Goal: Task Accomplishment & Management: Manage account settings

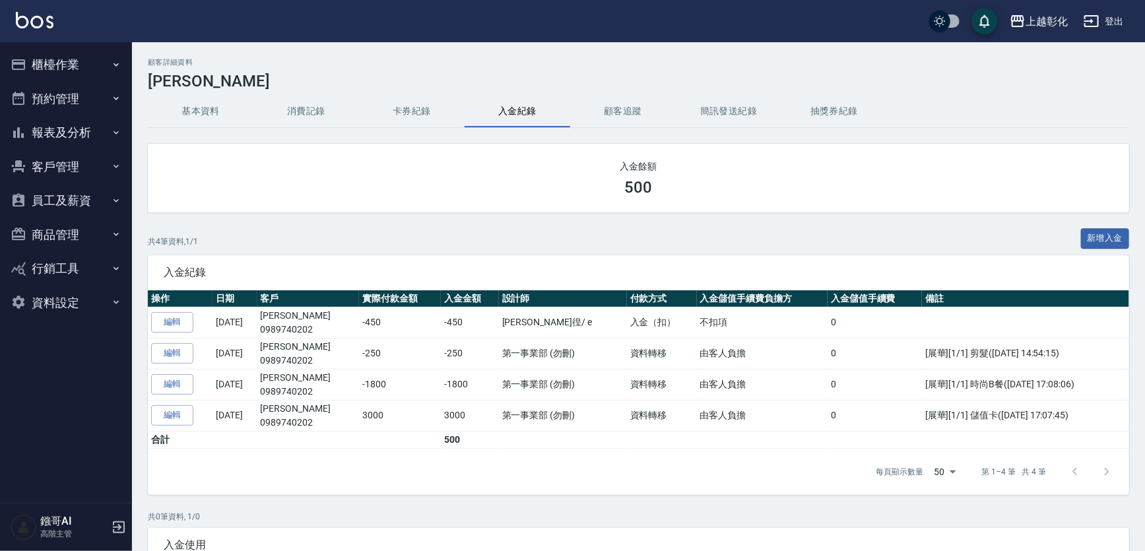
click at [50, 172] on button "客戶管理" at bounding box center [65, 167] width 121 height 34
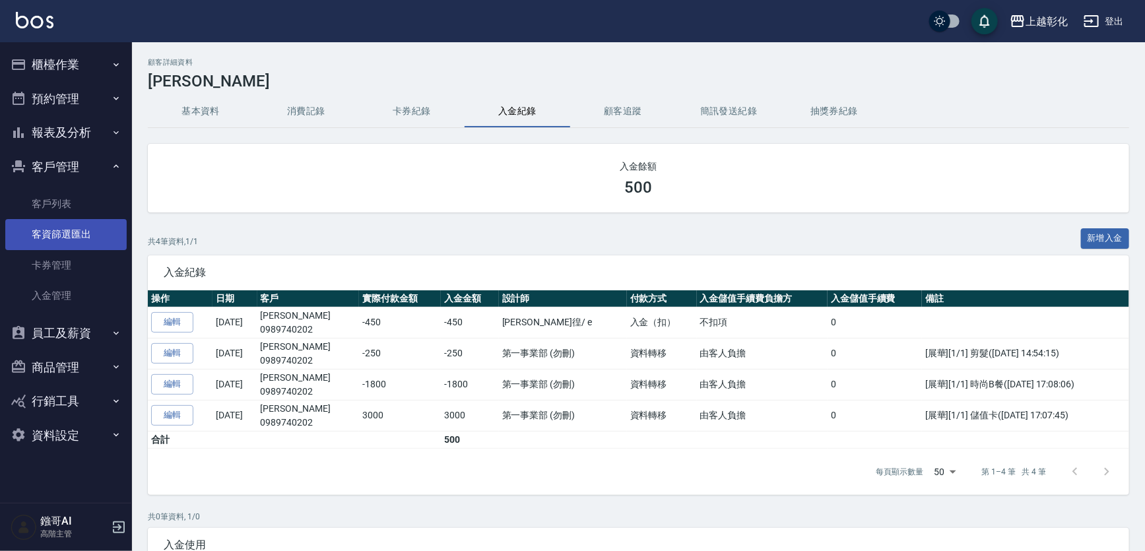
click at [55, 201] on link "客戶列表" at bounding box center [65, 204] width 121 height 30
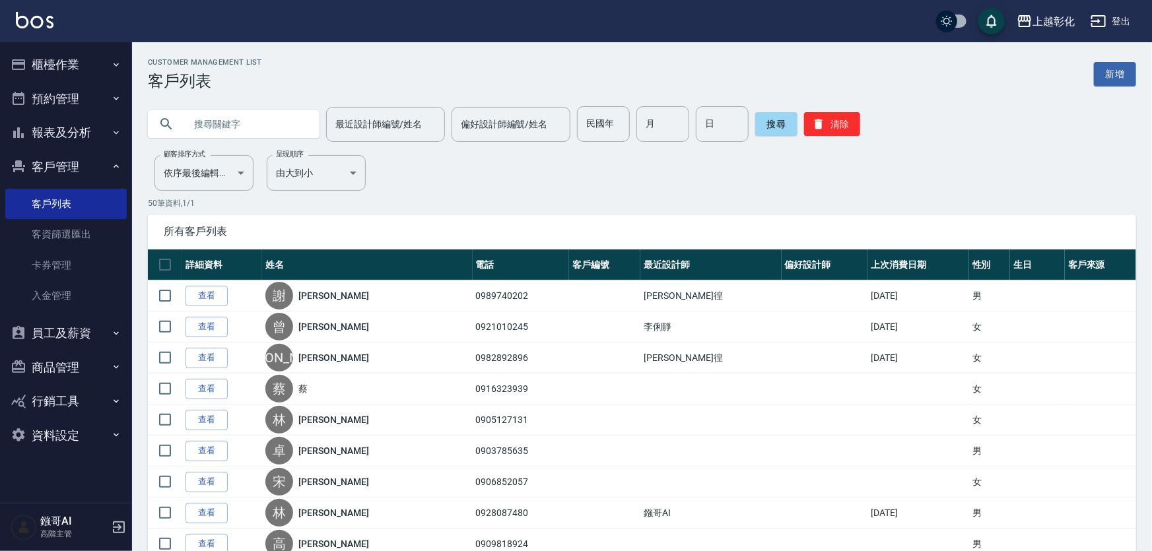
click at [221, 119] on input "text" at bounding box center [247, 124] width 124 height 36
type input "0975015"
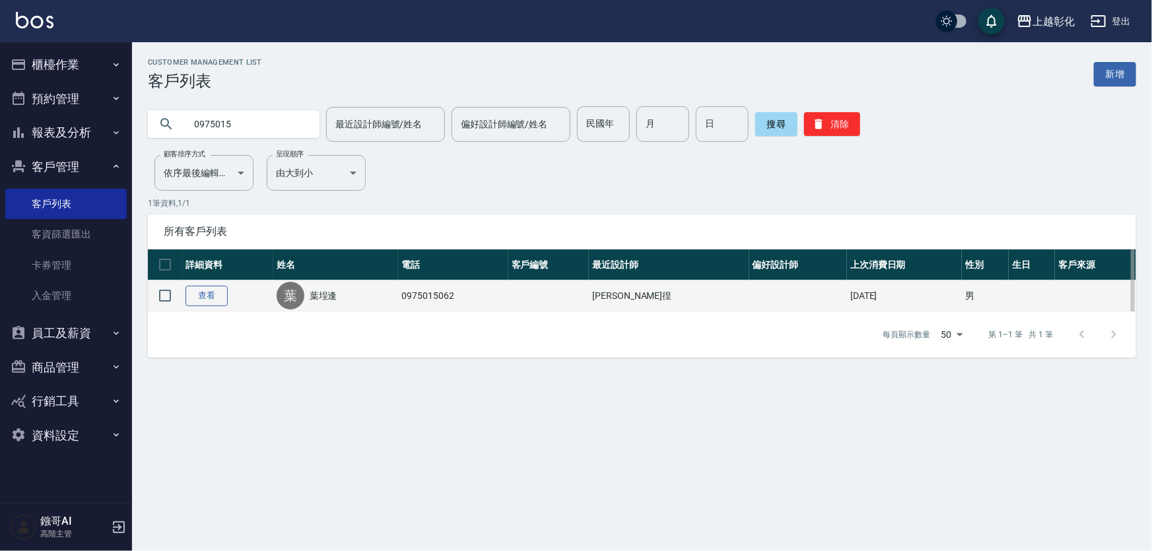
click at [222, 304] on link "查看" at bounding box center [206, 296] width 42 height 20
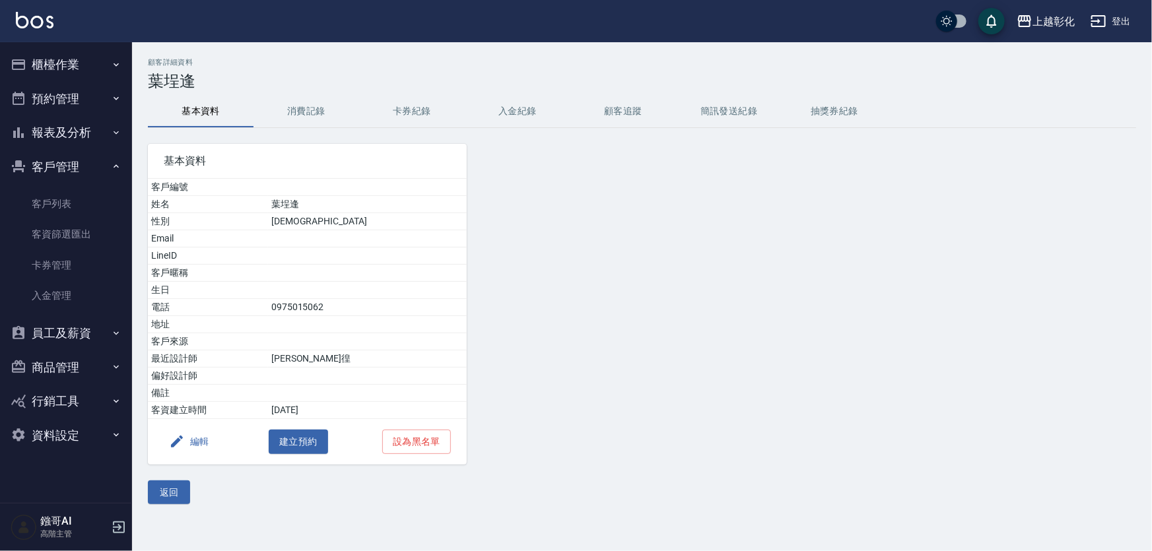
click at [290, 110] on button "消費記錄" at bounding box center [306, 112] width 106 height 32
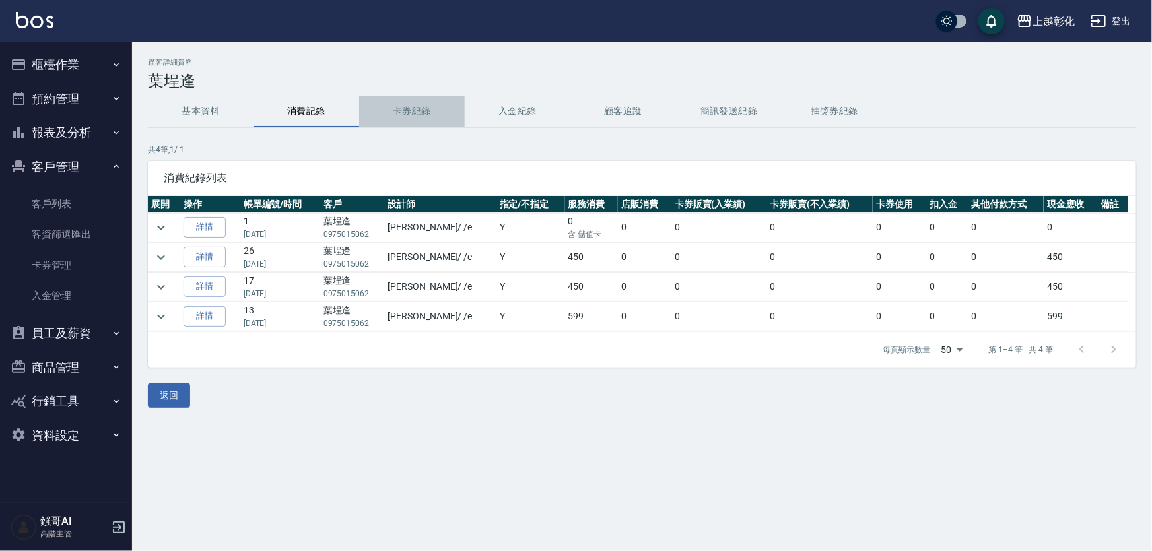
click at [428, 114] on button "卡券紀錄" at bounding box center [412, 112] width 106 height 32
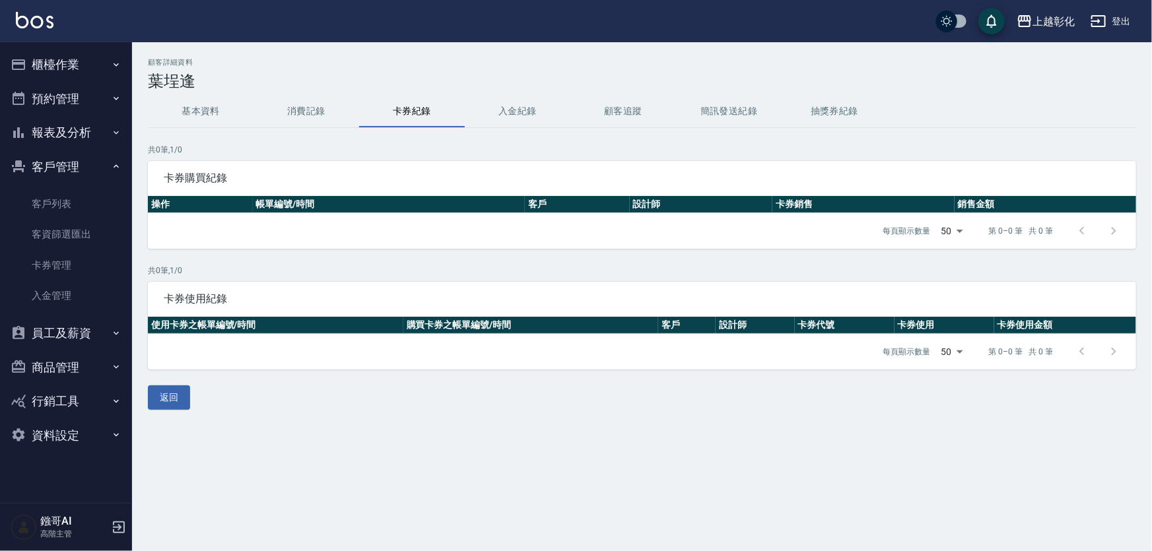
click at [488, 114] on button "入金紀錄" at bounding box center [518, 112] width 106 height 32
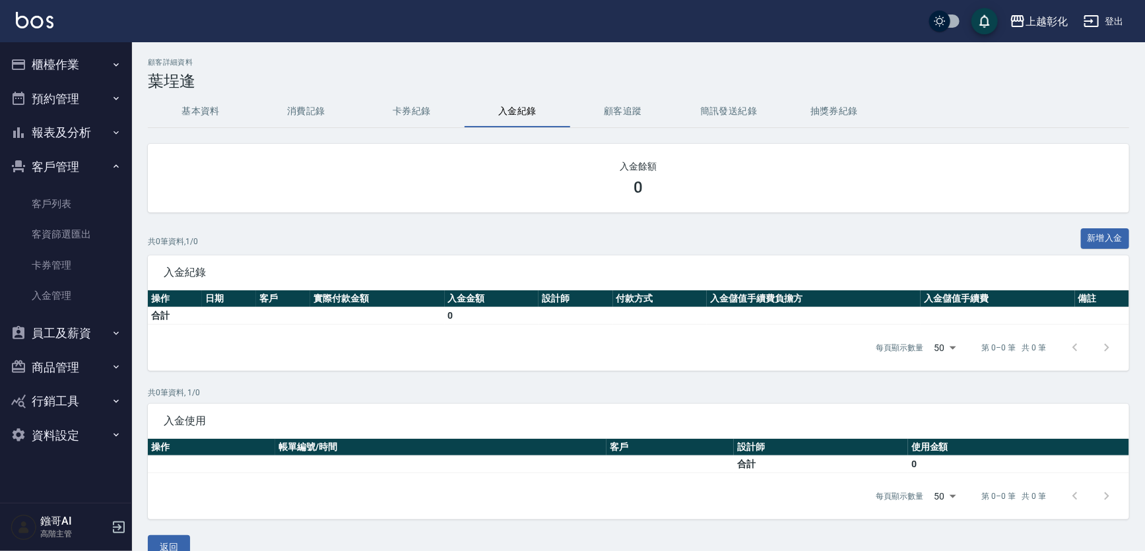
click at [270, 119] on button "消費記錄" at bounding box center [306, 112] width 106 height 32
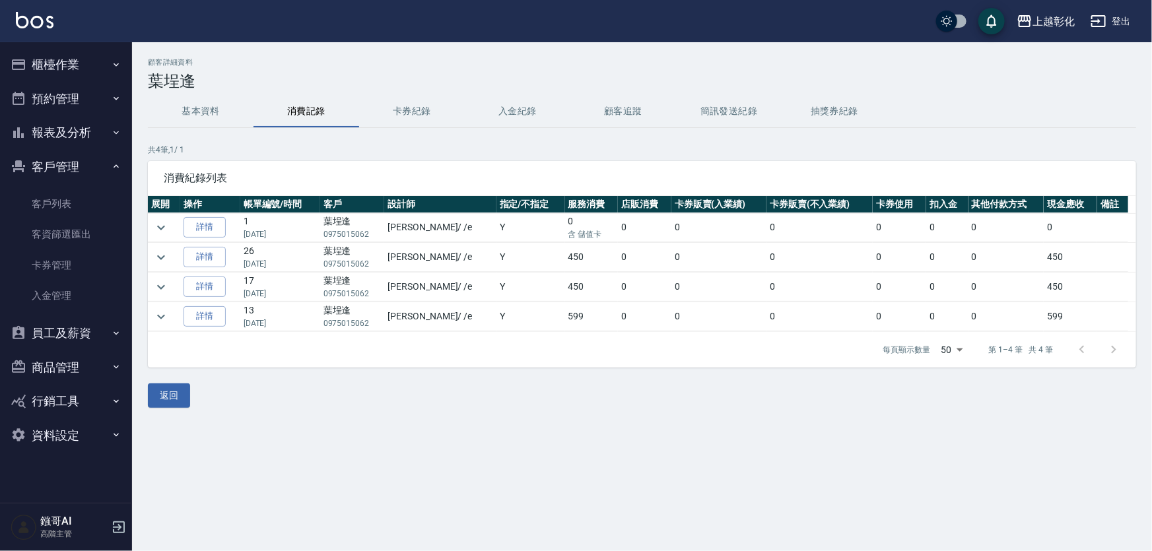
click at [495, 112] on button "入金紀錄" at bounding box center [518, 112] width 106 height 32
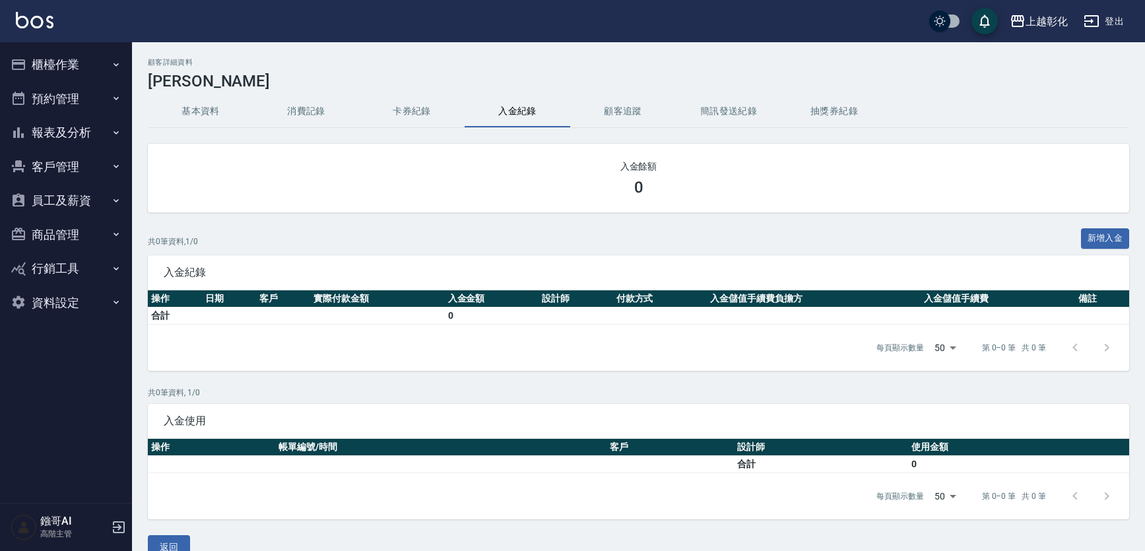
click at [50, 156] on button "客戶管理" at bounding box center [65, 167] width 121 height 34
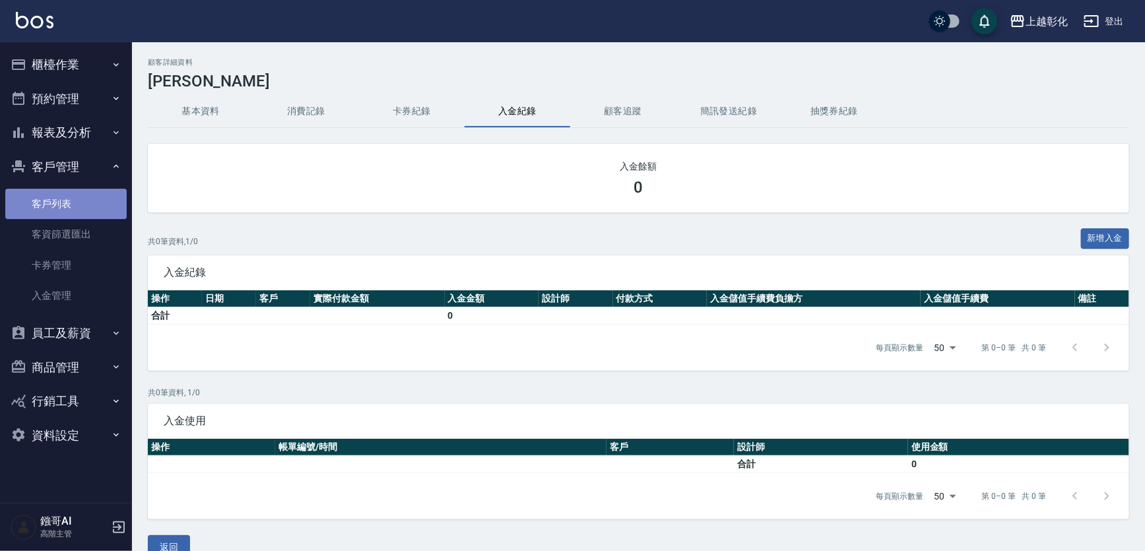
click at [72, 203] on link "客戶列表" at bounding box center [65, 204] width 121 height 30
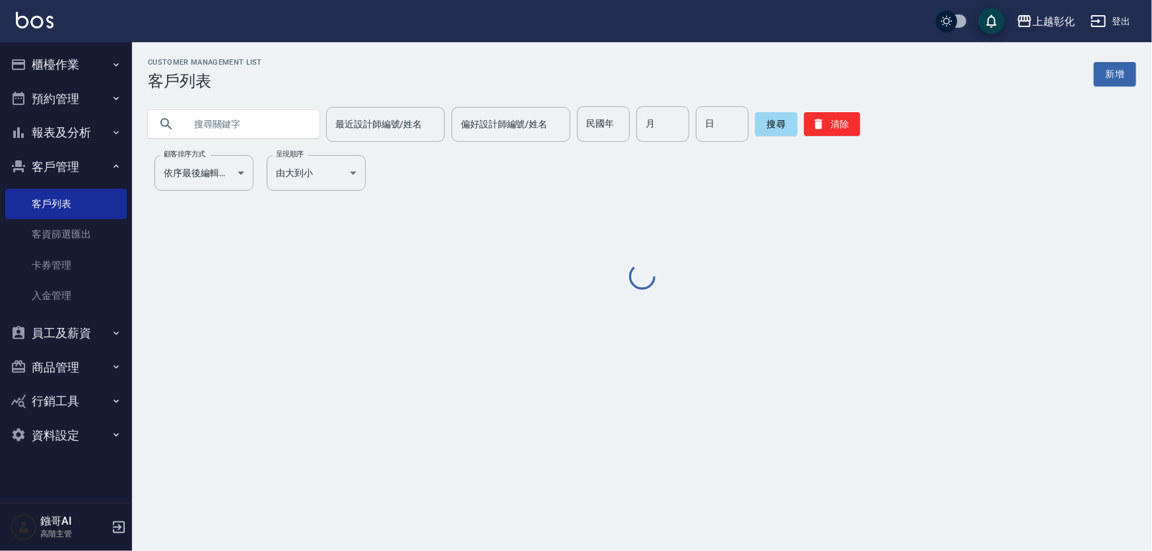
click at [230, 119] on input "text" at bounding box center [247, 124] width 124 height 36
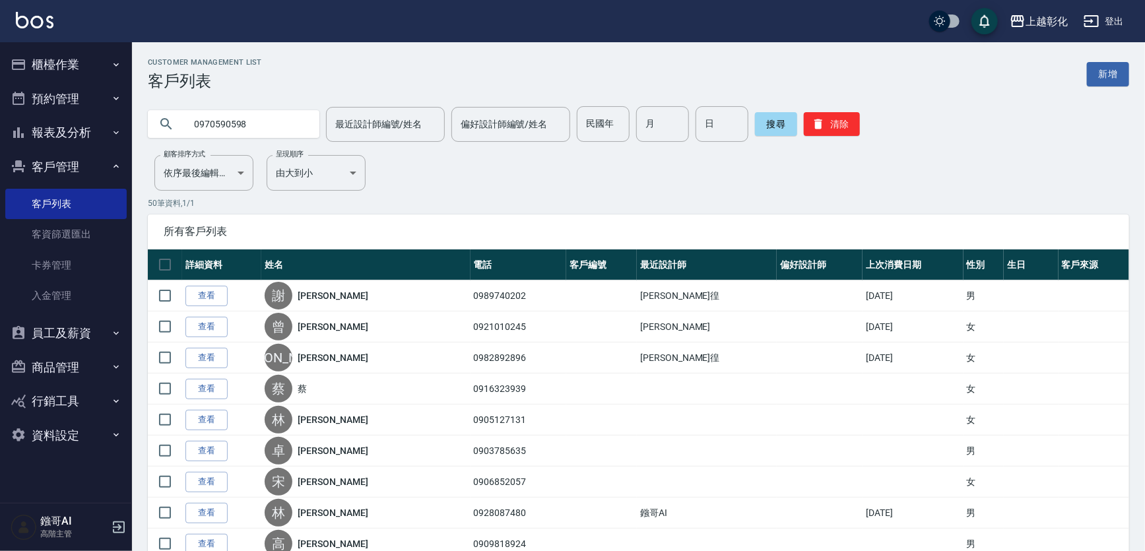
type input "0970590598"
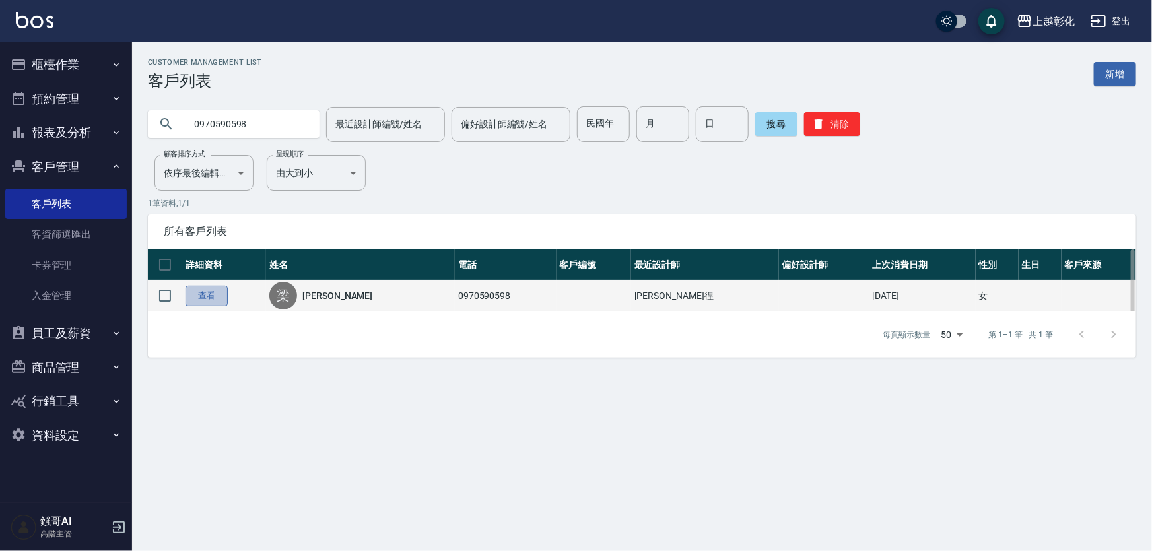
click at [228, 302] on link "查看" at bounding box center [206, 296] width 42 height 20
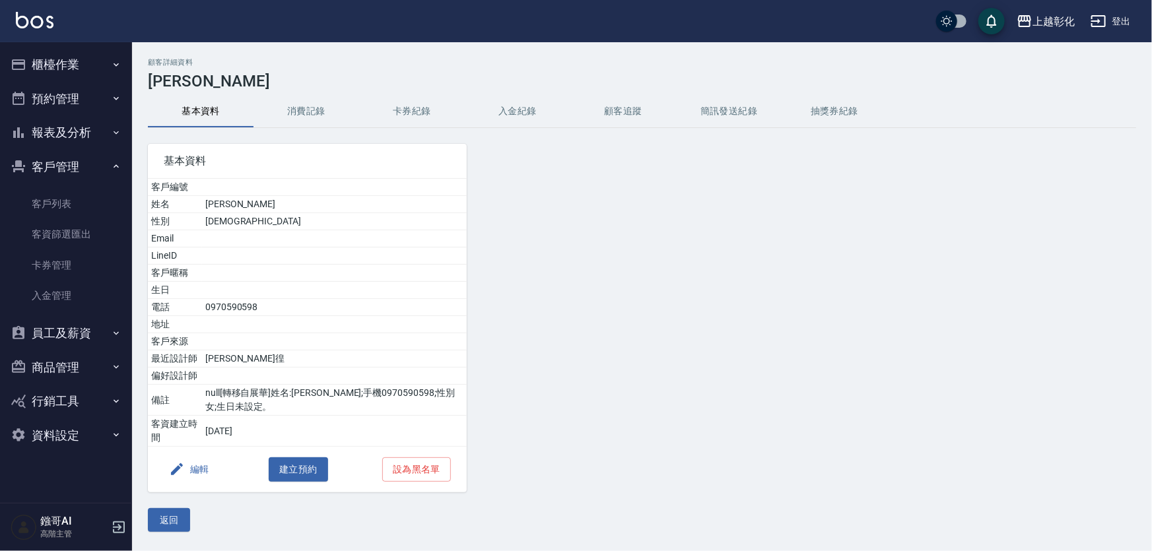
click at [231, 299] on td "0970590598" at bounding box center [334, 307] width 265 height 17
copy td "0970590598"
click at [316, 109] on button "消費記錄" at bounding box center [306, 112] width 106 height 32
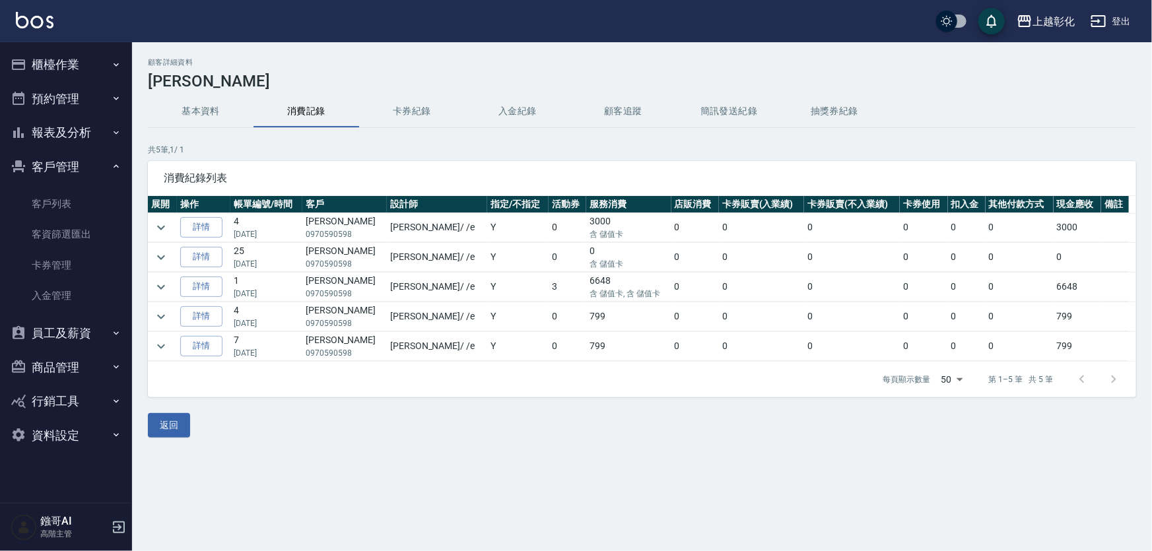
click at [406, 112] on button "卡券紀錄" at bounding box center [412, 112] width 106 height 32
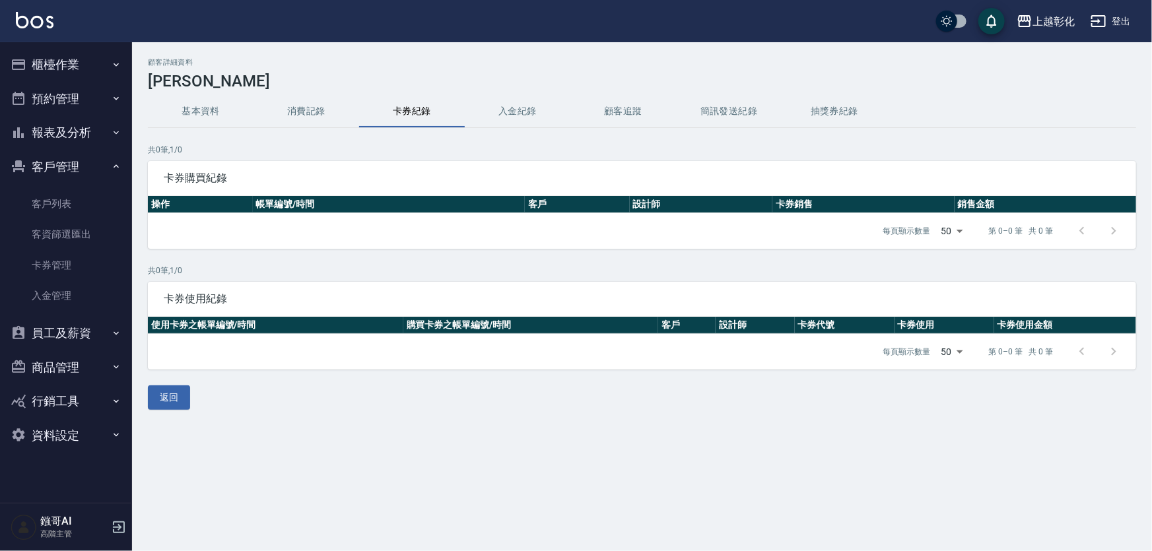
click at [556, 112] on button "入金紀錄" at bounding box center [518, 112] width 106 height 32
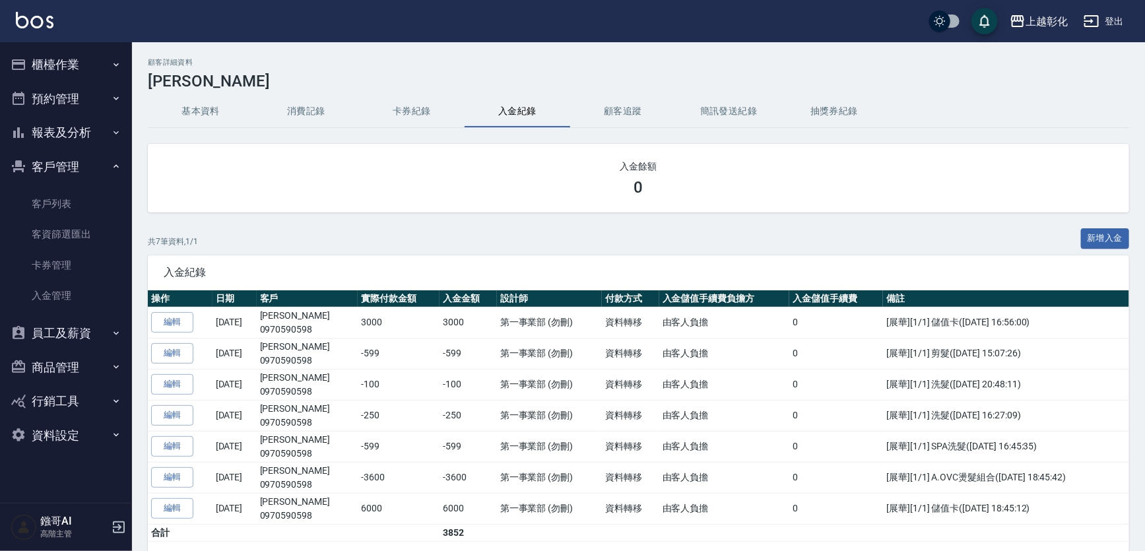
click at [635, 116] on button "顧客追蹤" at bounding box center [623, 112] width 106 height 32
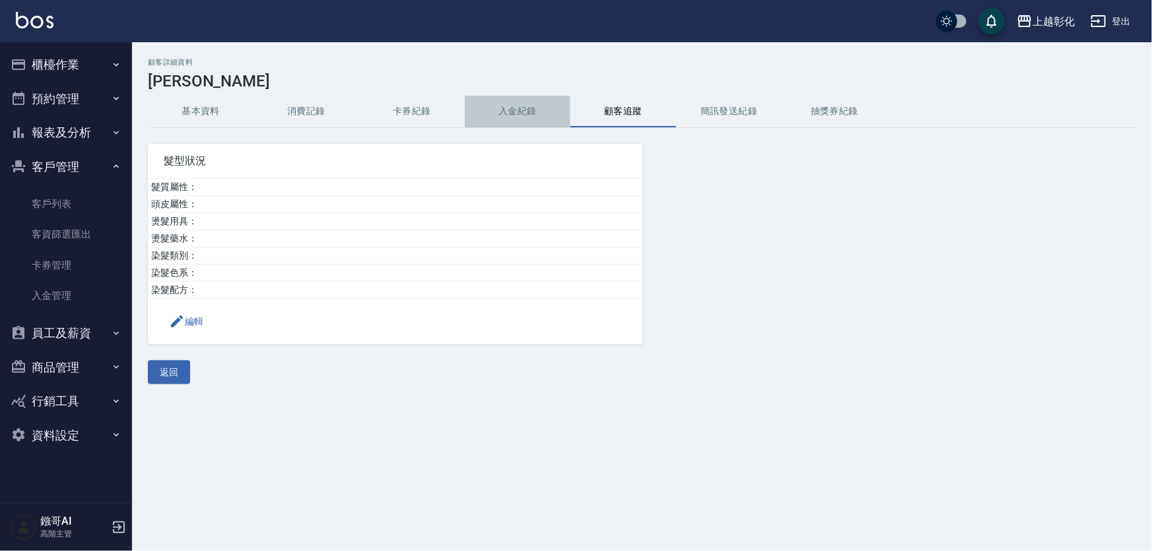
click at [493, 116] on button "入金紀錄" at bounding box center [518, 112] width 106 height 32
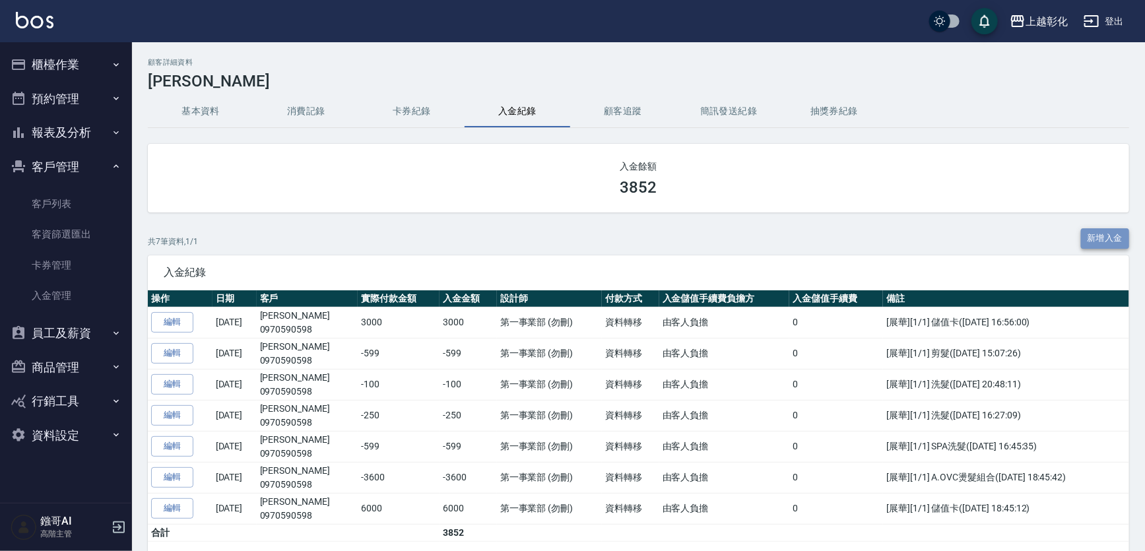
click at [1081, 241] on button "新增入金" at bounding box center [1105, 238] width 49 height 20
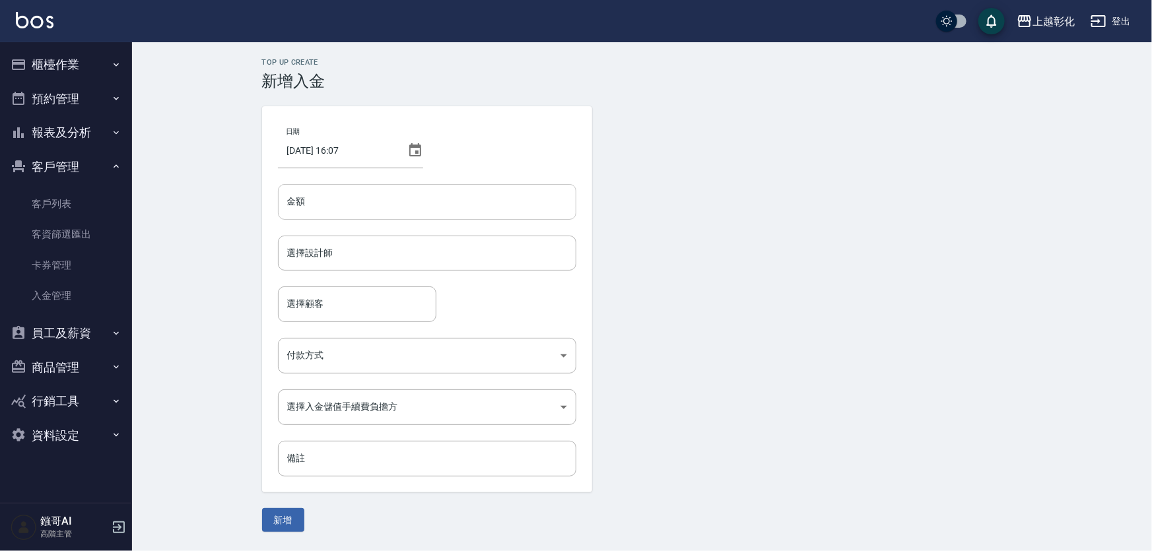
click at [331, 203] on input "金額" at bounding box center [427, 202] width 298 height 36
click at [325, 249] on div "選擇設計師 選擇設計師" at bounding box center [427, 253] width 298 height 35
click at [284, 204] on input "599" at bounding box center [427, 202] width 298 height 36
type input "-599"
click at [333, 257] on input "選擇設計師" at bounding box center [427, 253] width 286 height 23
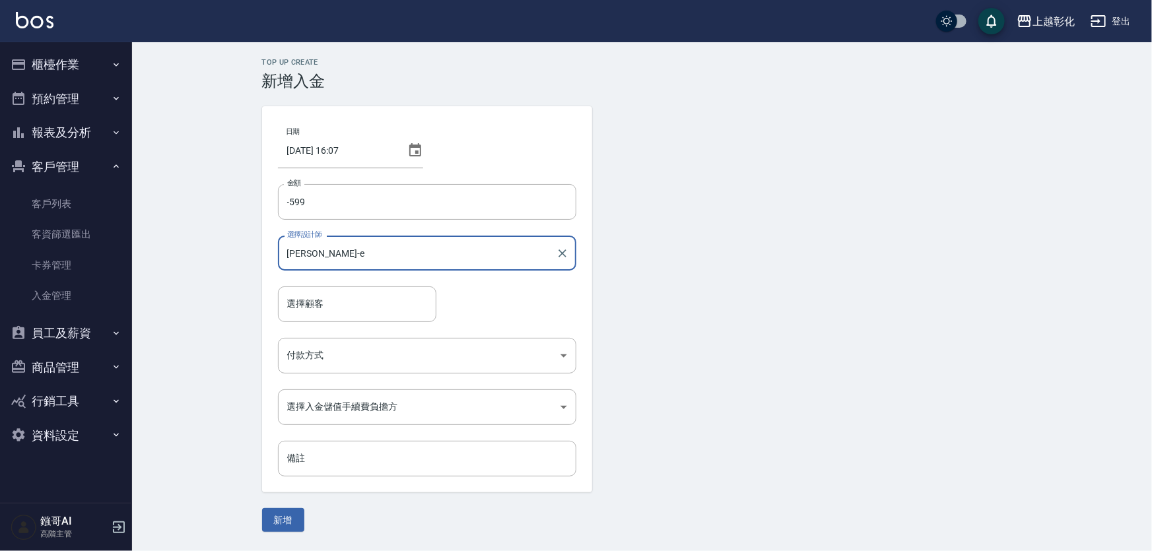
type input "allen-e"
drag, startPoint x: 329, startPoint y: 284, endPoint x: 323, endPoint y: 300, distance: 17.2
click at [326, 294] on div "日期 2025/08/17 16:07 金額 -599 金額 選擇設計師 allen-e 選擇設計師 選擇顧客 選擇顧客 付款方式 ​ 付款方式 選擇入金儲值…" at bounding box center [427, 299] width 330 height 386
click at [323, 300] on input "選擇顧客" at bounding box center [357, 303] width 147 height 23
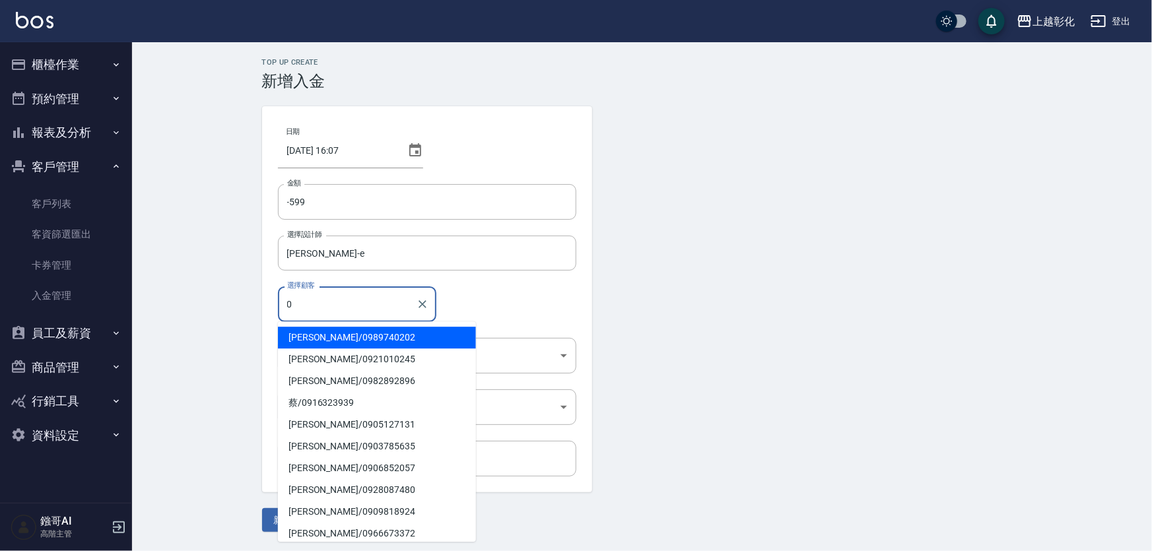
paste input "0970590598"
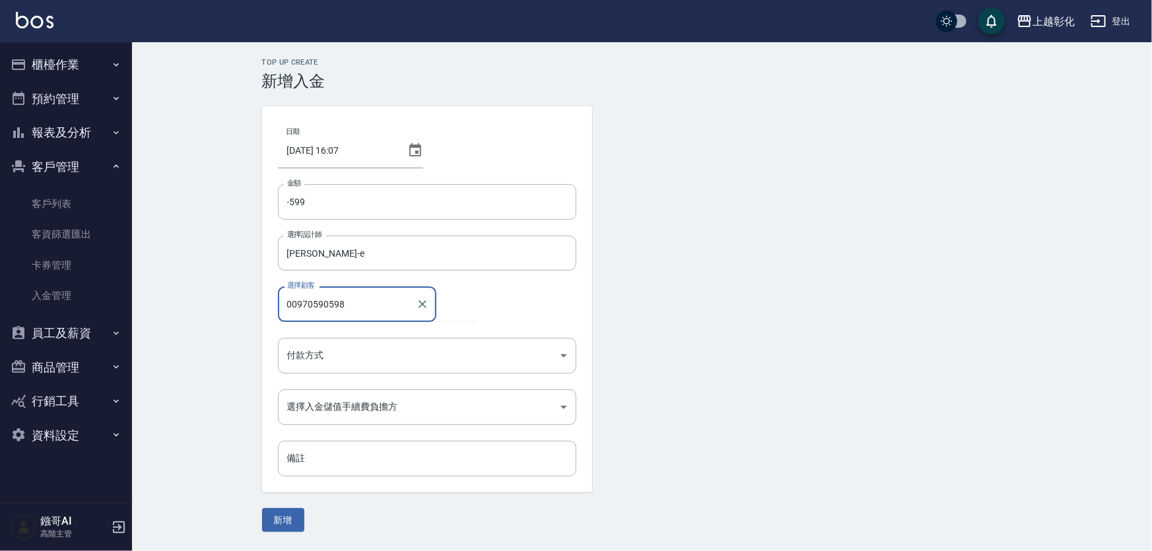
paste input "text"
click at [205, 273] on div "Top Up Create 新增入金 日期 2025/08/17 16:07 金額 -599 金額 選擇設計師 allen-e 選擇設計師 選擇顧客 0970…" at bounding box center [642, 295] width 1020 height 506
click at [370, 323] on div "日期 2025/08/17 16:07 金額 -599 金額 選擇設計師 allen-e 選擇設計師 選擇顧客 0970590598 選擇顧客 付款方式 ​ …" at bounding box center [427, 299] width 330 height 386
click at [374, 301] on input "0970590598" at bounding box center [347, 303] width 127 height 23
click at [348, 336] on span "梁紋菁 / 0970590598" at bounding box center [377, 338] width 198 height 22
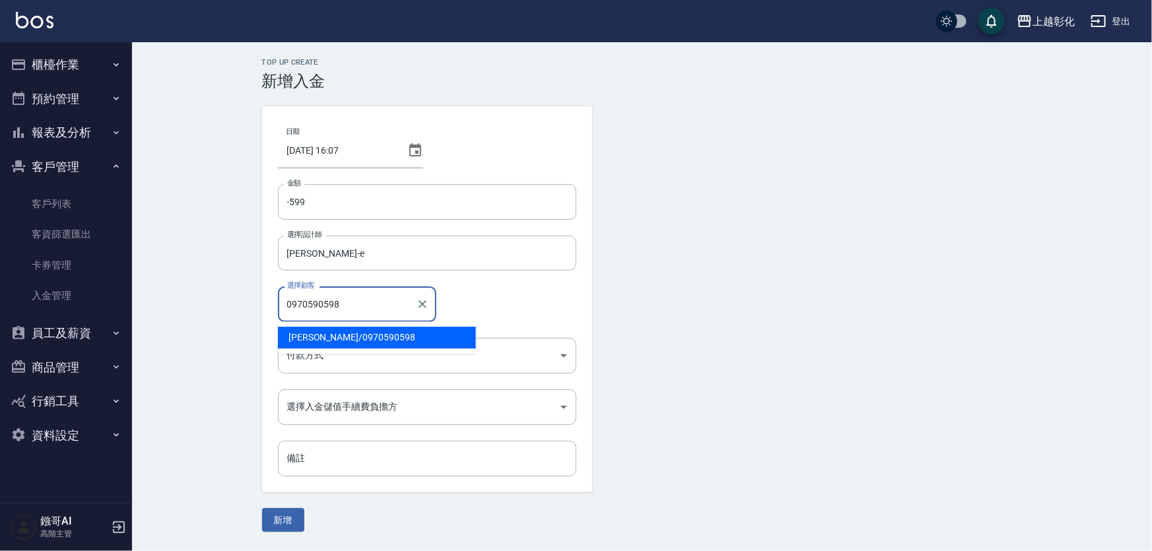
type input "梁紋菁/0970590598"
click at [339, 356] on body "上越彰化 登出 櫃檯作業 打帳單 帳單列表 掛單列表 座位開單 營業儀表板 現金收支登錄 高階收支登錄 材料自購登錄 每日結帳 排班表 現場電腦打卡 掃碼打卡…" at bounding box center [576, 275] width 1152 height 551
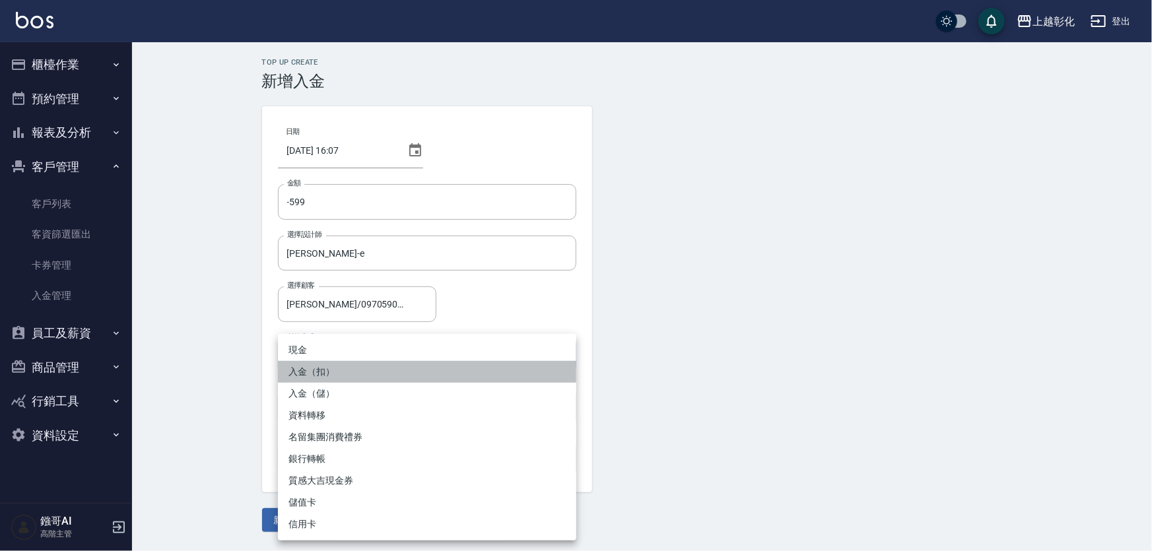
click at [332, 379] on li "入金（扣）" at bounding box center [427, 372] width 298 height 22
type input "入金（扣）"
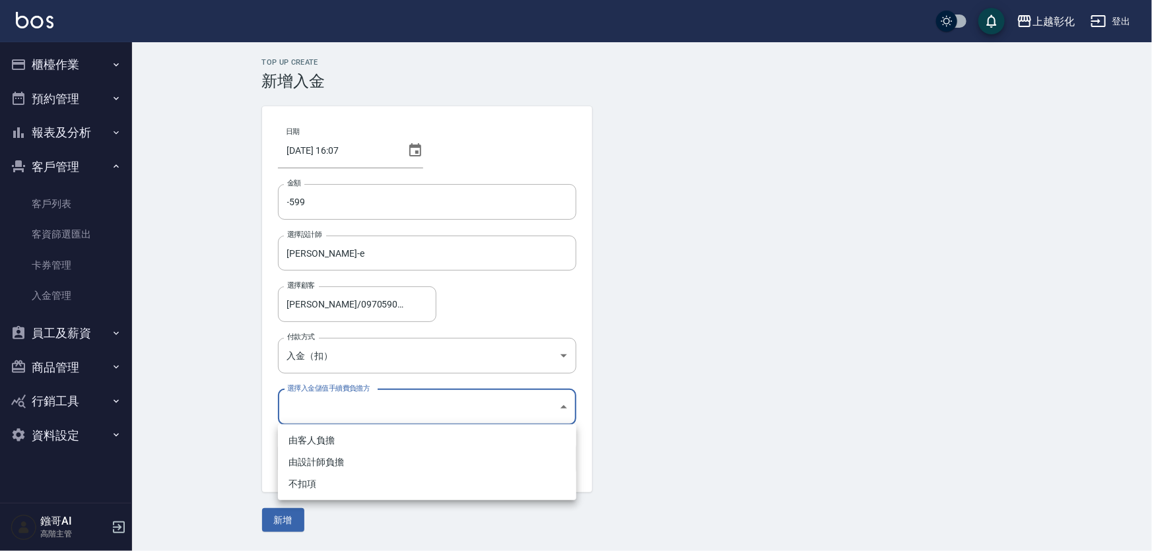
click at [334, 401] on body "上越彰化 登出 櫃檯作業 打帳單 帳單列表 掛單列表 座位開單 營業儀表板 現金收支登錄 高階收支登錄 材料自購登錄 每日結帳 排班表 現場電腦打卡 掃碼打卡…" at bounding box center [576, 275] width 1152 height 551
click at [308, 486] on li "不扣項" at bounding box center [427, 484] width 298 height 22
type input "WITHOUTHANDLINGFEE"
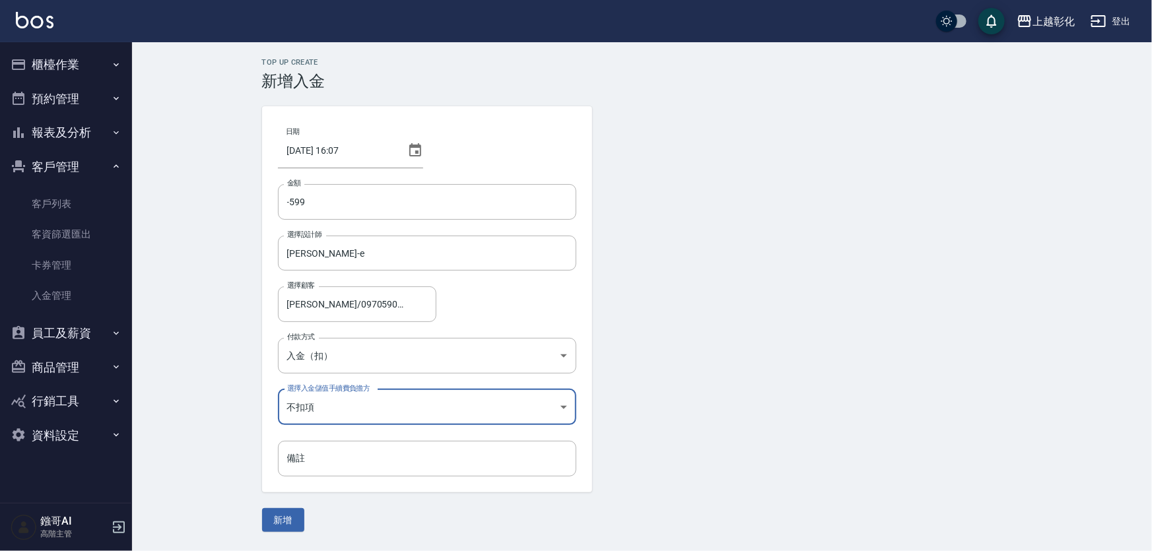
click at [284, 527] on button "新增" at bounding box center [283, 520] width 42 height 24
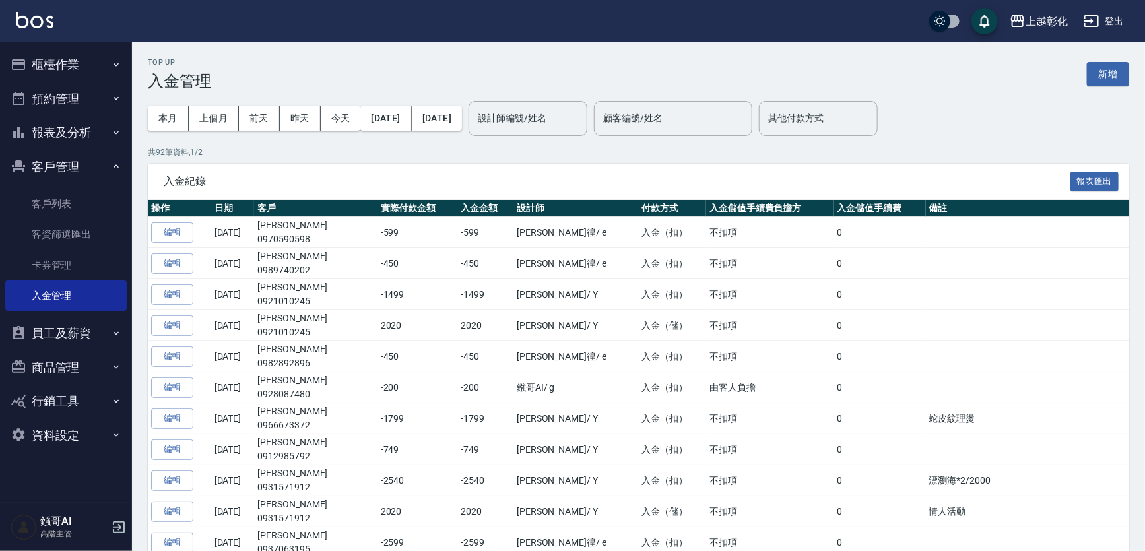
click at [51, 77] on button "櫃檯作業" at bounding box center [65, 65] width 121 height 34
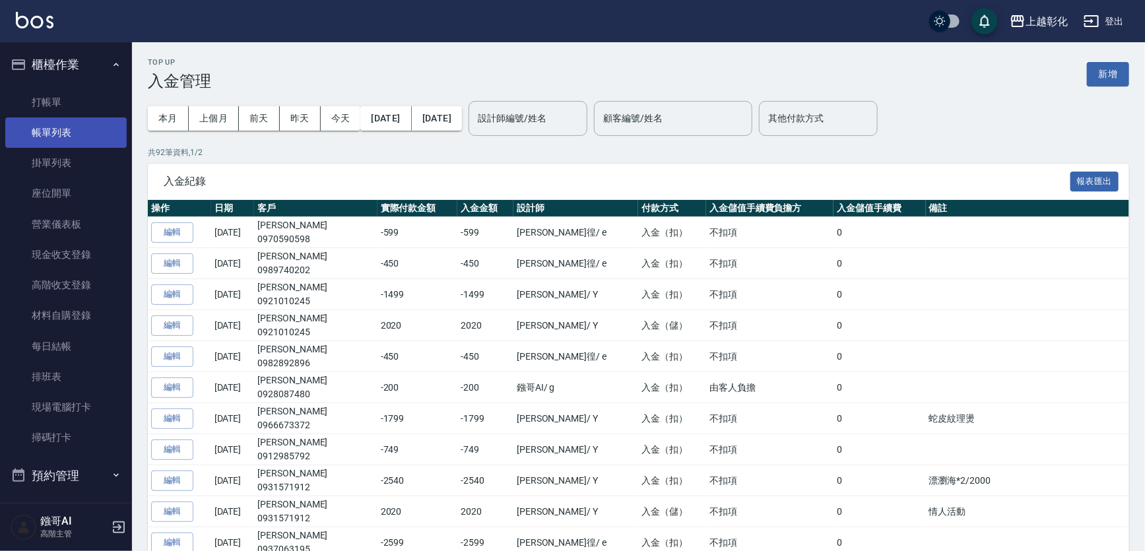
click at [67, 120] on link "帳單列表" at bounding box center [65, 132] width 121 height 30
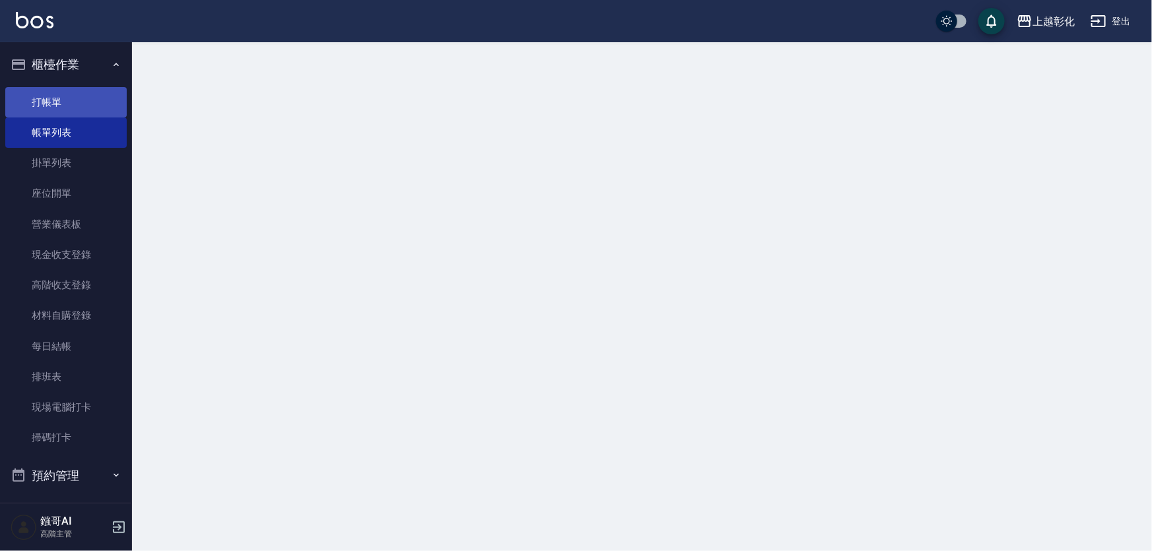
click at [69, 104] on link "打帳單" at bounding box center [65, 102] width 121 height 30
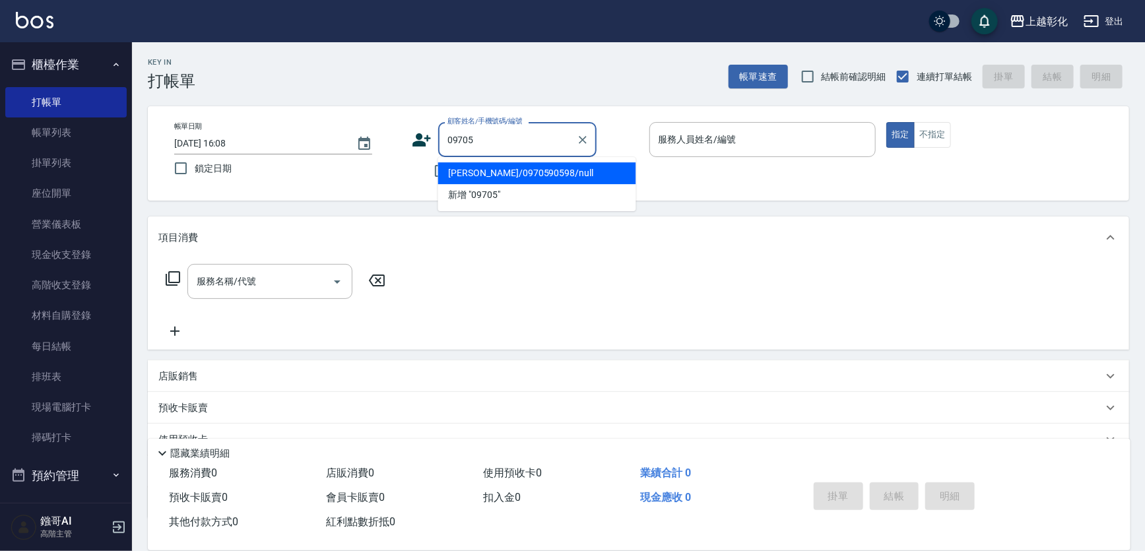
type input "梁紋菁/0970590598/null"
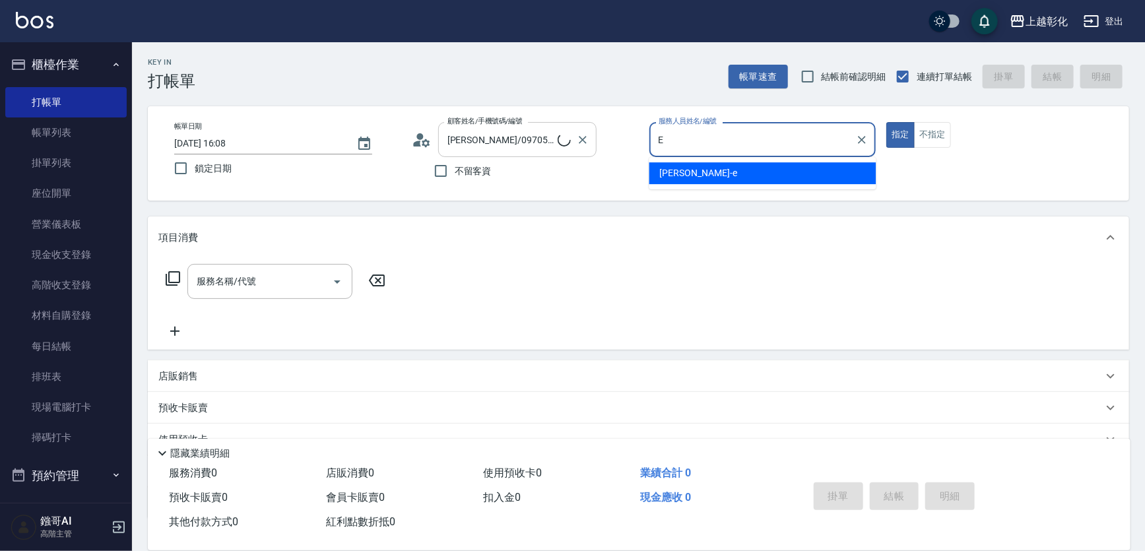
type input "allen-e"
type button "true"
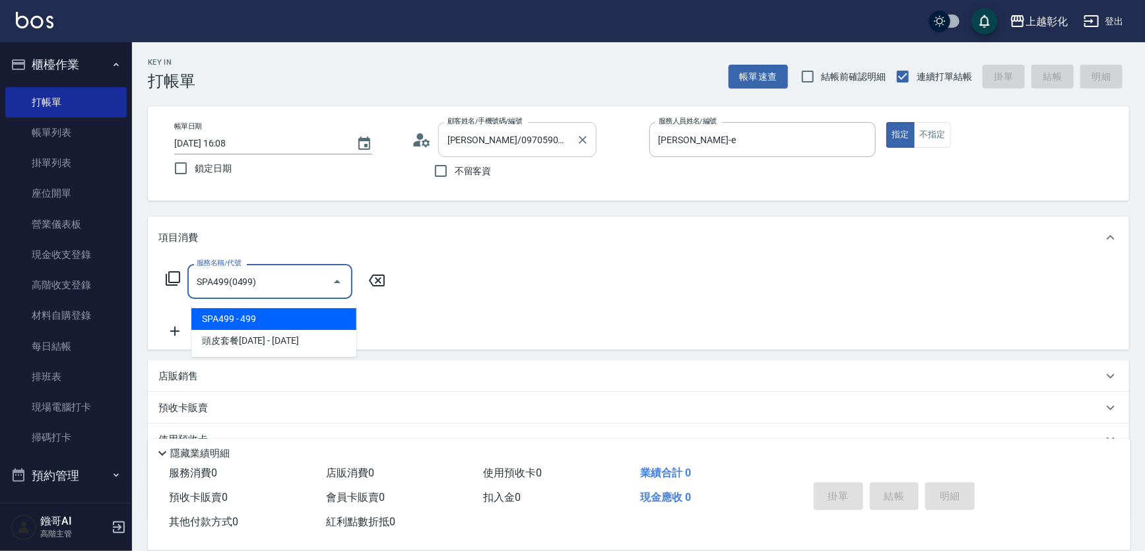
type input "SPA499(0499)"
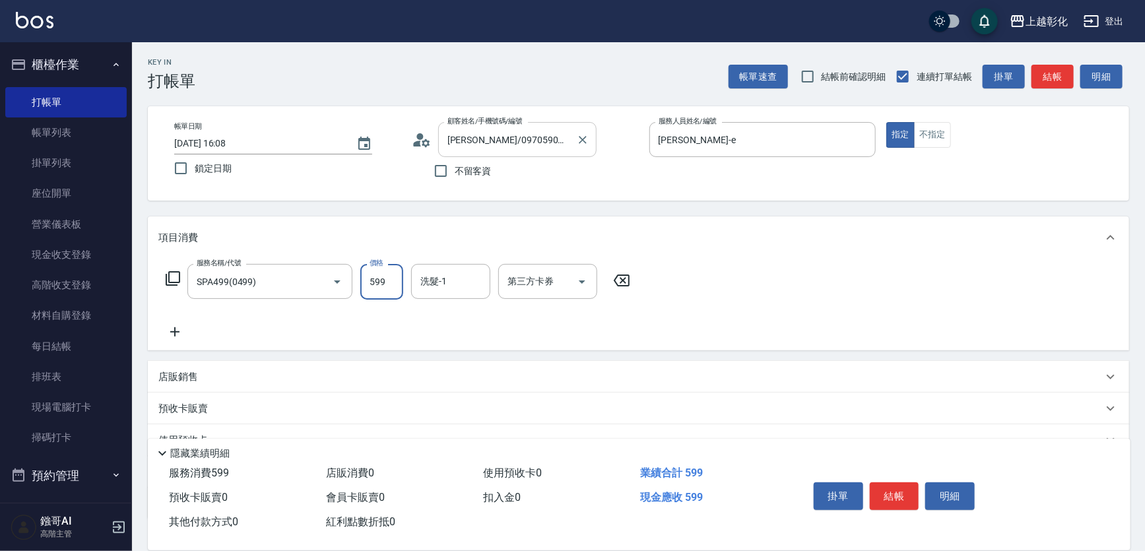
type input "599"
type input "林梓希-24"
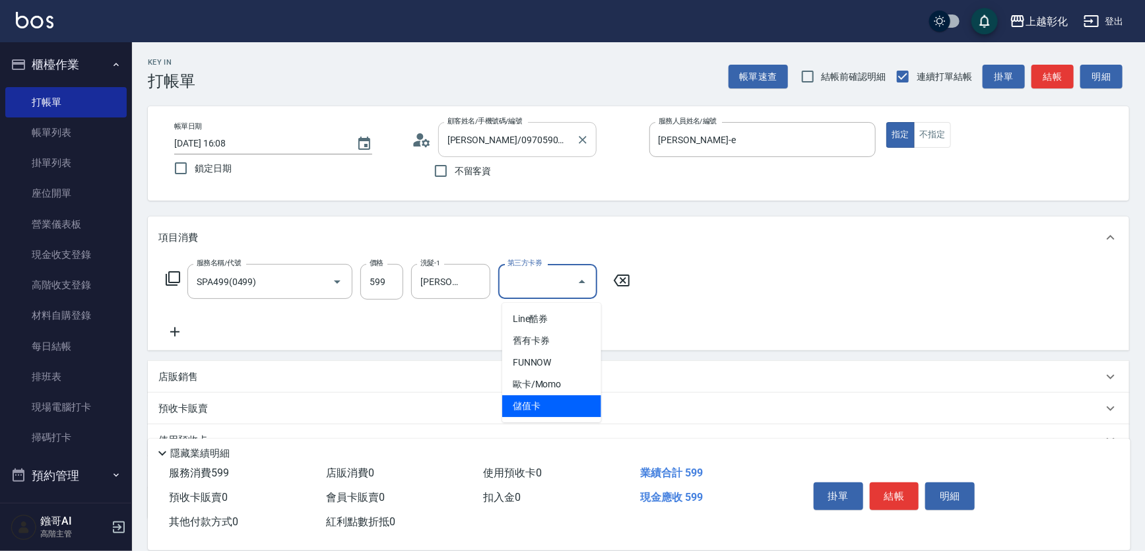
type input "儲值卡"
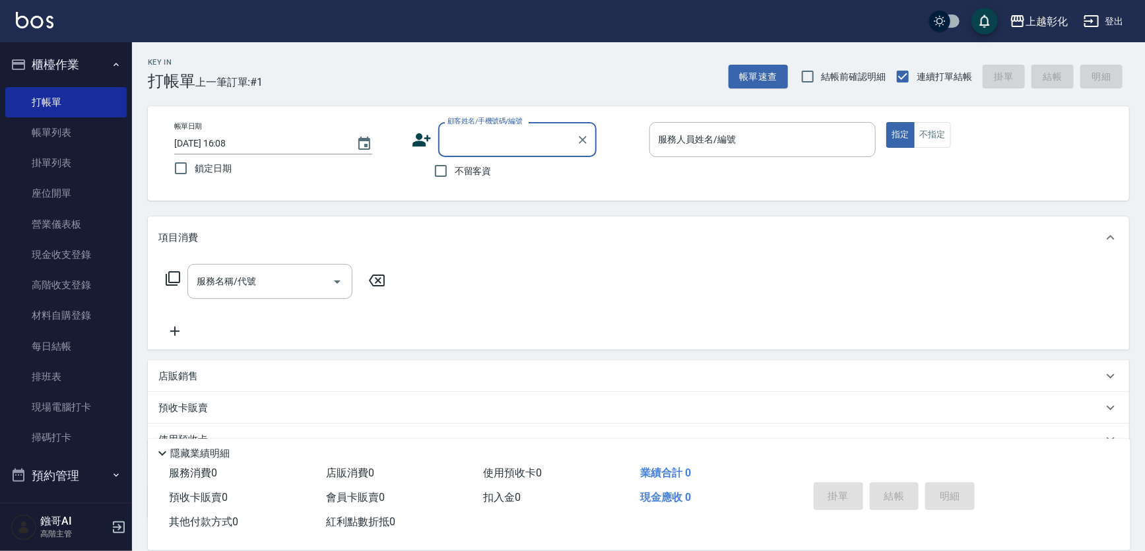
click at [440, 152] on div "顧客姓名/手機號碼/編號" at bounding box center [517, 139] width 158 height 35
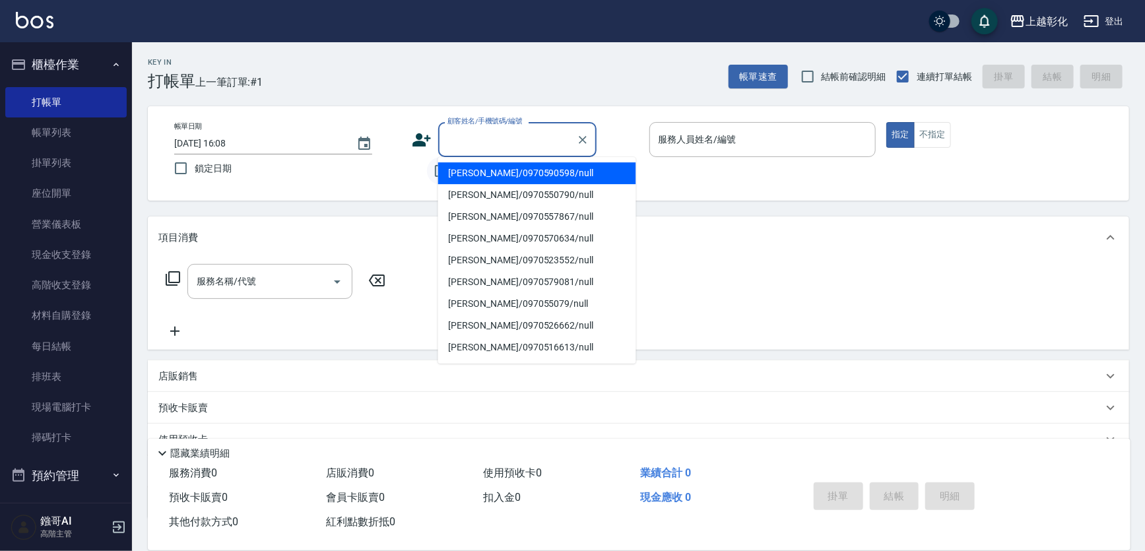
click at [438, 157] on ul "梁紋菁/0970590598/null 吳俊諺/0970550790/null 張裴軒/0970557867/null 王文豐/0970570634/null…" at bounding box center [537, 260] width 198 height 207
click at [438, 164] on li "梁紋菁/0970590598/null" at bounding box center [537, 173] width 198 height 22
type input "梁紋菁/0970590598/null"
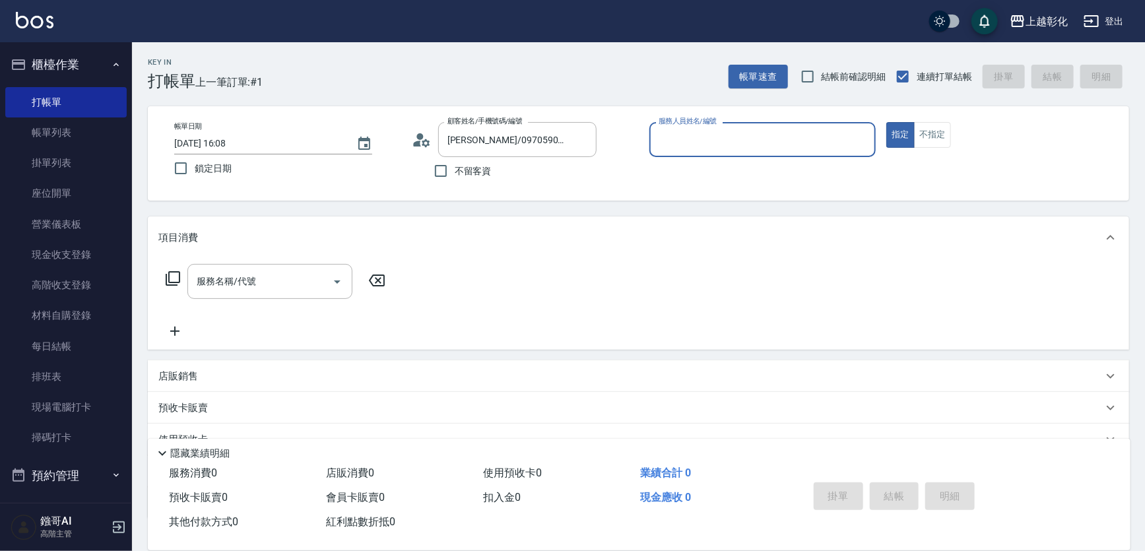
click at [438, 164] on input "不留客資" at bounding box center [441, 171] width 28 height 28
checkbox input "true"
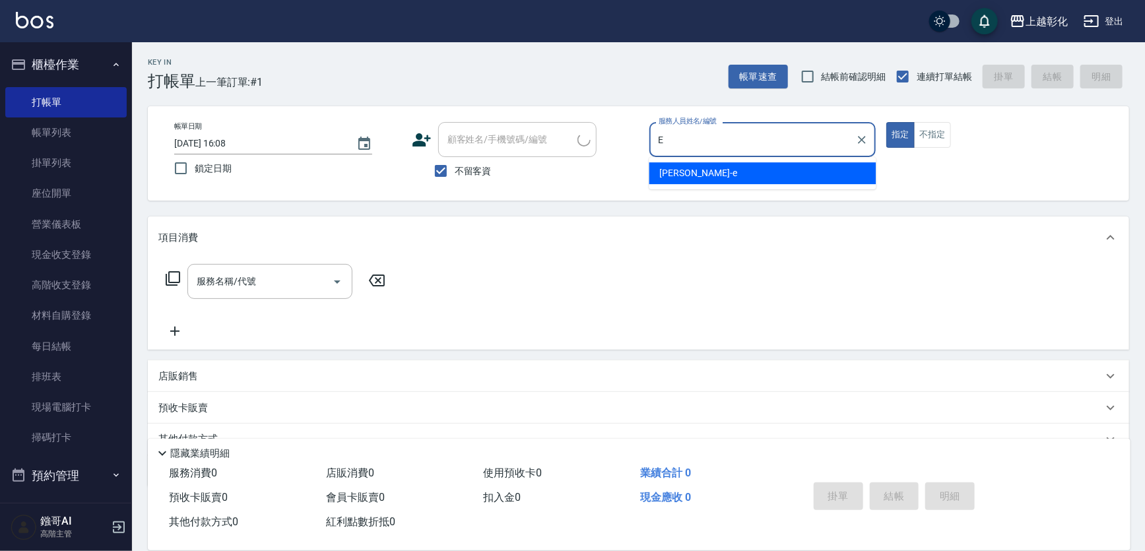
type input "allen-e"
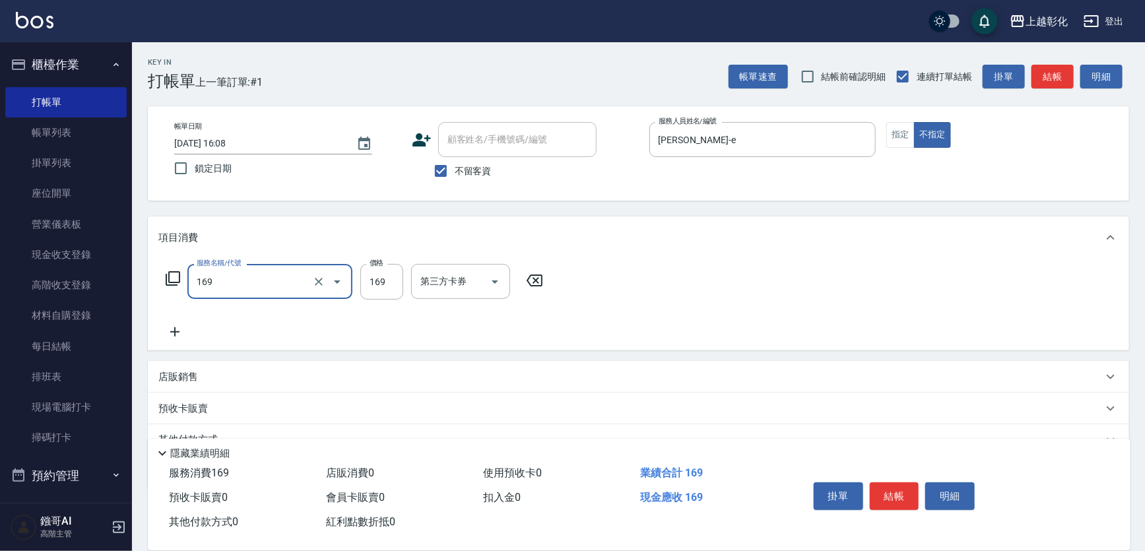
type input "剪髮(169)"
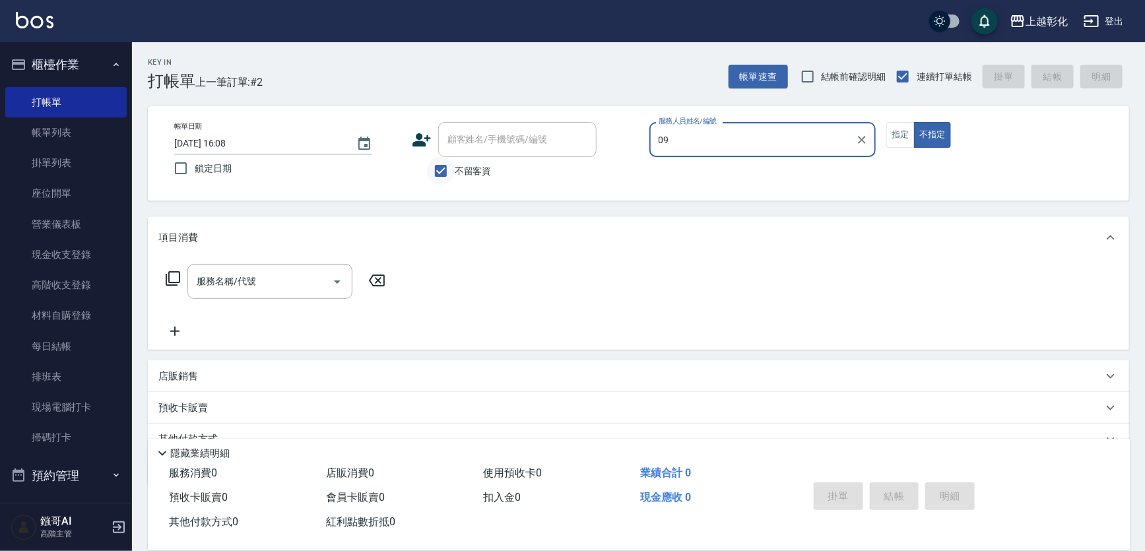
type input "09"
click at [438, 164] on input "不留客資" at bounding box center [441, 171] width 28 height 28
checkbox input "false"
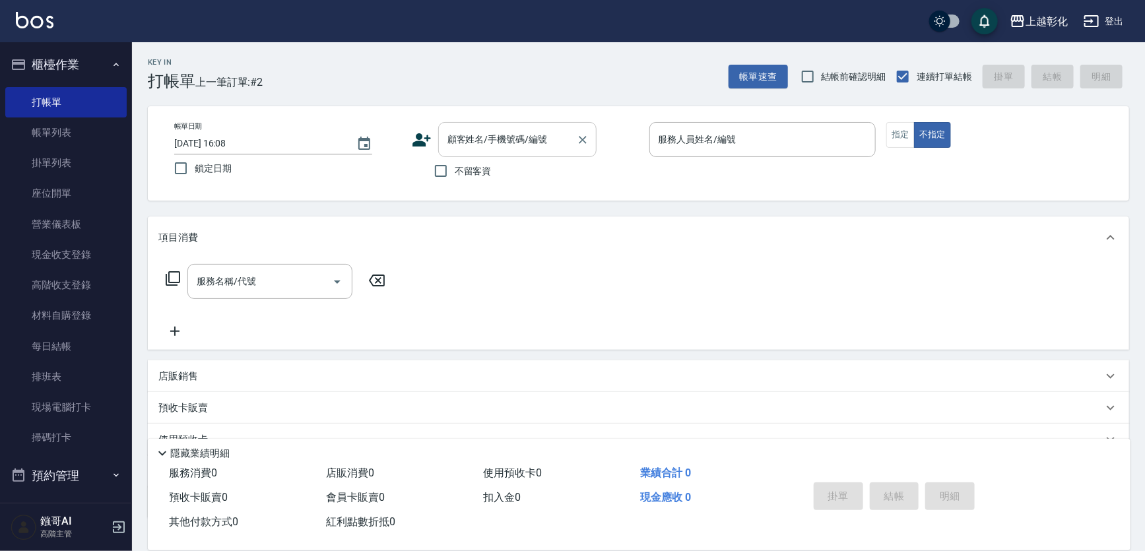
click at [462, 153] on div "顧客姓名/手機號碼/編號" at bounding box center [517, 139] width 158 height 35
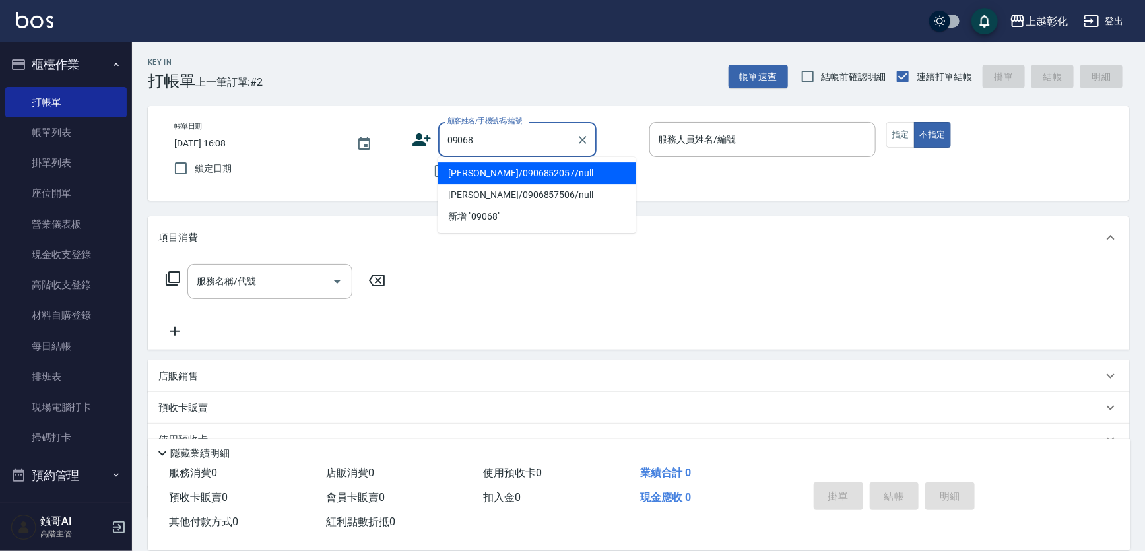
type input "宋恩齡/0906852057/null"
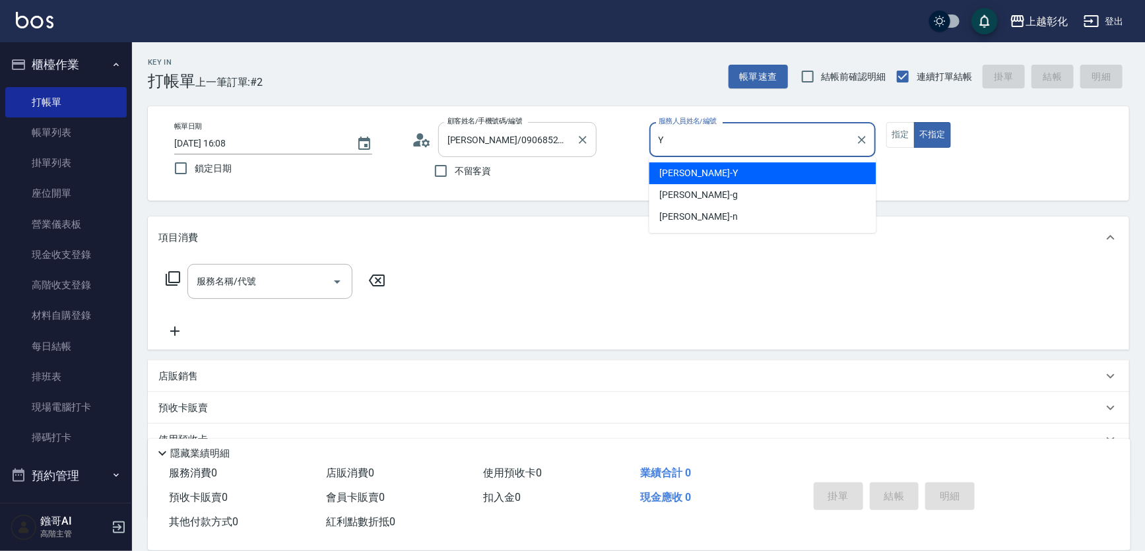
type input "[PERSON_NAME]"
type button "false"
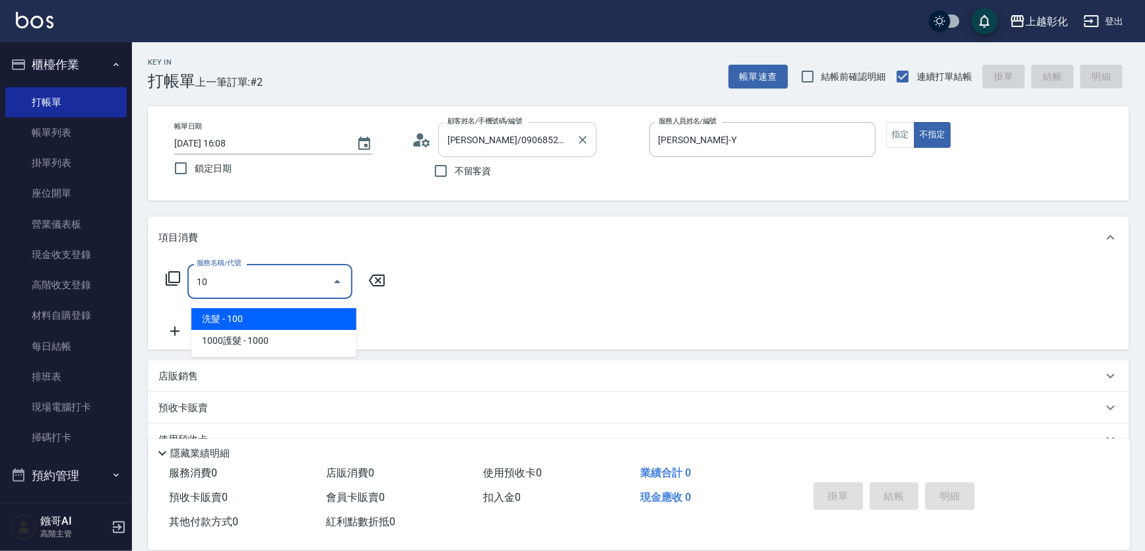
type input "1"
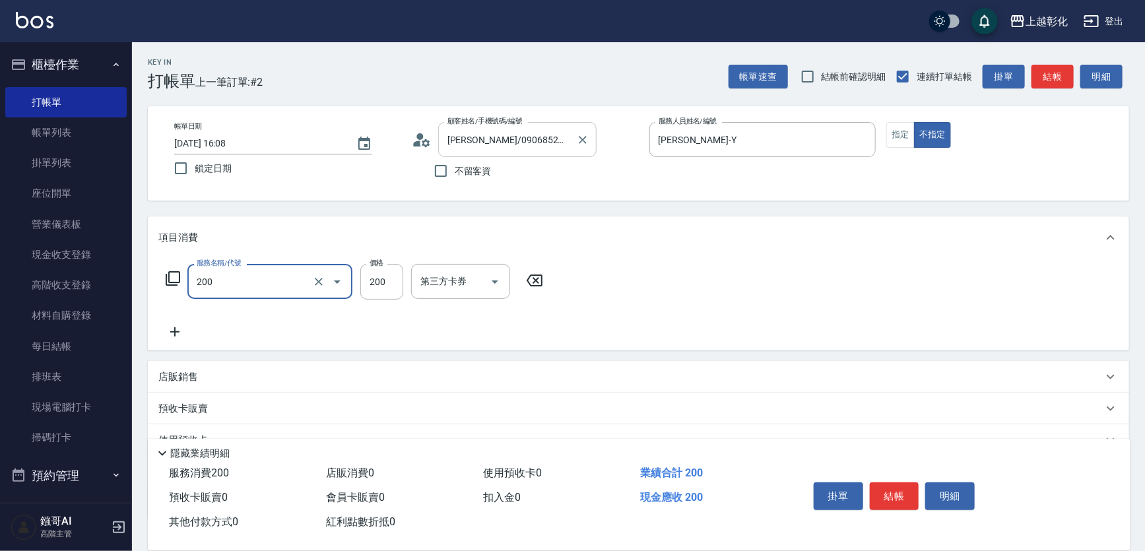
type input "New洗專案(200)"
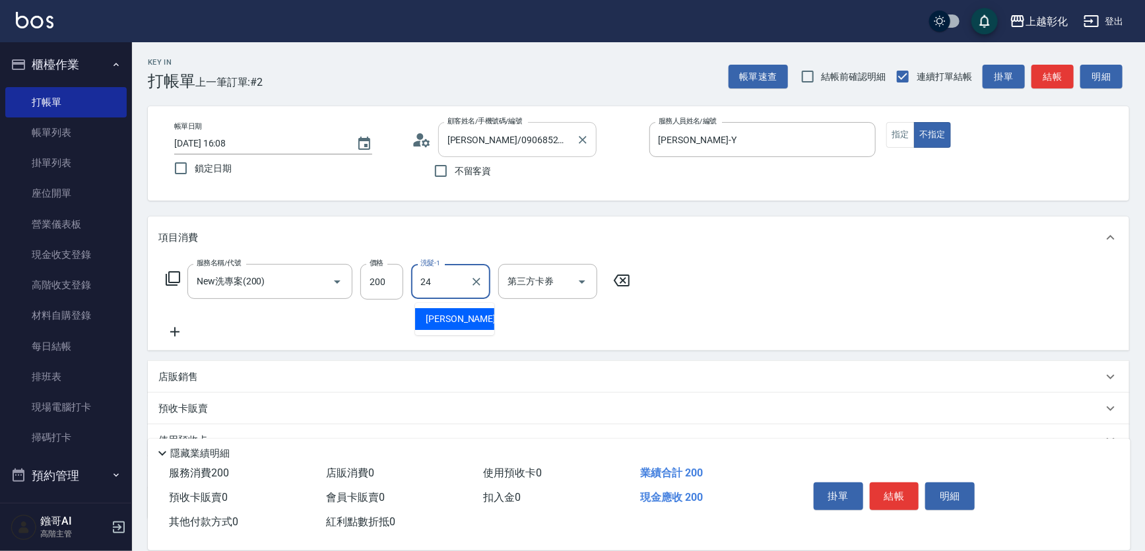
type input "林梓希-24"
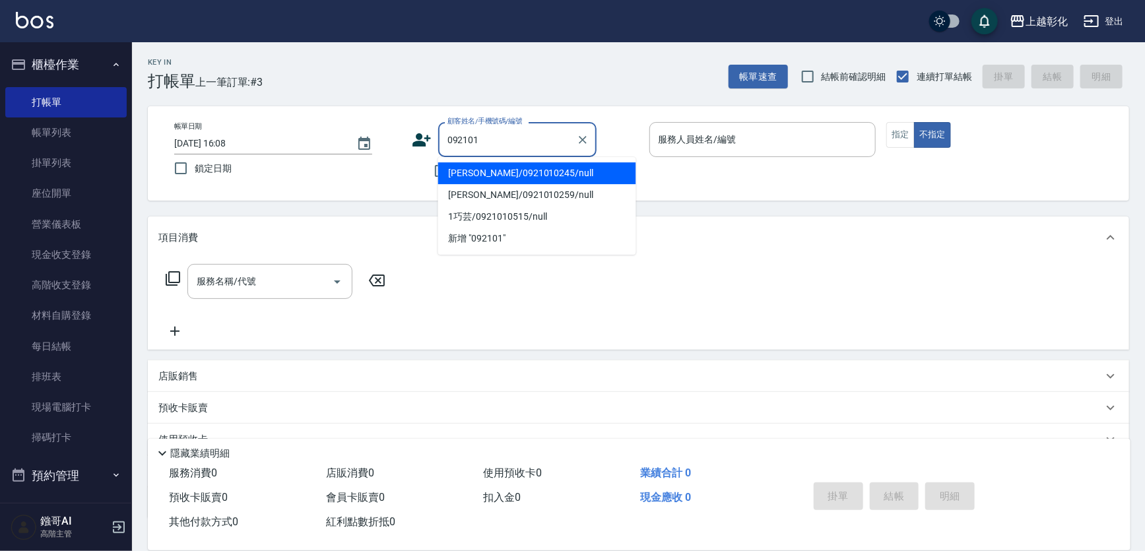
type input "曾珮瑛/0921010245/null"
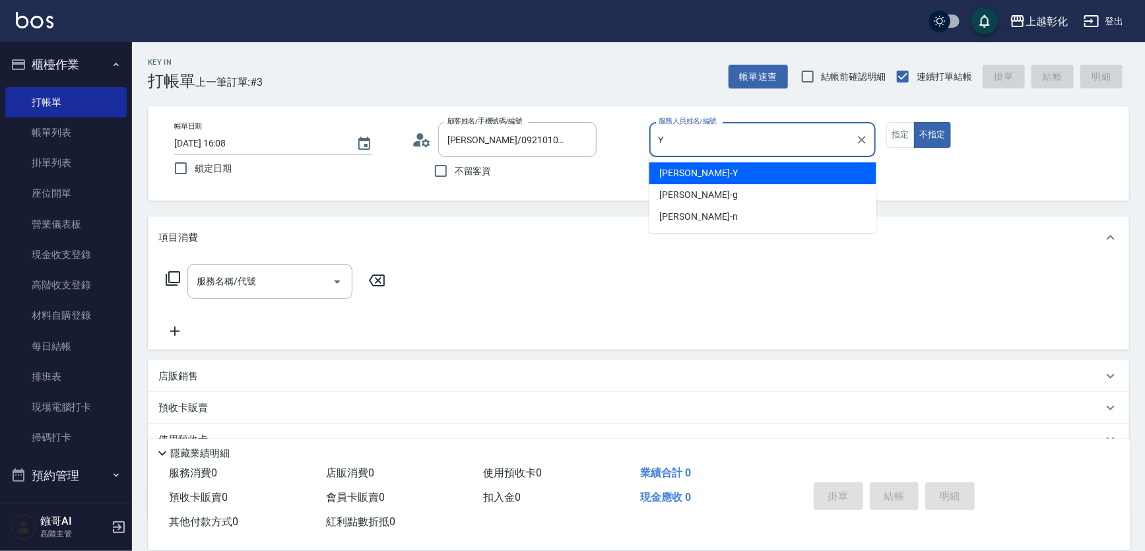
type input "[PERSON_NAME]"
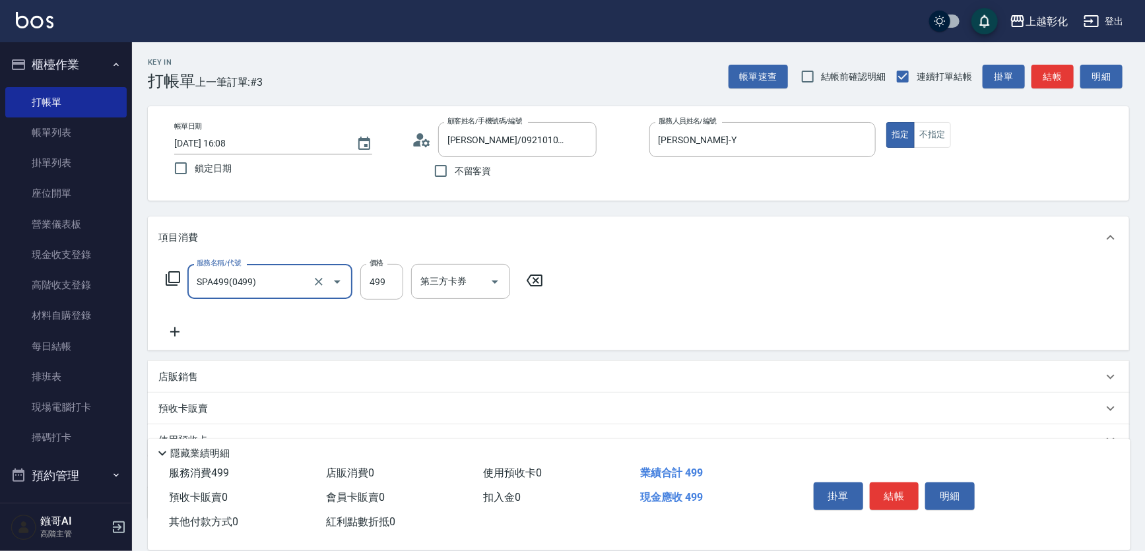
type input "SPA499(0499)"
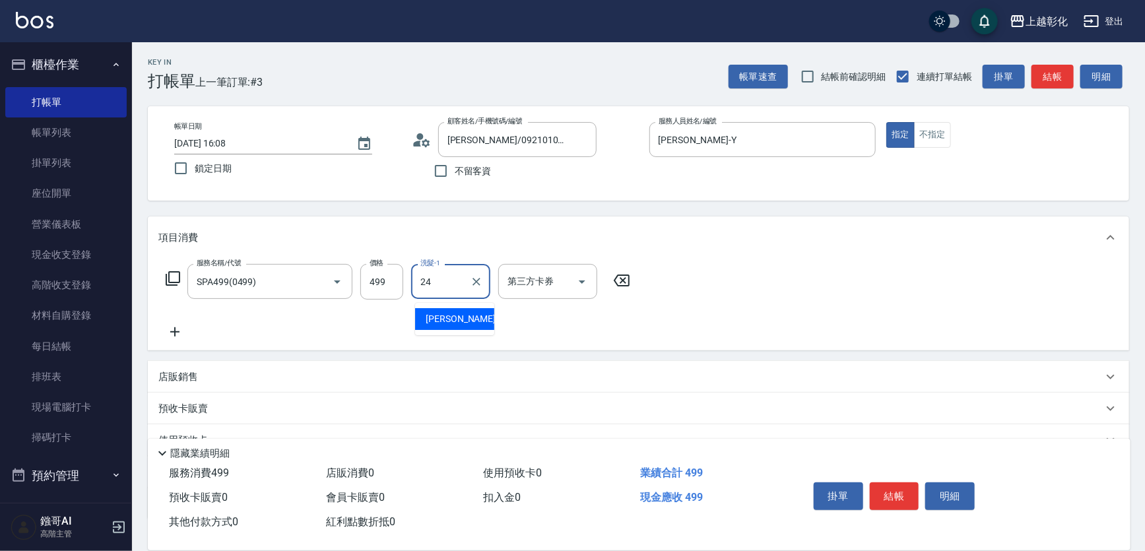
type input "林梓希-24"
click at [383, 268] on label "價格" at bounding box center [377, 263] width 14 height 10
click at [383, 271] on input "499" at bounding box center [381, 282] width 43 height 36
type input "549"
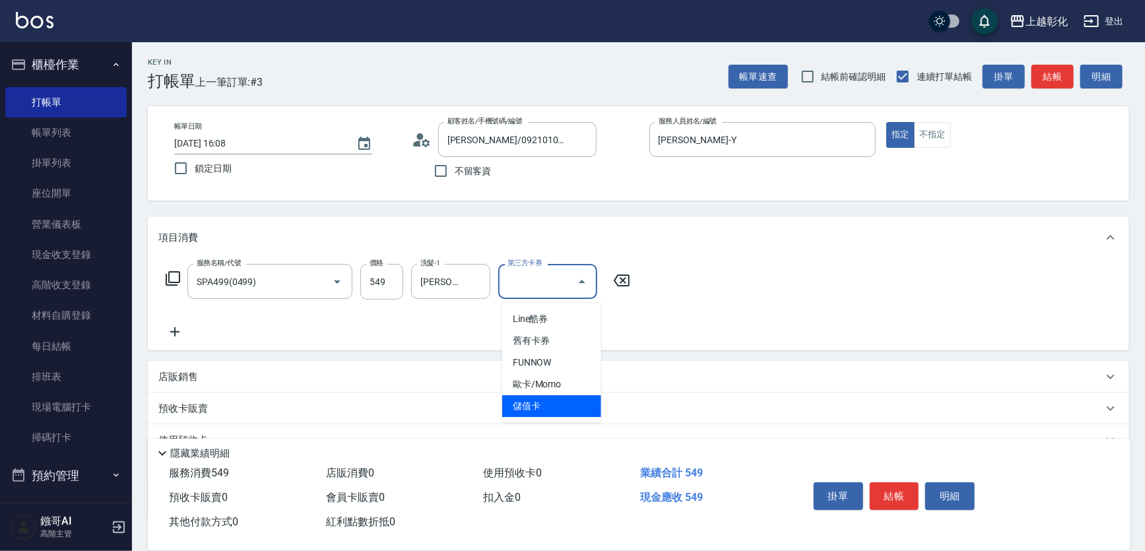
type input "儲值卡"
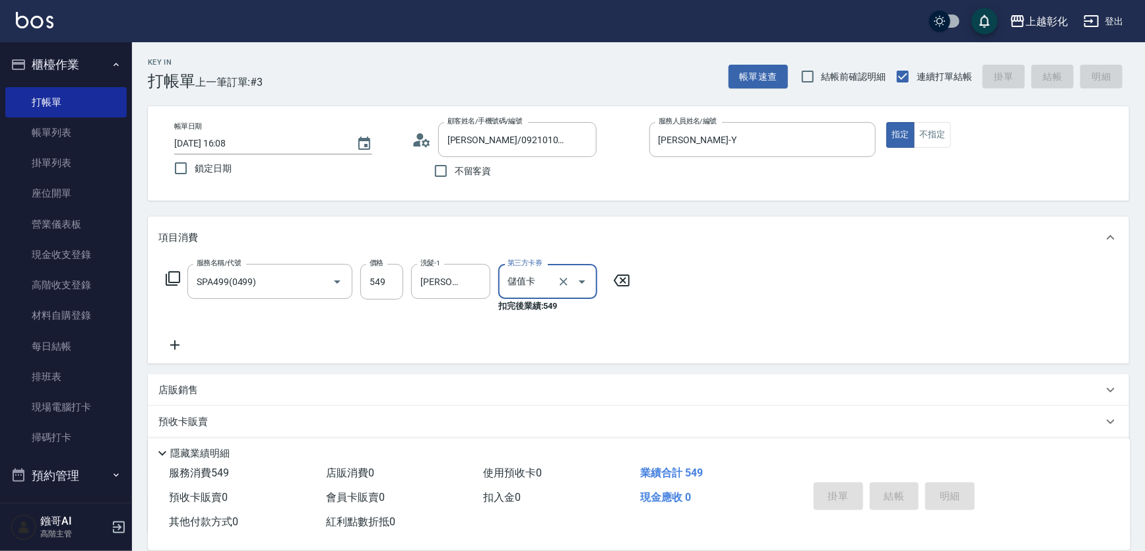
type input "2025/08/17 16:09"
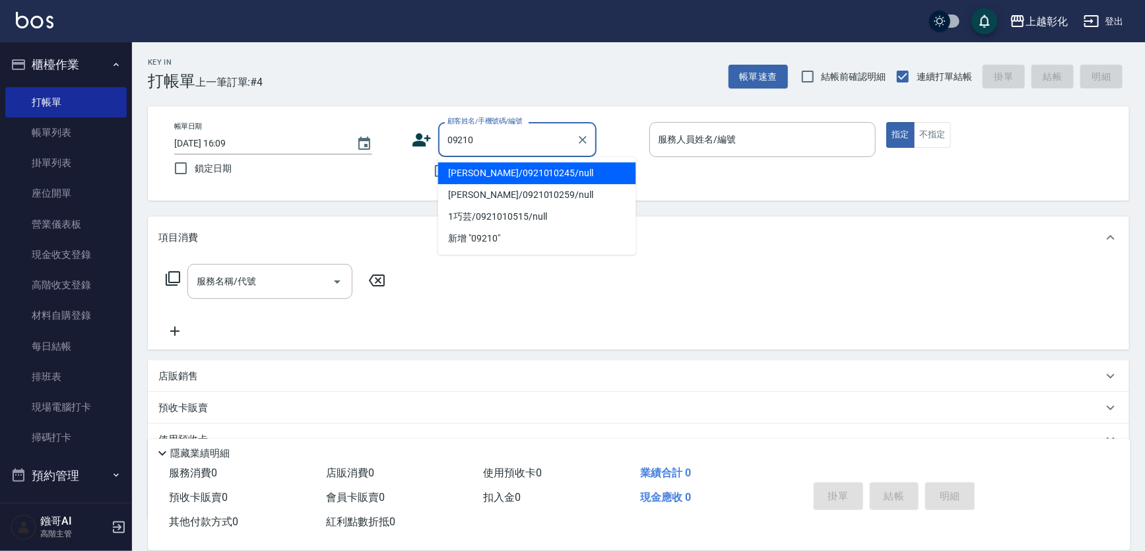
type input "曾珮瑛/0921010245/null"
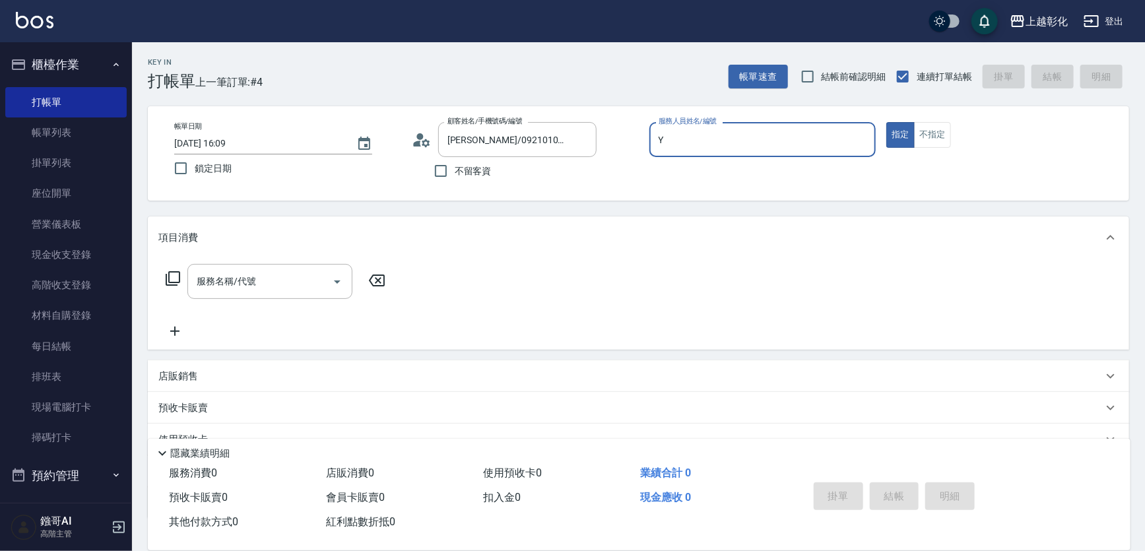
type input "[PERSON_NAME]"
type input "新客人 姓名未設定/09210/null"
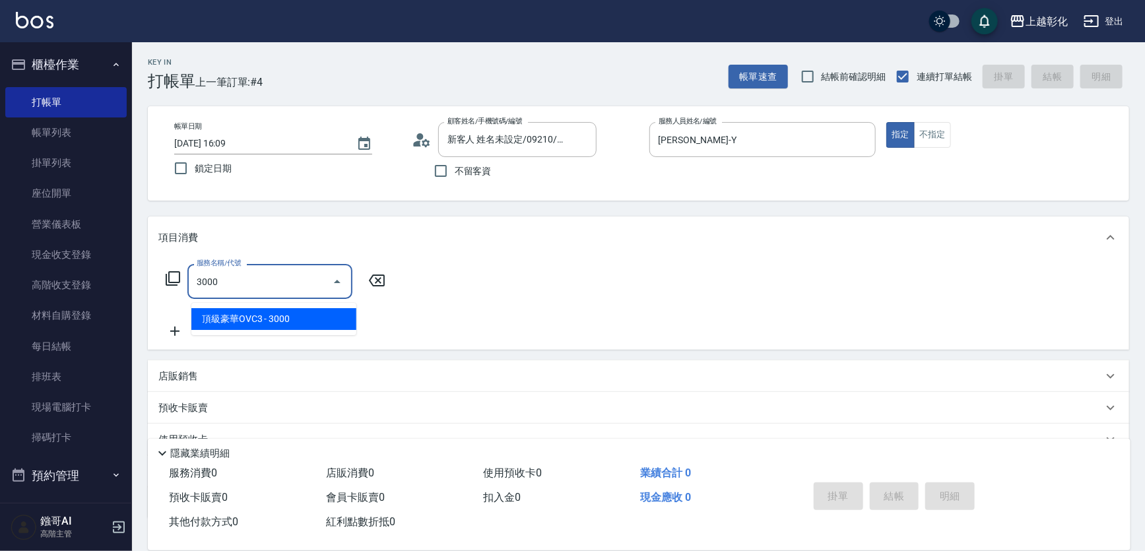
type input "頂級豪華OVC3(3000)"
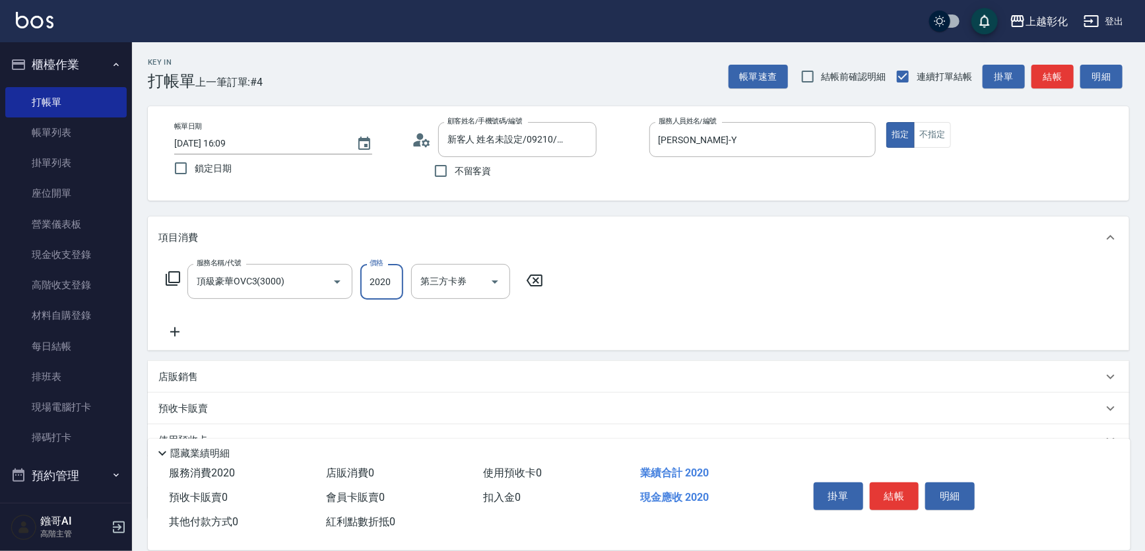
type input "2020"
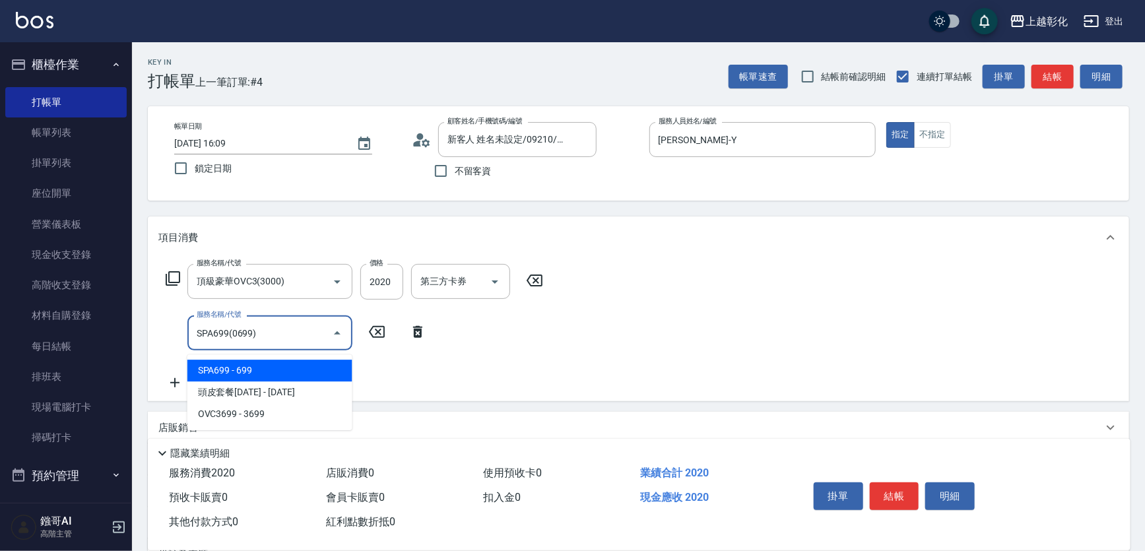
type input "SPA699(0699)"
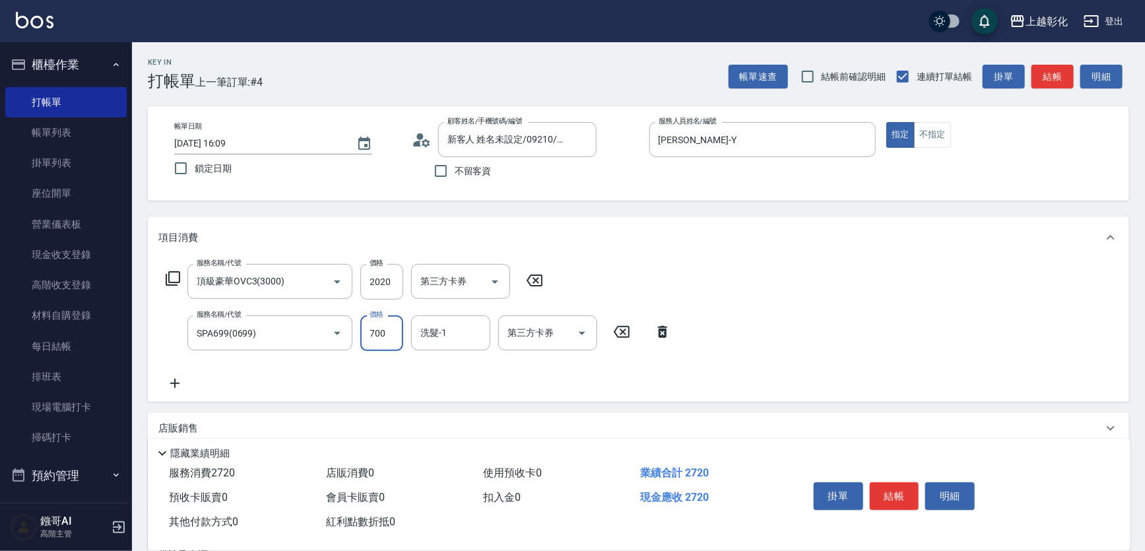
type input "700"
type input "1"
type input "謝宥萱-41"
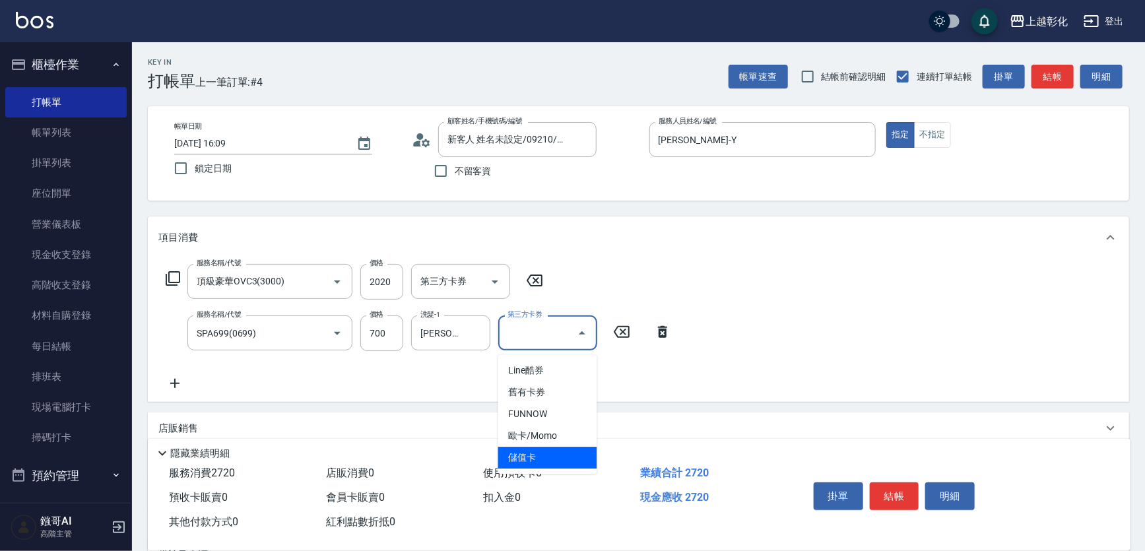
type input "儲值卡"
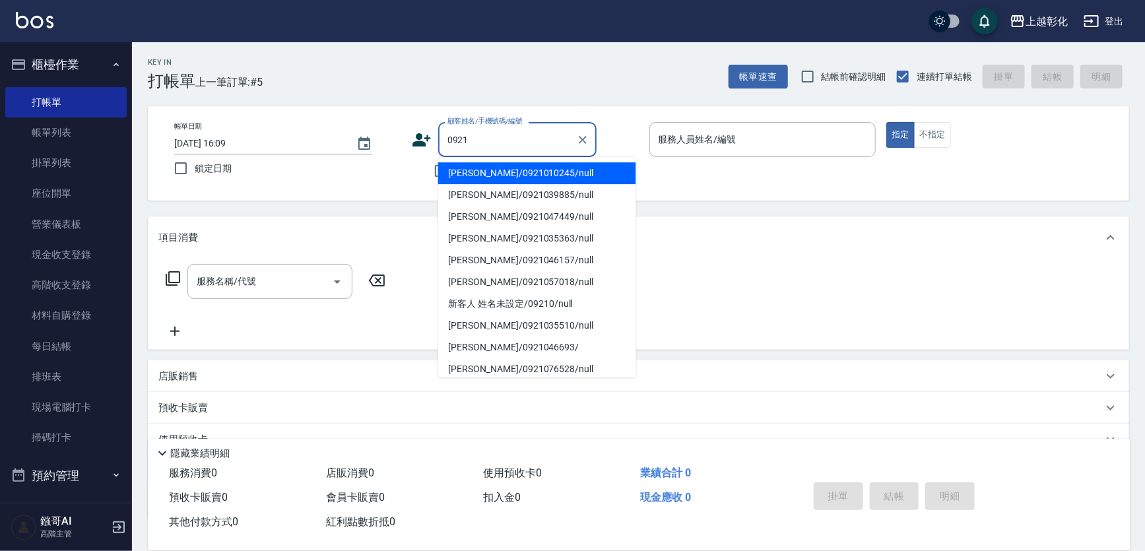
type input "曾珮瑛/0921010245/null"
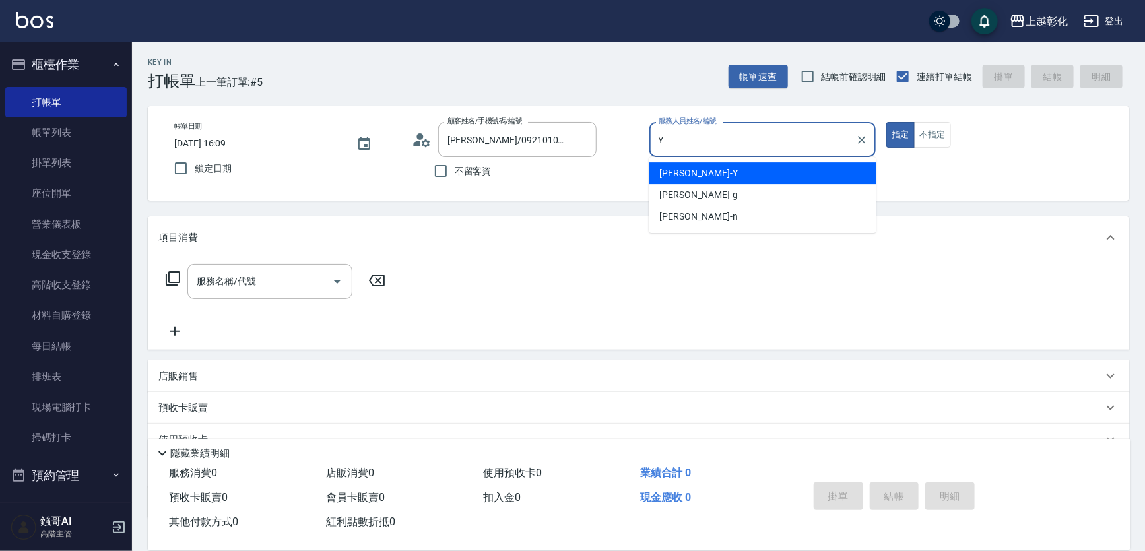
type input "[PERSON_NAME]"
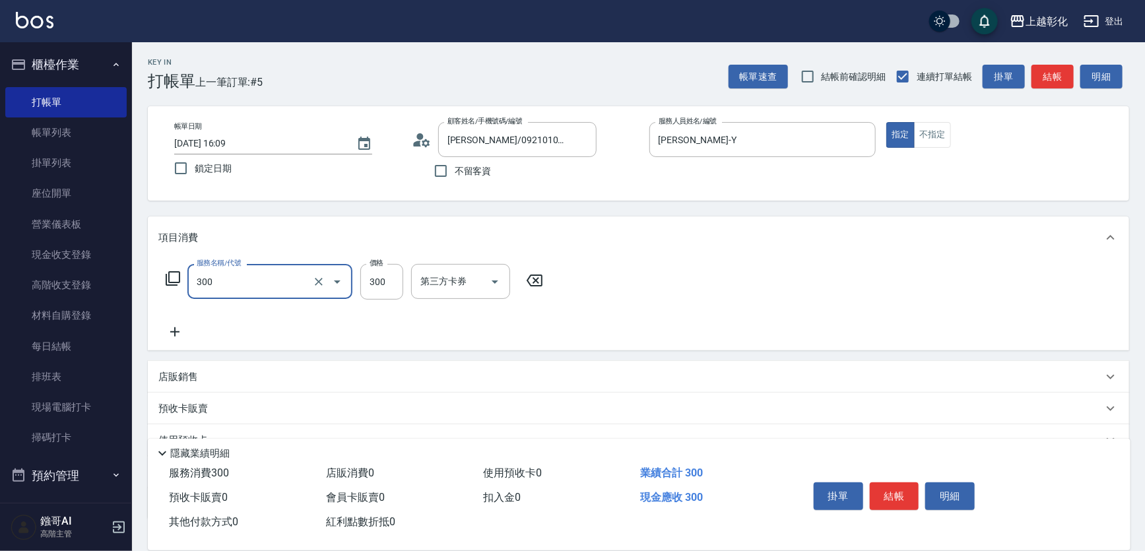
type input "A級剪髮(300)"
type input "250"
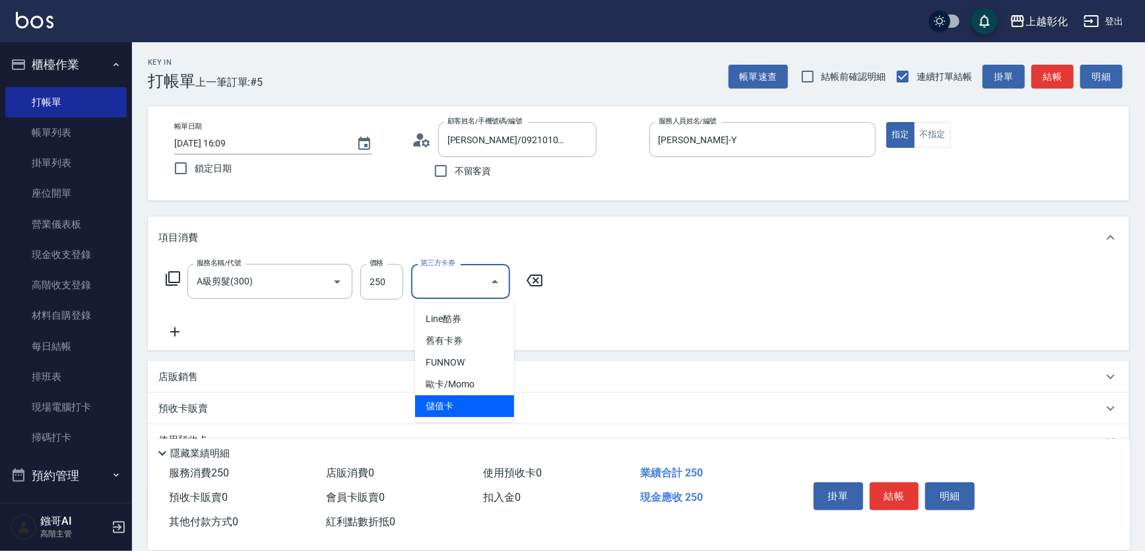
type input "儲值卡"
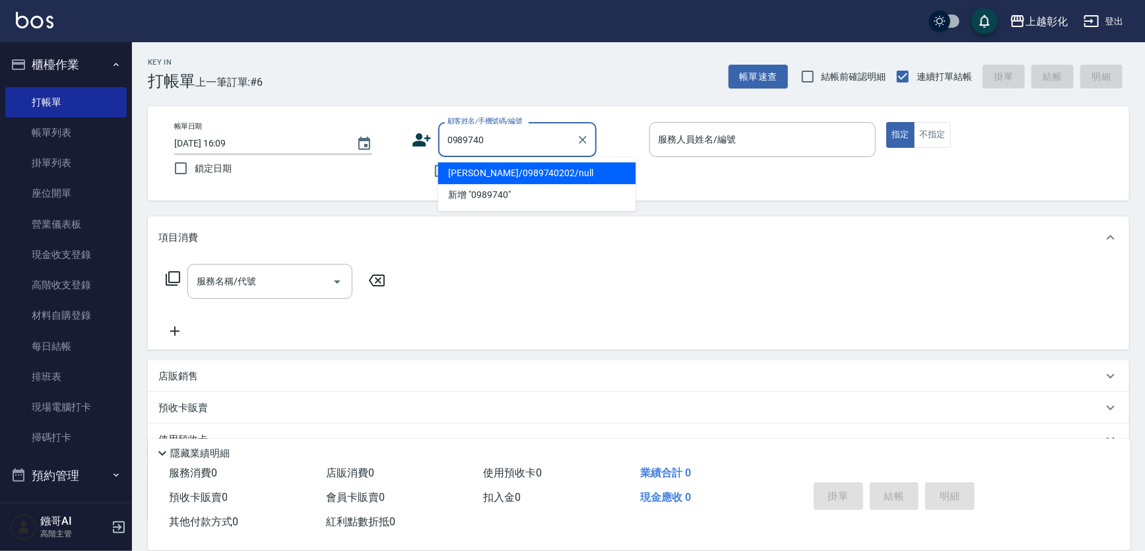
type input "謝文杰/0989740202/null"
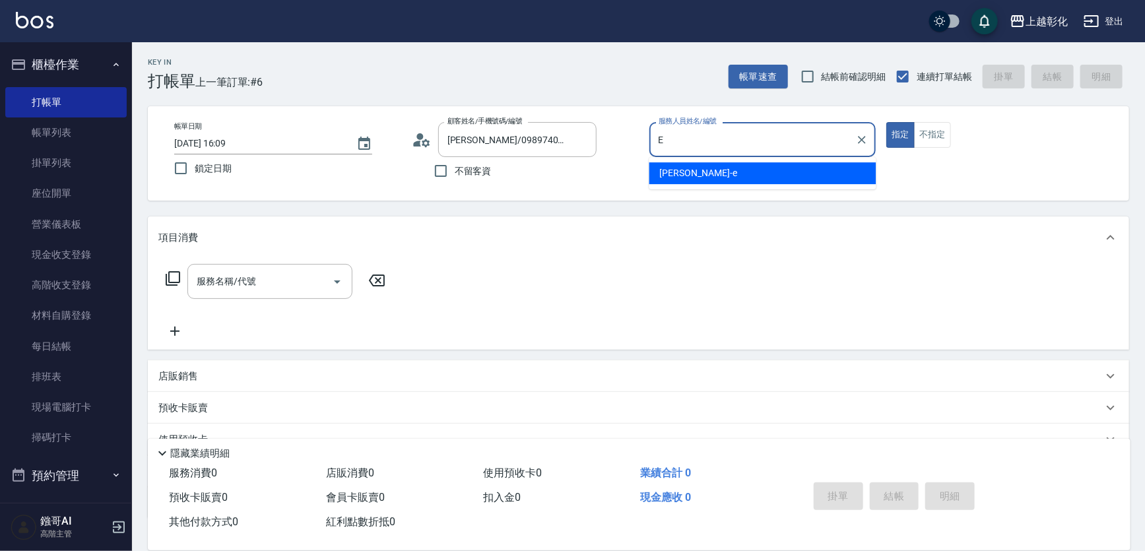
type input "allen-e"
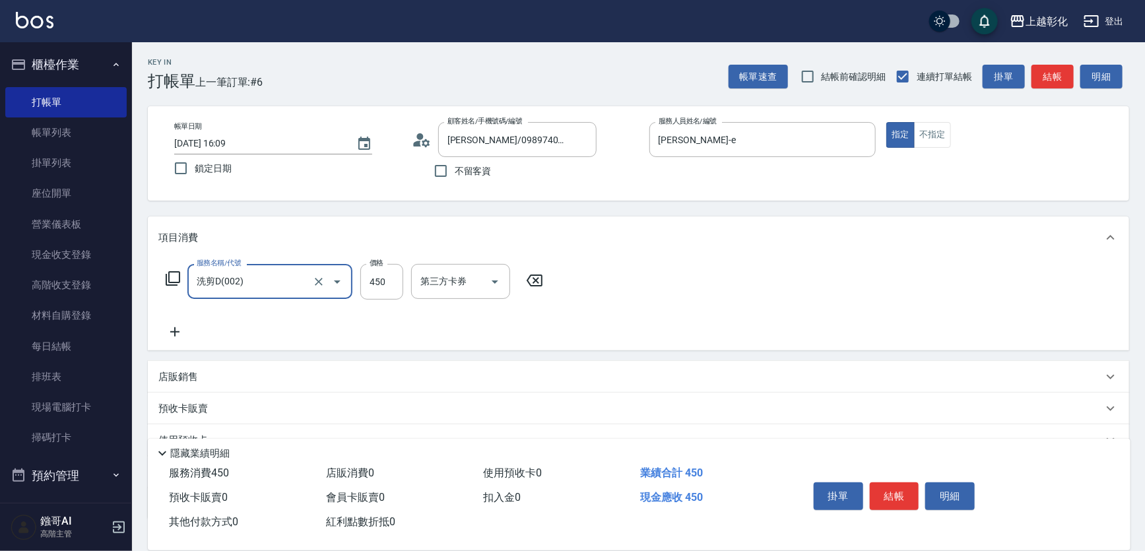
type input "洗剪D(002)"
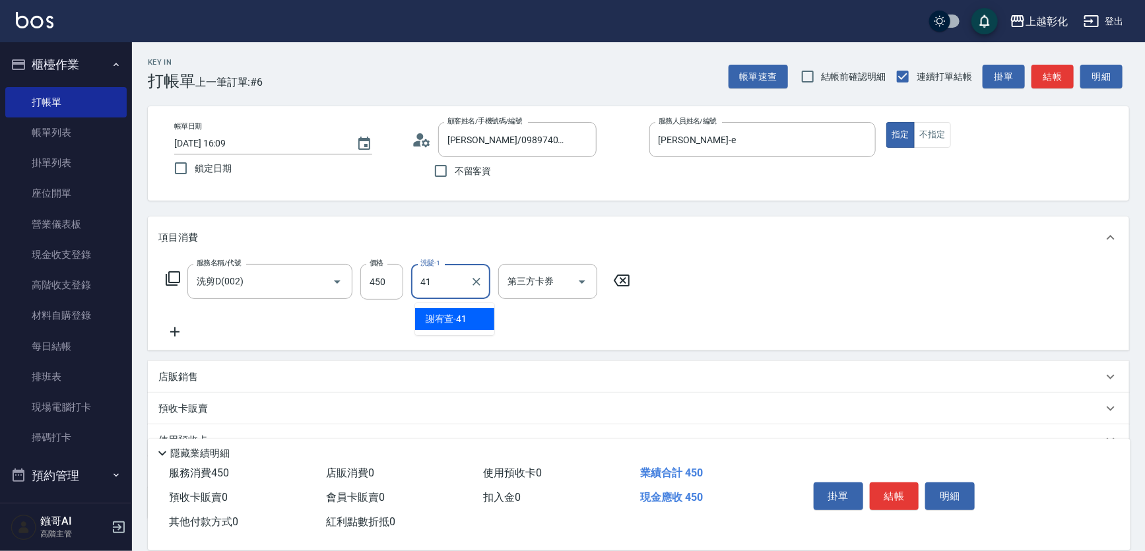
type input "謝宥萱-41"
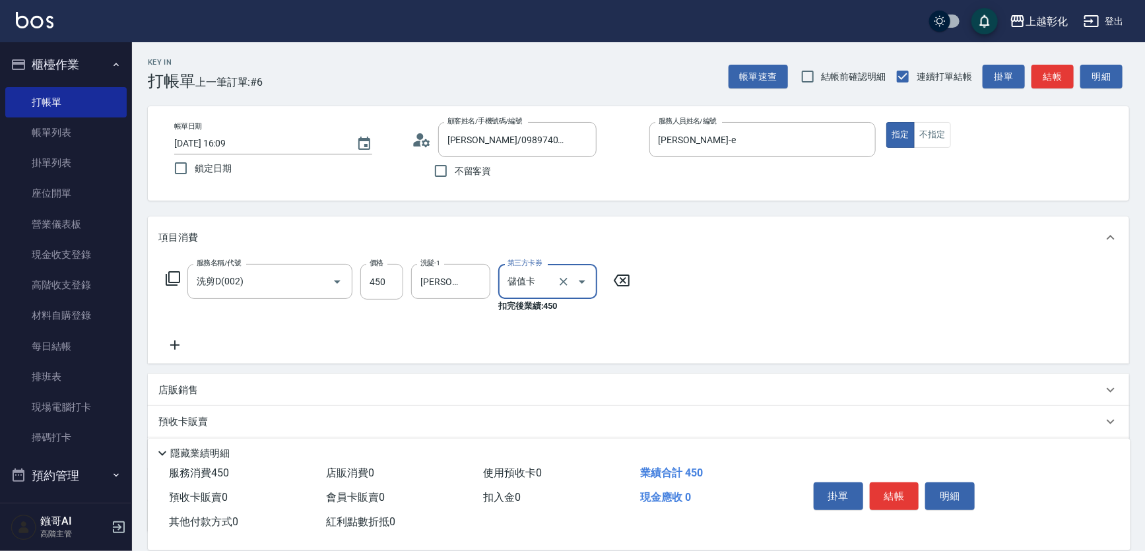
type input "儲值卡"
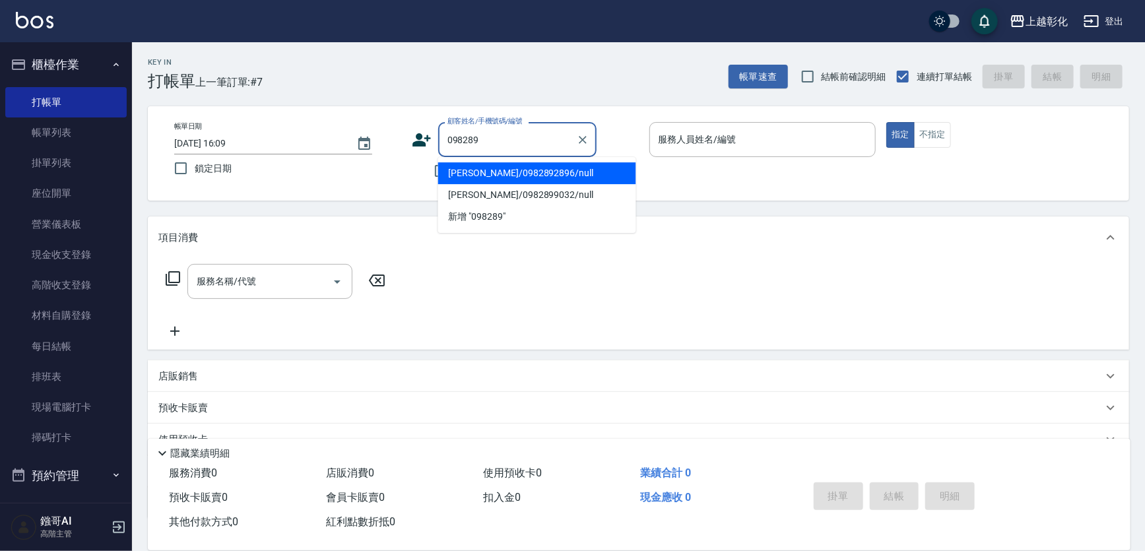
type input "楊亞眞/0982892896/null"
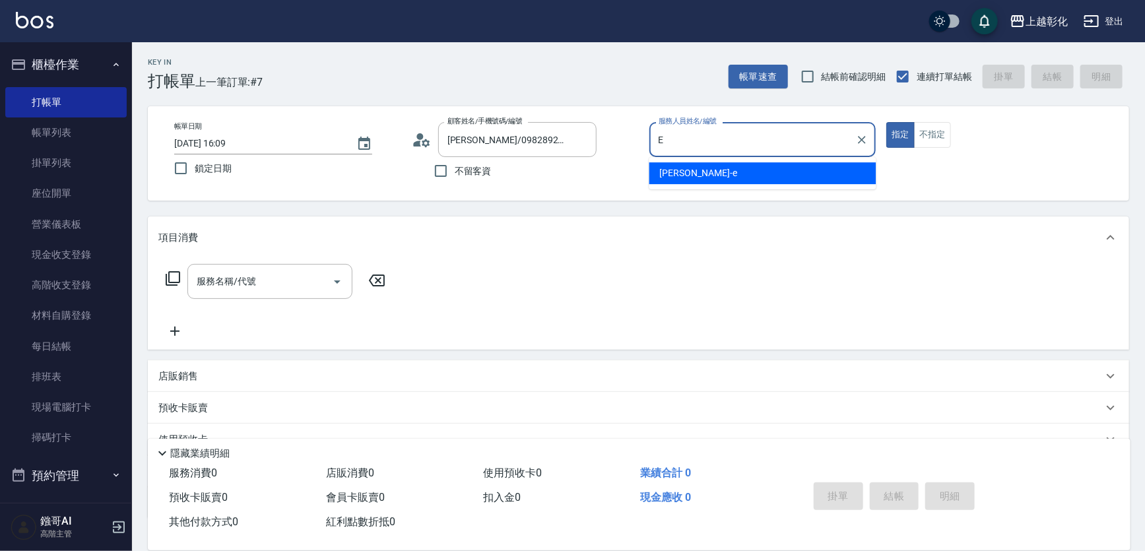
type input "allen-e"
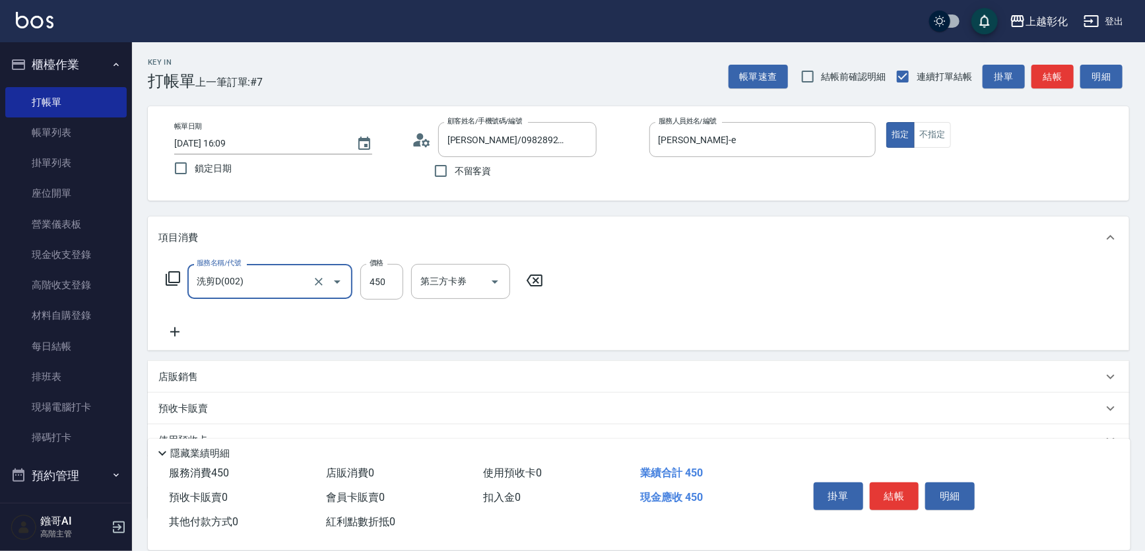
type input "洗剪D(002)"
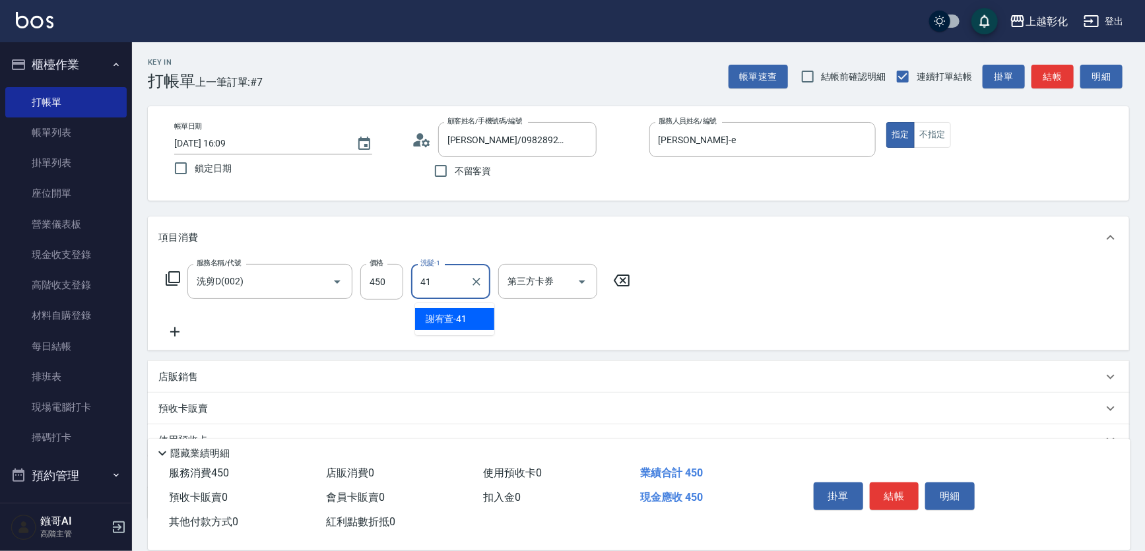
type input "謝宥萱-41"
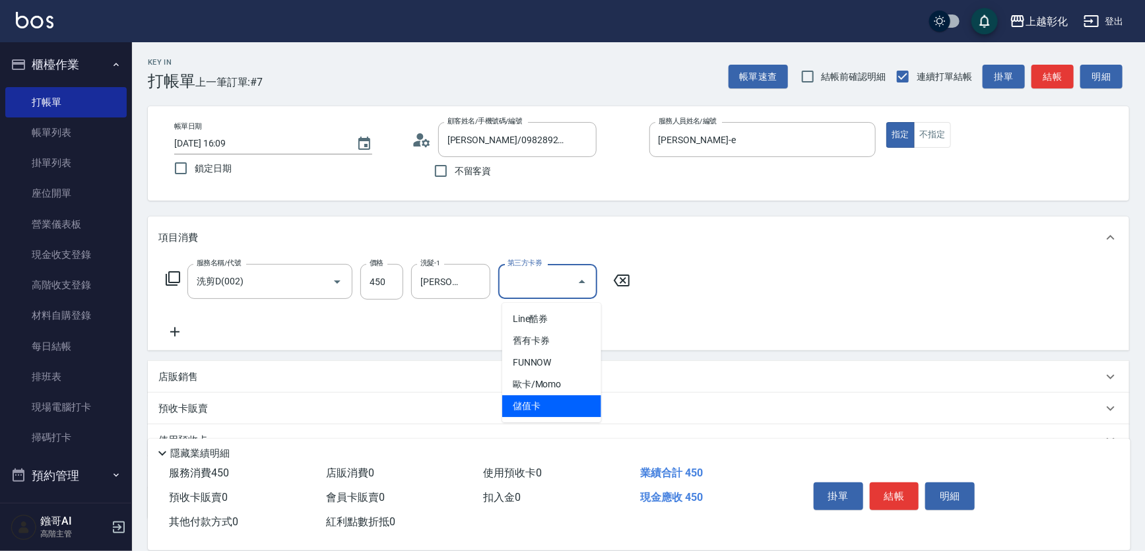
type input "儲值卡"
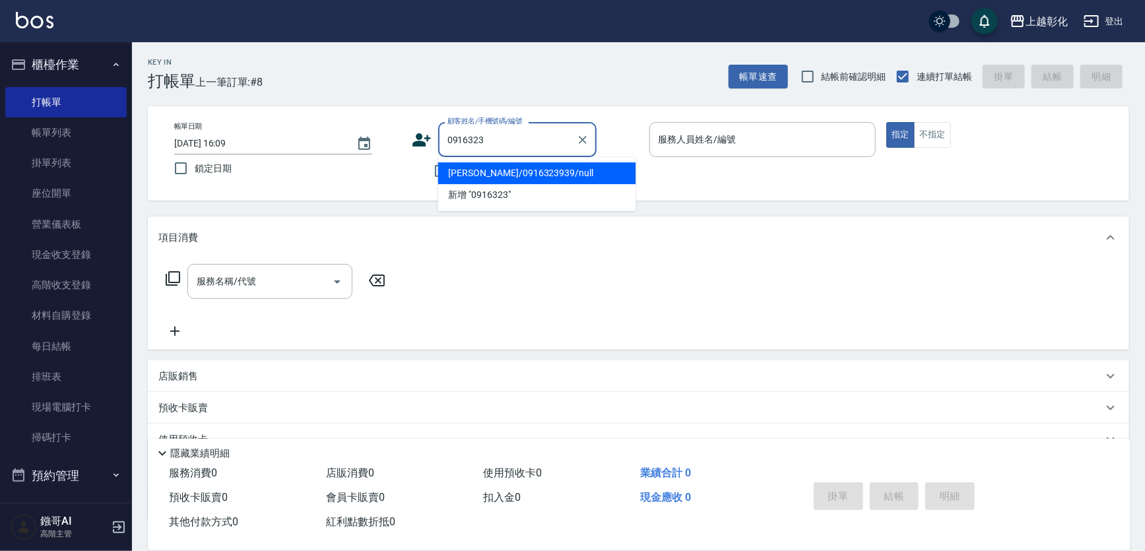
type input "蔡/0916323939/null"
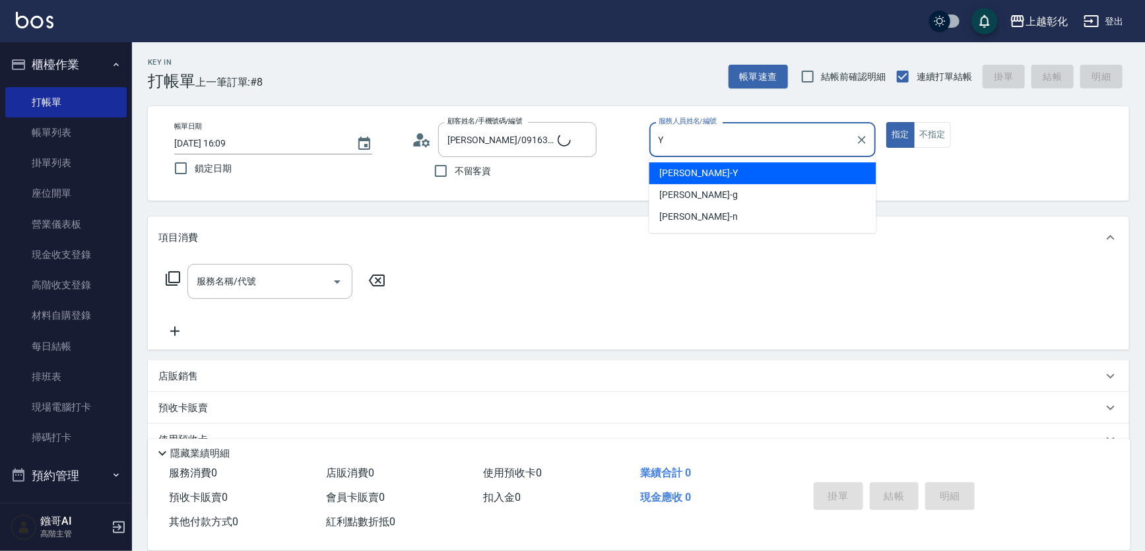
type input "[PERSON_NAME]"
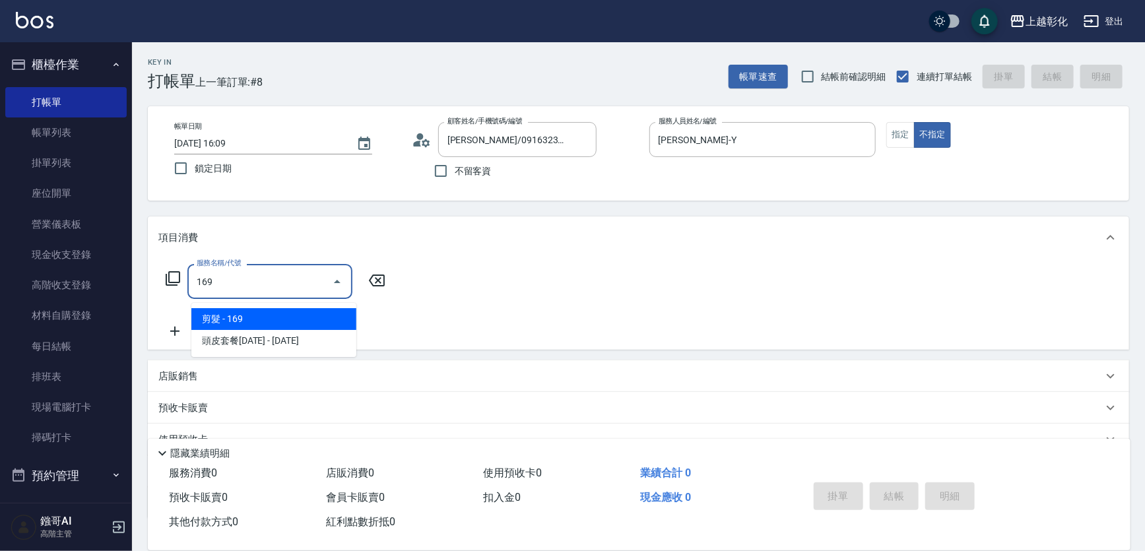
type input "剪髮(169)"
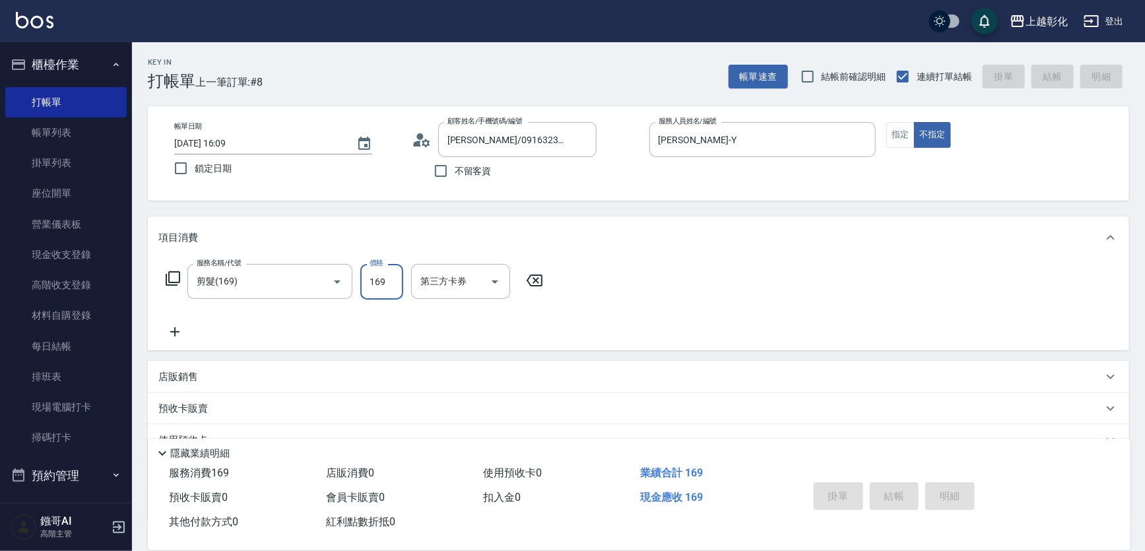
type input "2025/08/17 16:10"
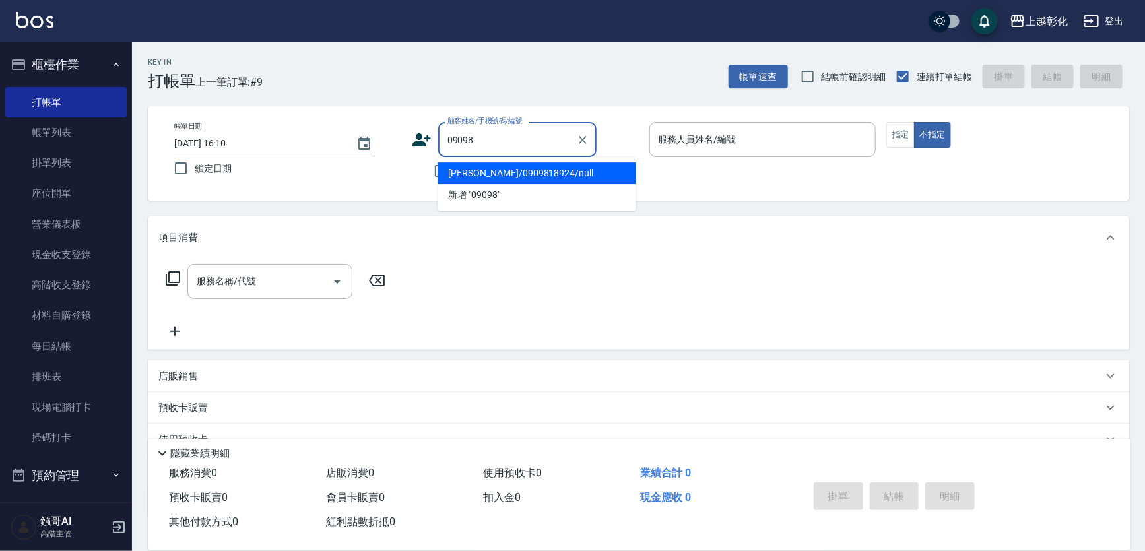
type input "高秀敏/0909818924/null"
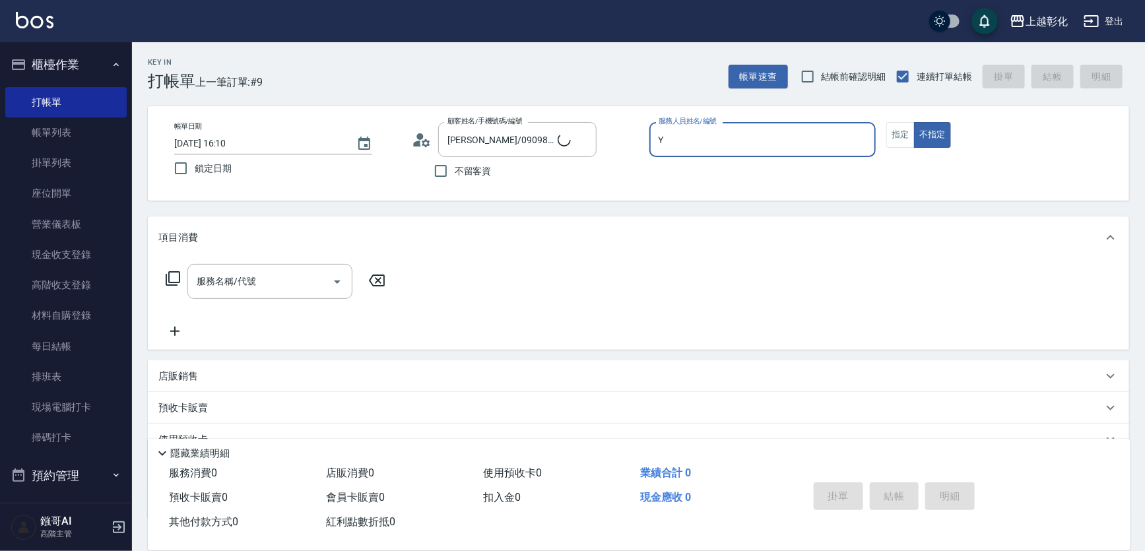
type input "[PERSON_NAME]"
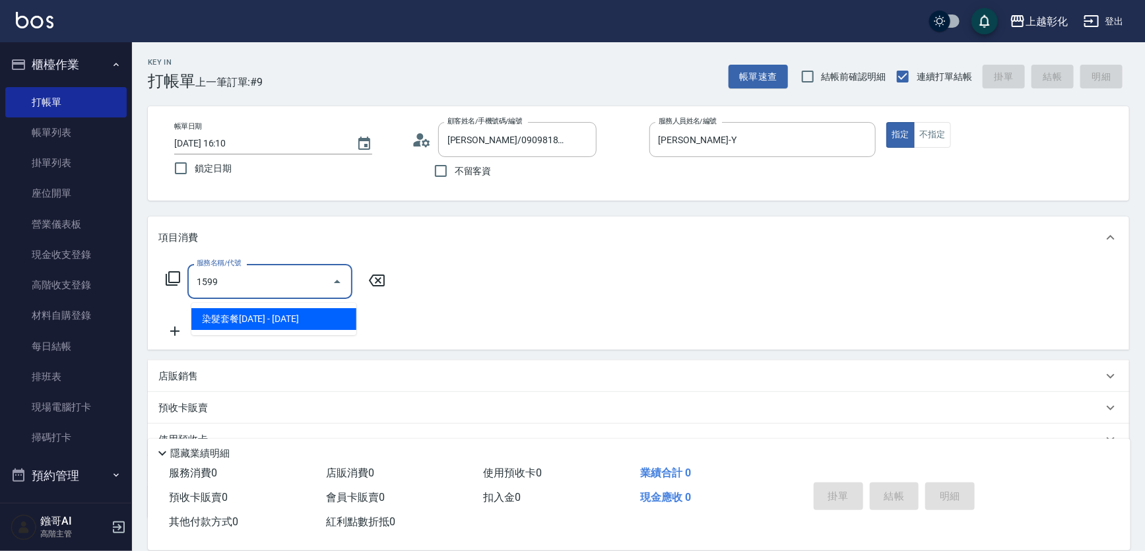
type input "染髮套餐1599(1599)"
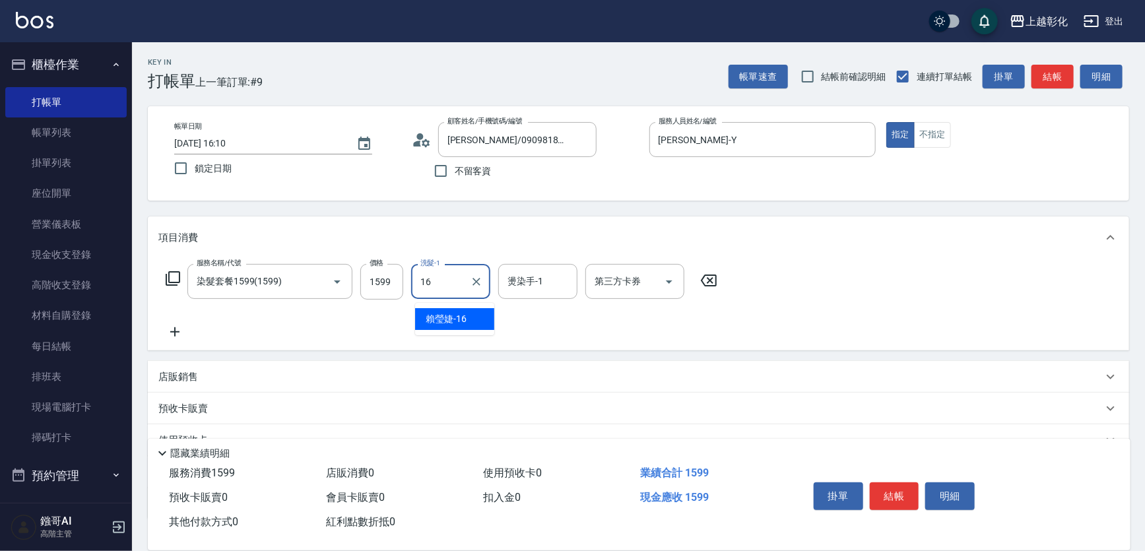
type input "賴瑩婕-16"
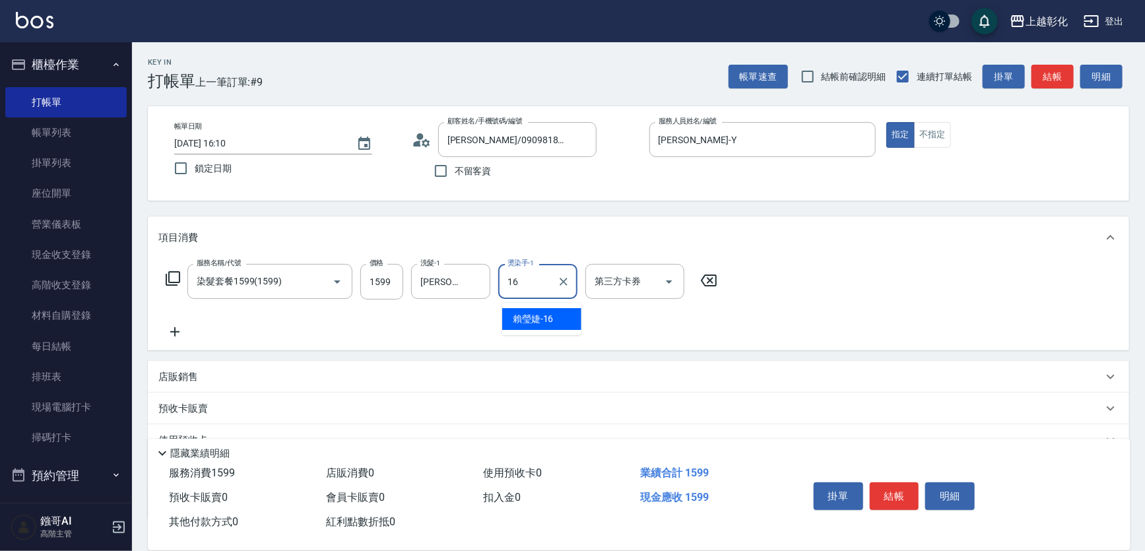
type input "賴瑩婕-16"
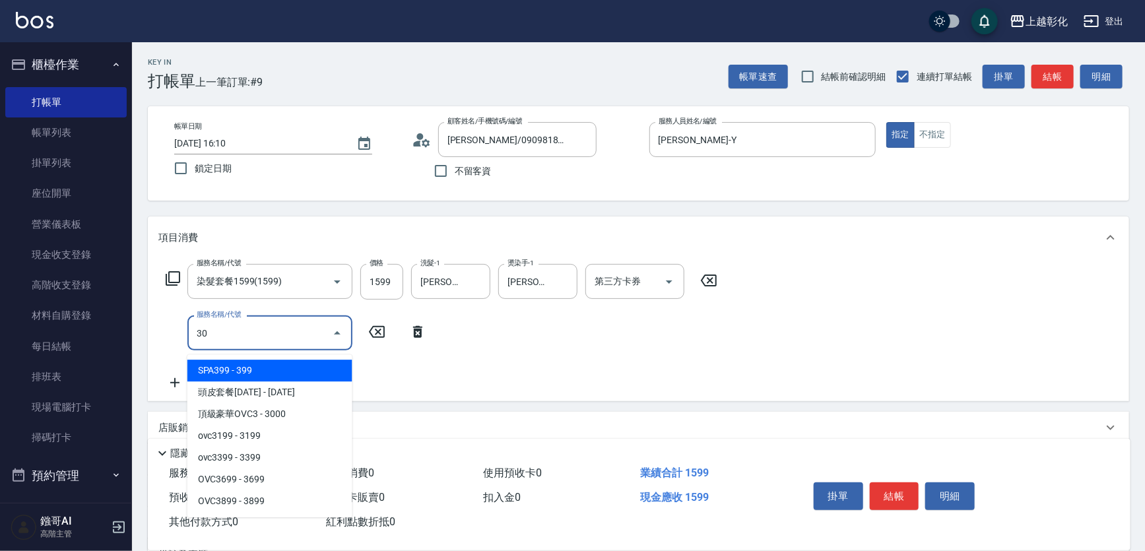
type input "3"
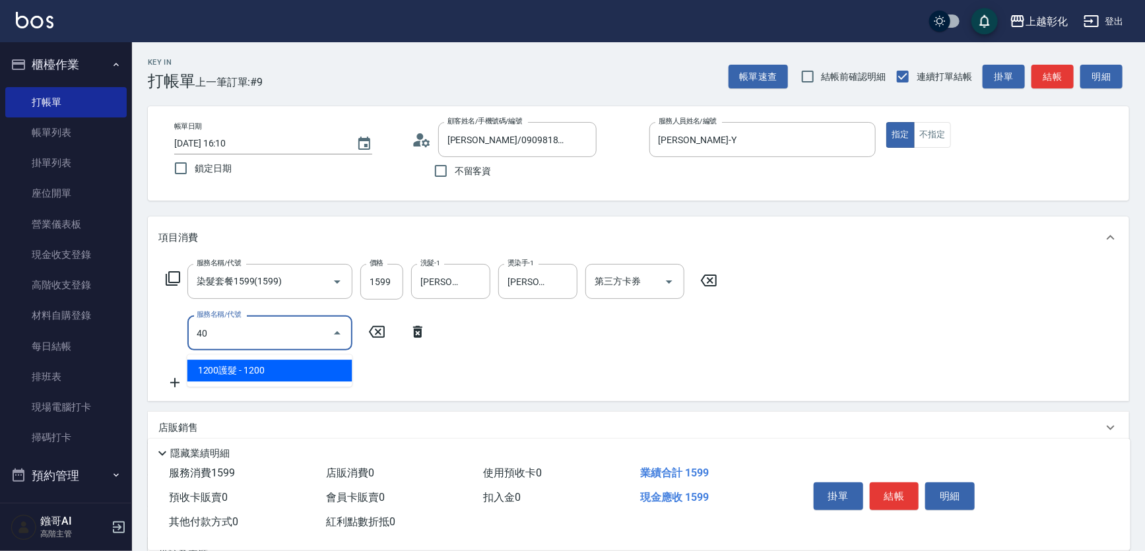
type input "4"
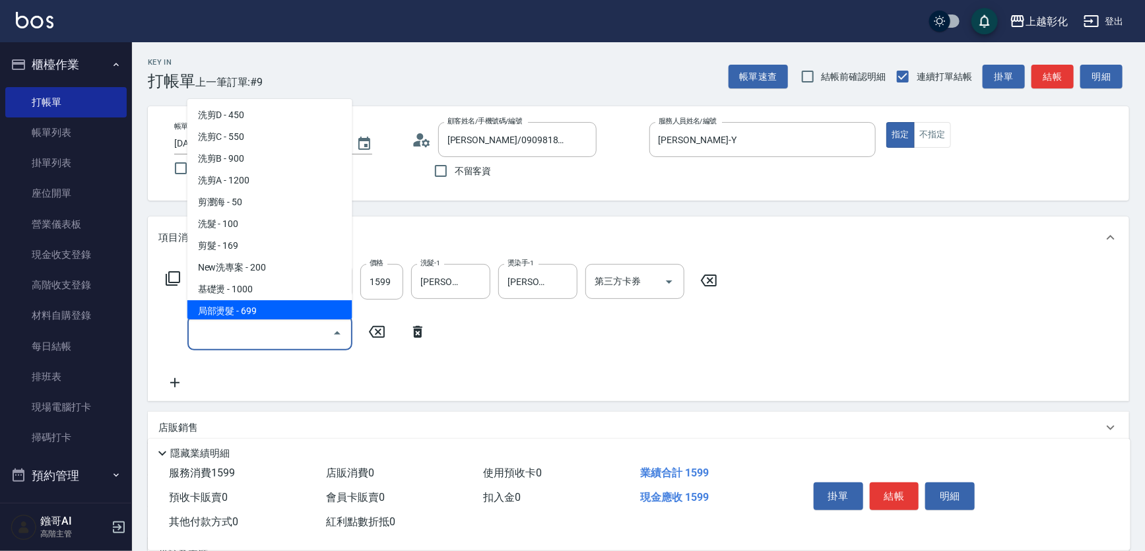
click at [246, 399] on div "服務名稱/代號 染髮套餐1599(1599) 服務名稱/代號 價格 1599 價格 洗髮-1 賴瑩婕-16 洗髮-1 燙染手-1 賴瑩婕-16 燙染手-1 第…" at bounding box center [638, 330] width 981 height 143
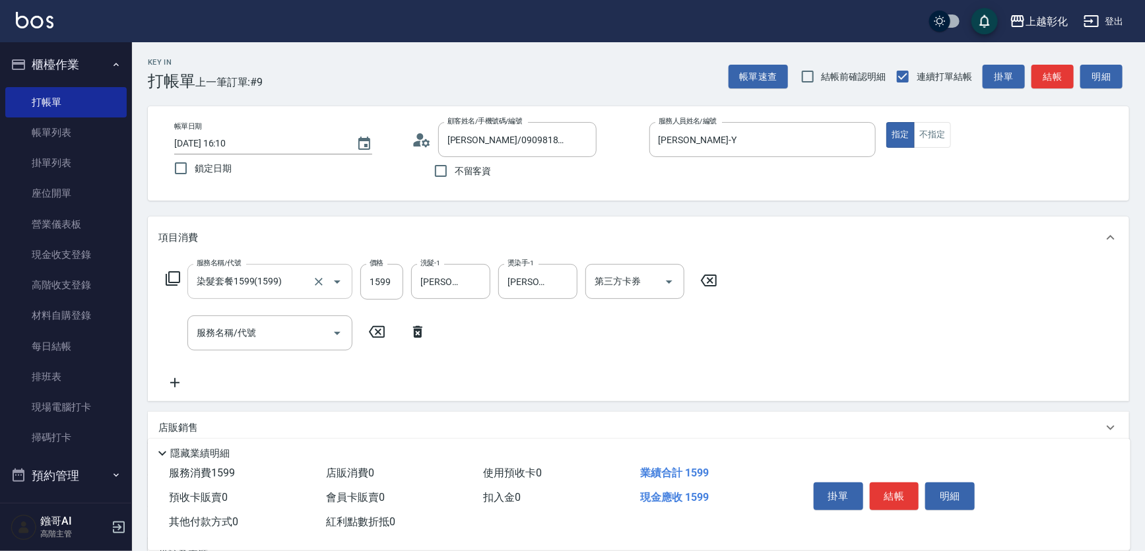
click at [242, 284] on input "染髮套餐1599(1599)" at bounding box center [251, 281] width 116 height 23
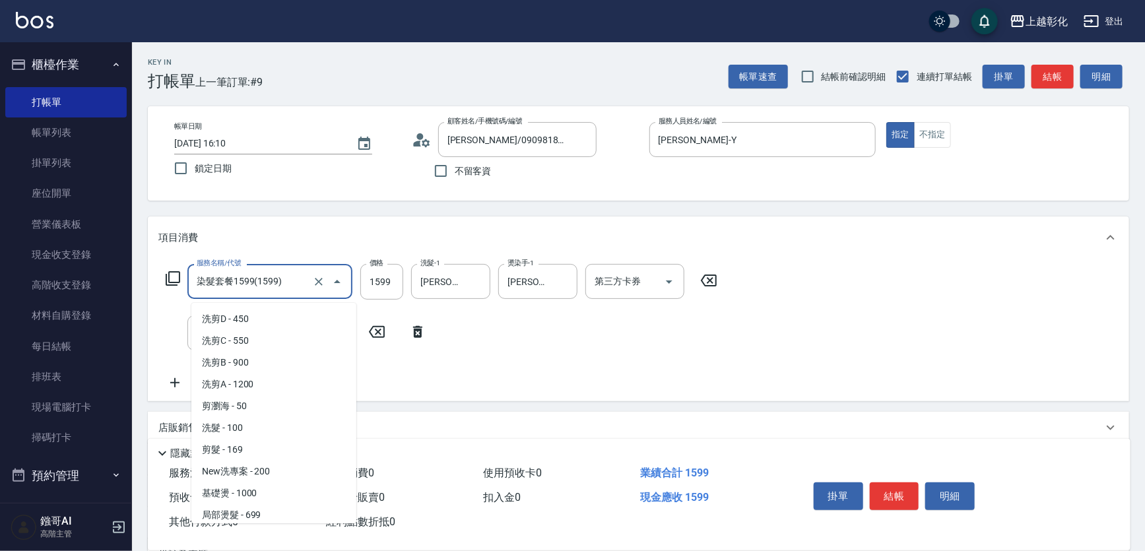
click at [242, 284] on input "染髮套餐1599(1599)" at bounding box center [251, 281] width 116 height 23
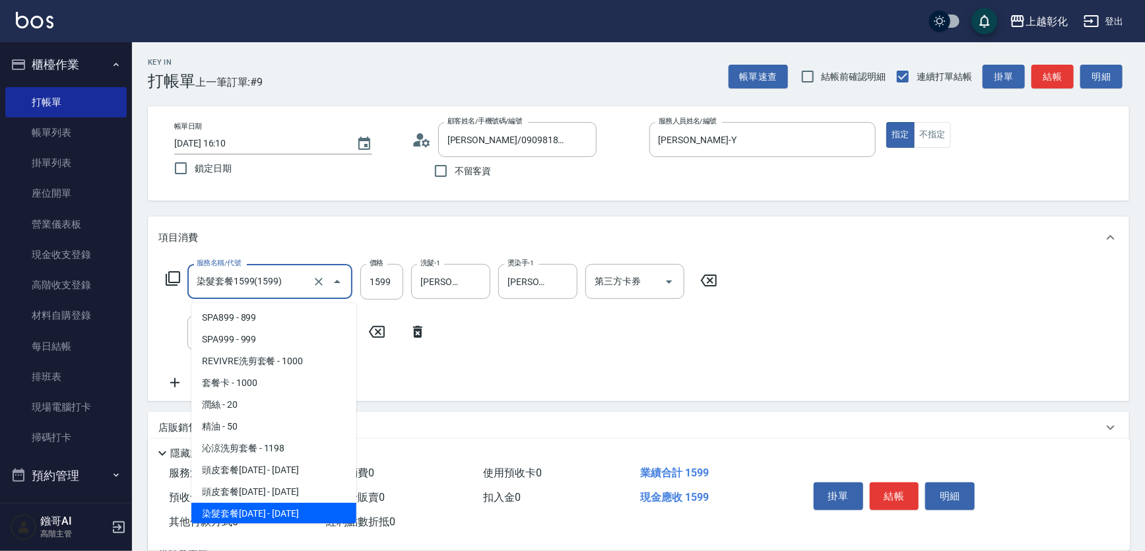
click at [242, 284] on input "染髮套餐1599(1599)" at bounding box center [251, 281] width 116 height 23
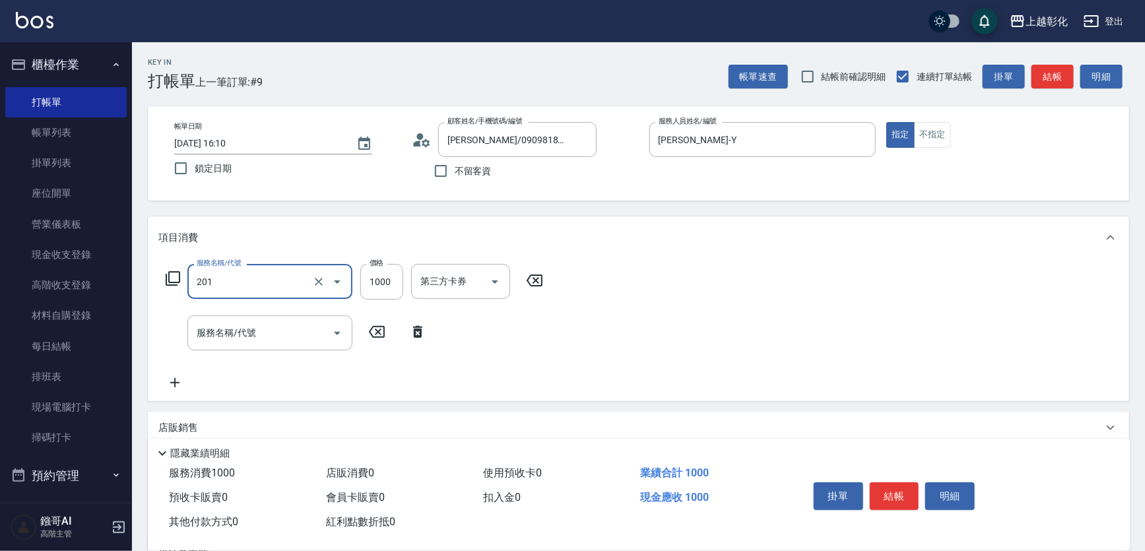
type input "基礎燙(201)"
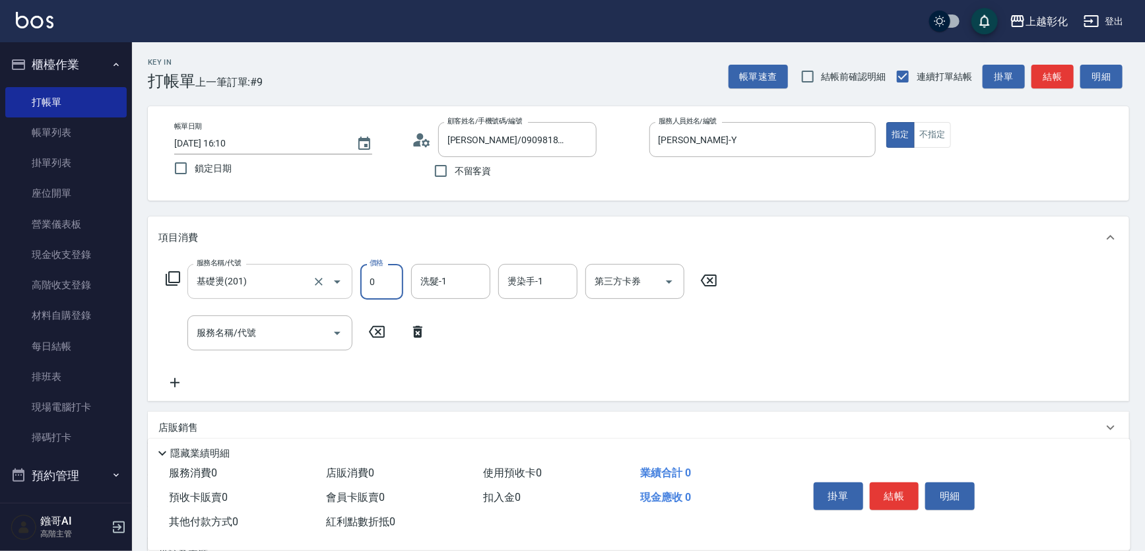
type input "0"
click at [242, 283] on input "基礎燙(201)" at bounding box center [251, 281] width 116 height 23
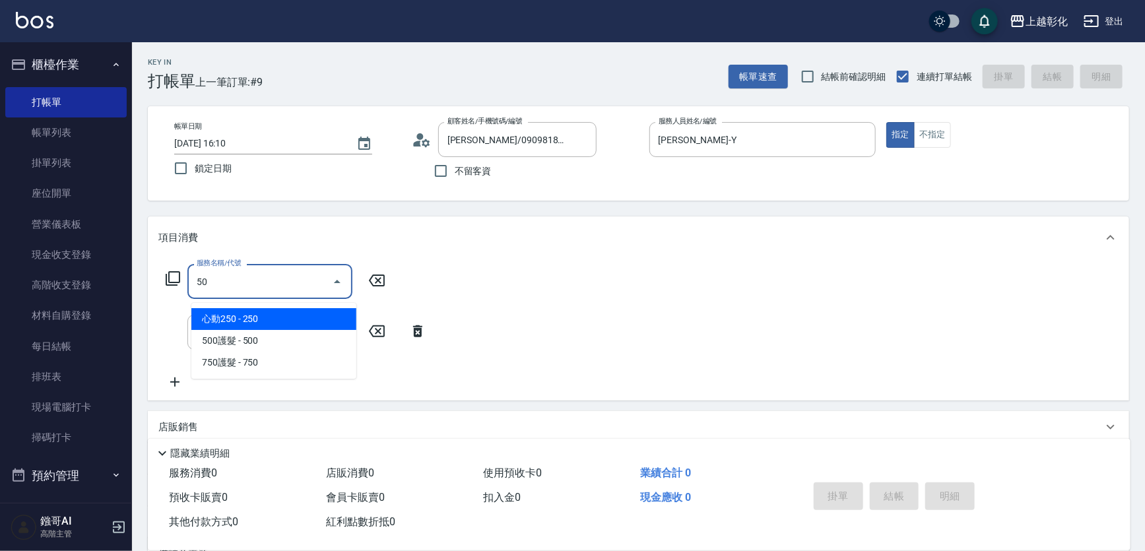
type input "5"
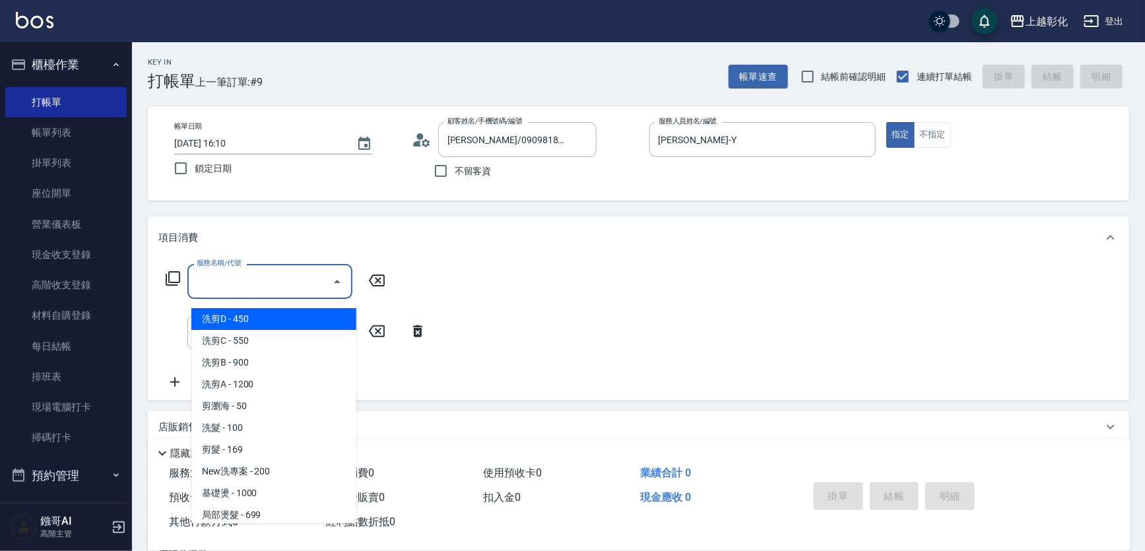
type input "B"
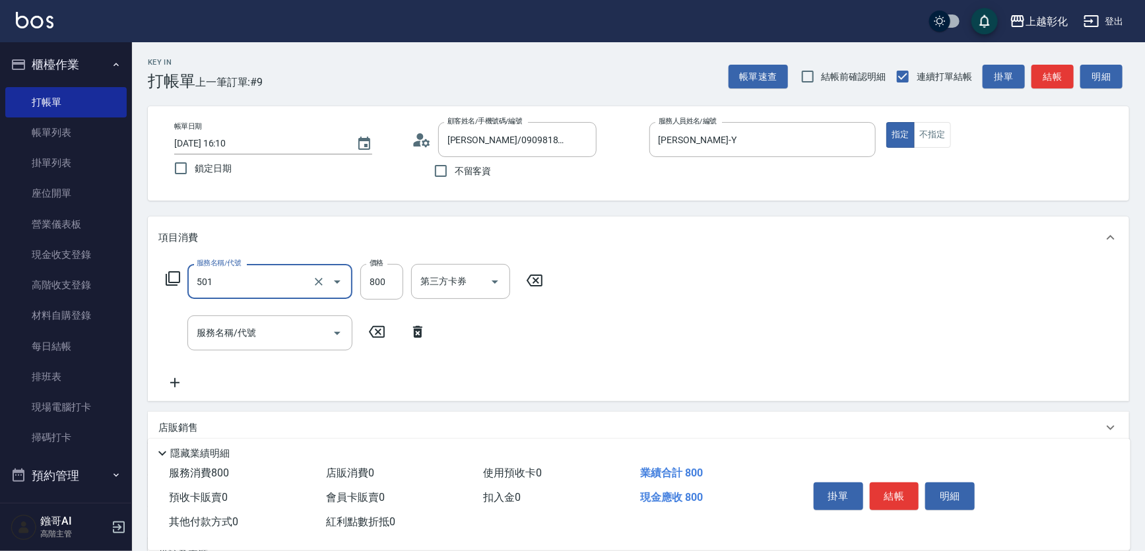
type input "501"
type input "1"
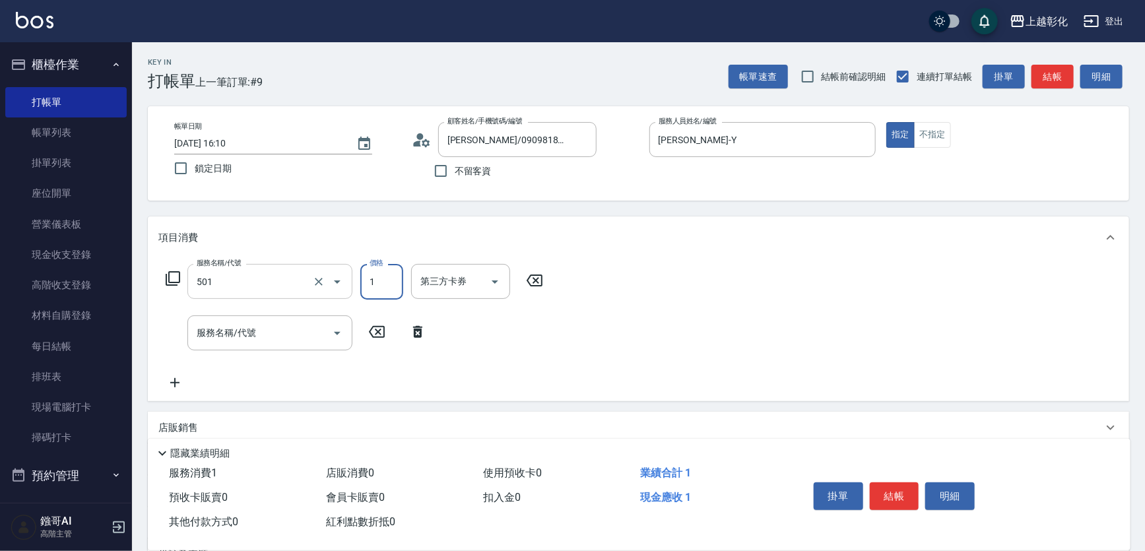
type input "染髮(501)"
type input "1399"
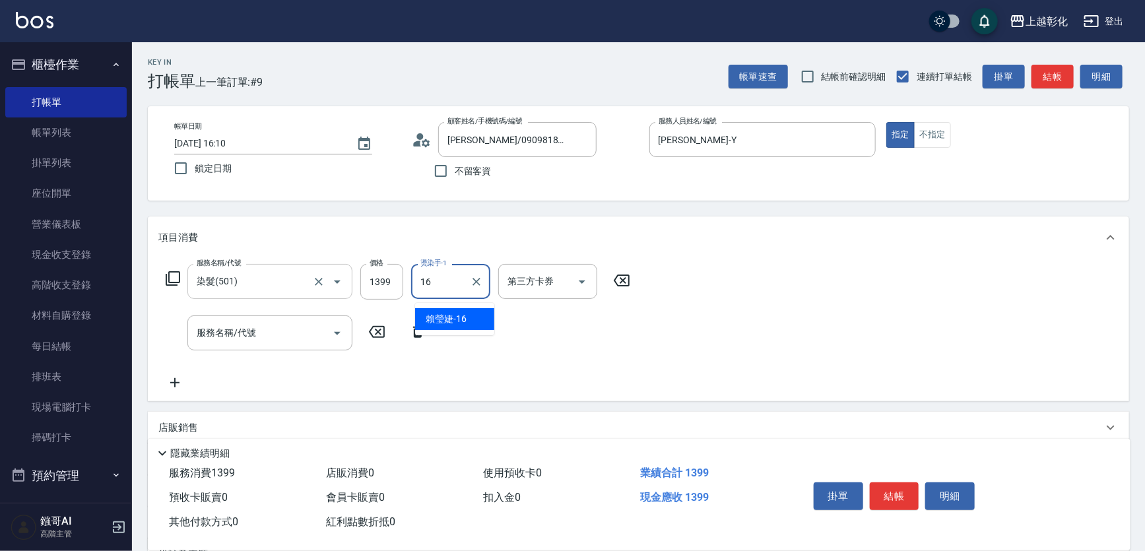
type input "賴瑩婕-16"
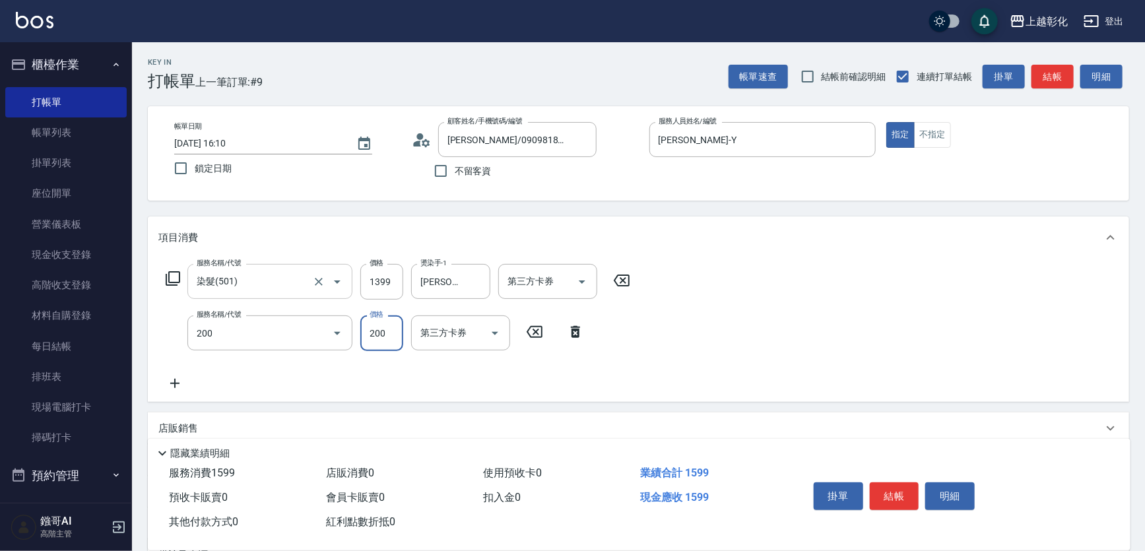
type input "New洗專案(200)"
click at [459, 343] on input "洗髮-1" at bounding box center [450, 332] width 67 height 23
type input "賴瑩婕-16"
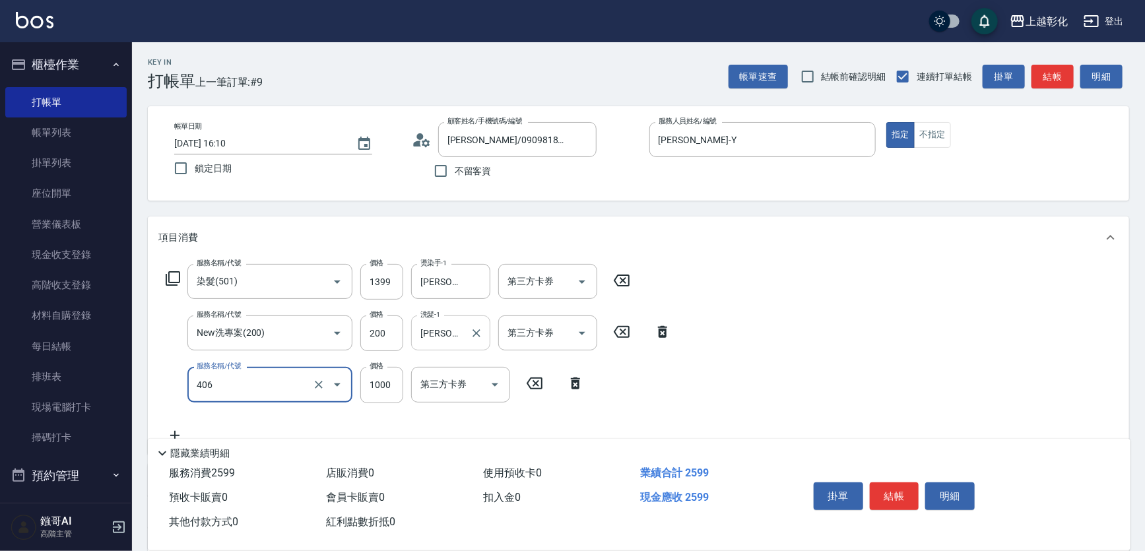
type input "1000護髮(406)"
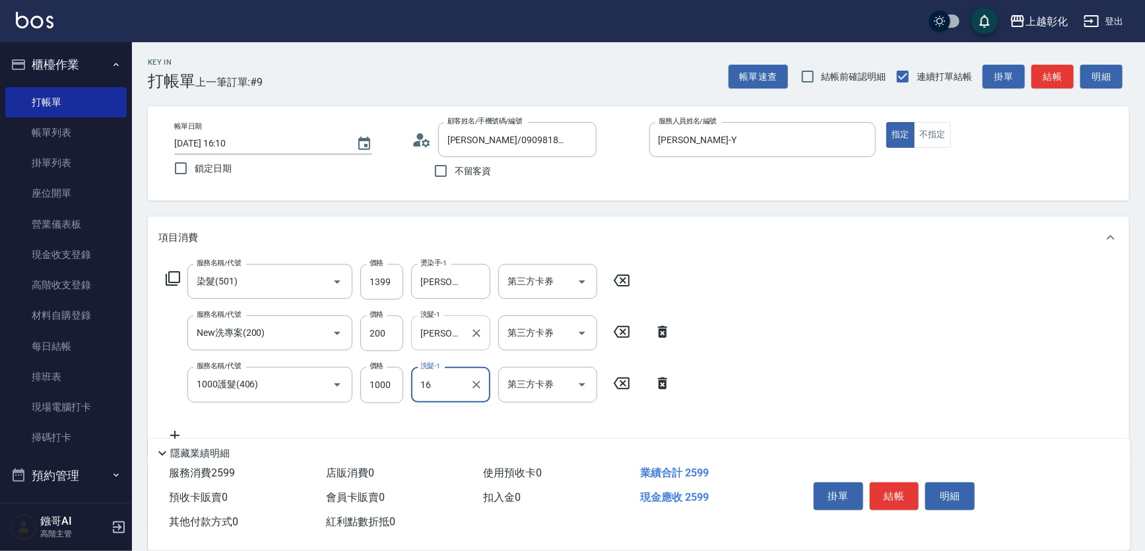
type input "賴瑩婕-16"
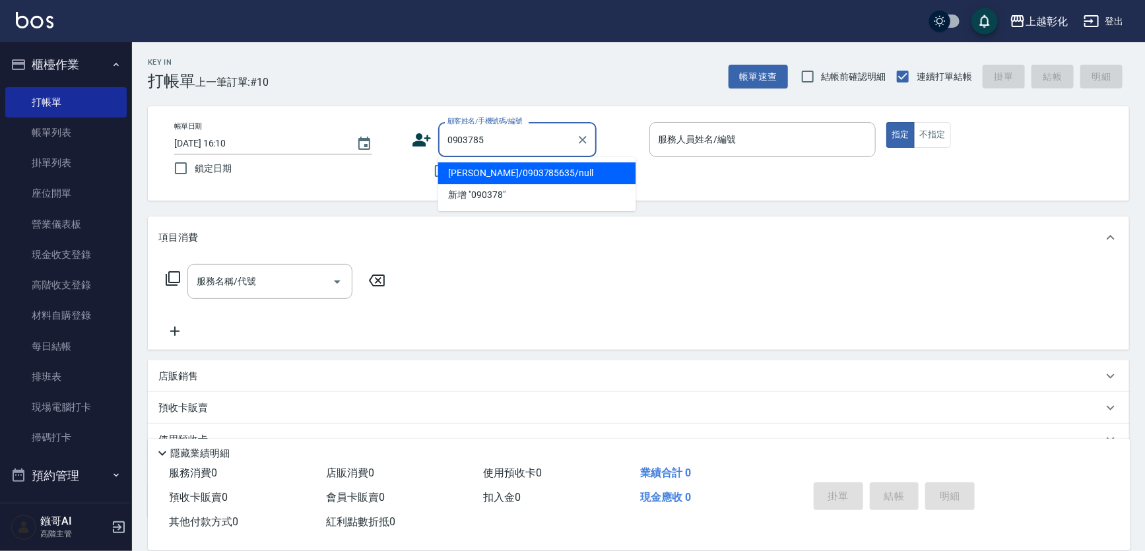
type input "卓紜霈/0903785635/null"
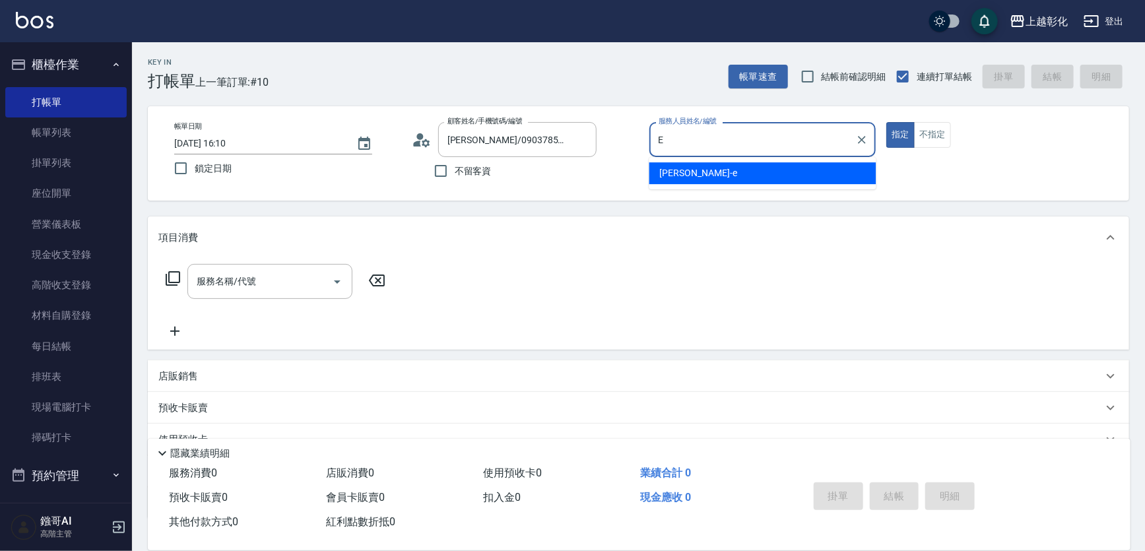
type input "allen-e"
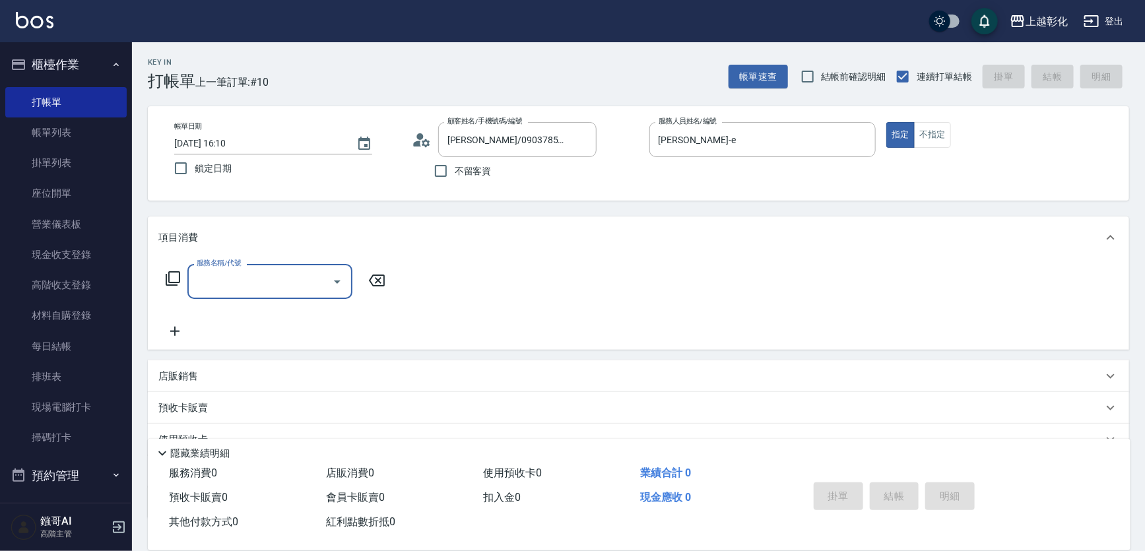
type input "1"
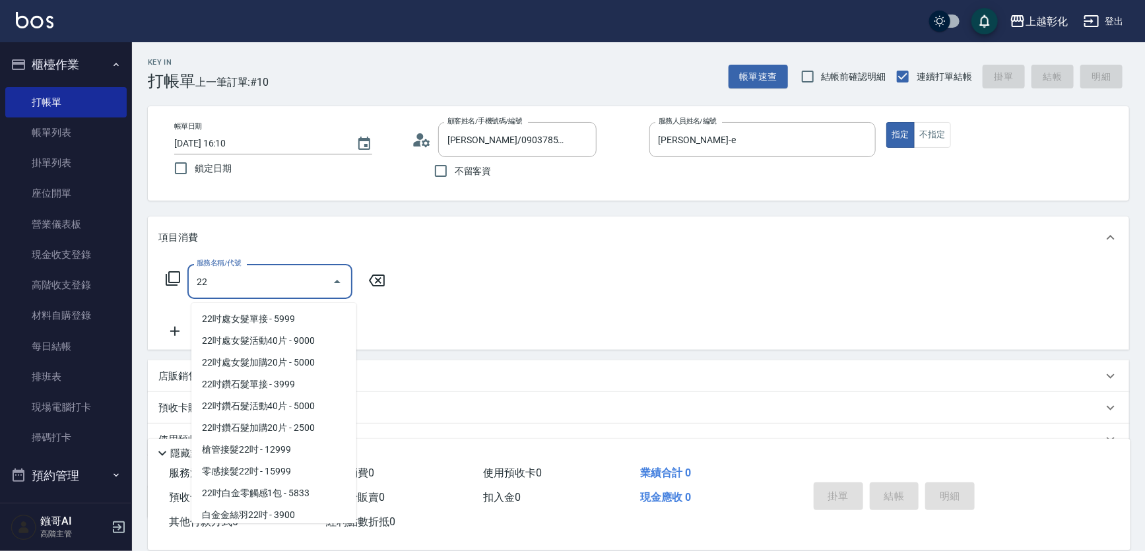
scroll to position [67, 0]
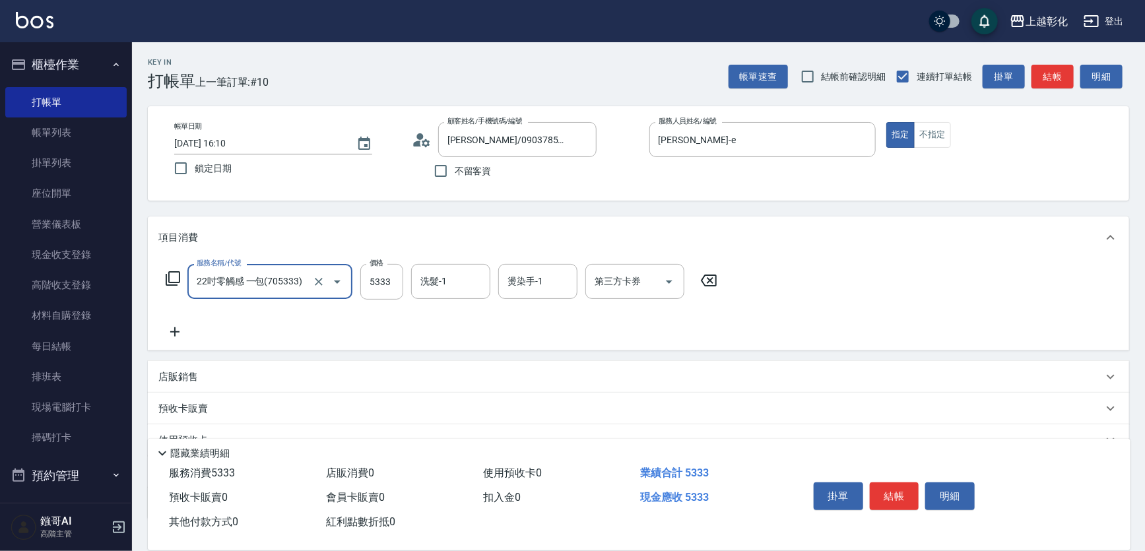
type input "22吋零觸感 一包(705333)"
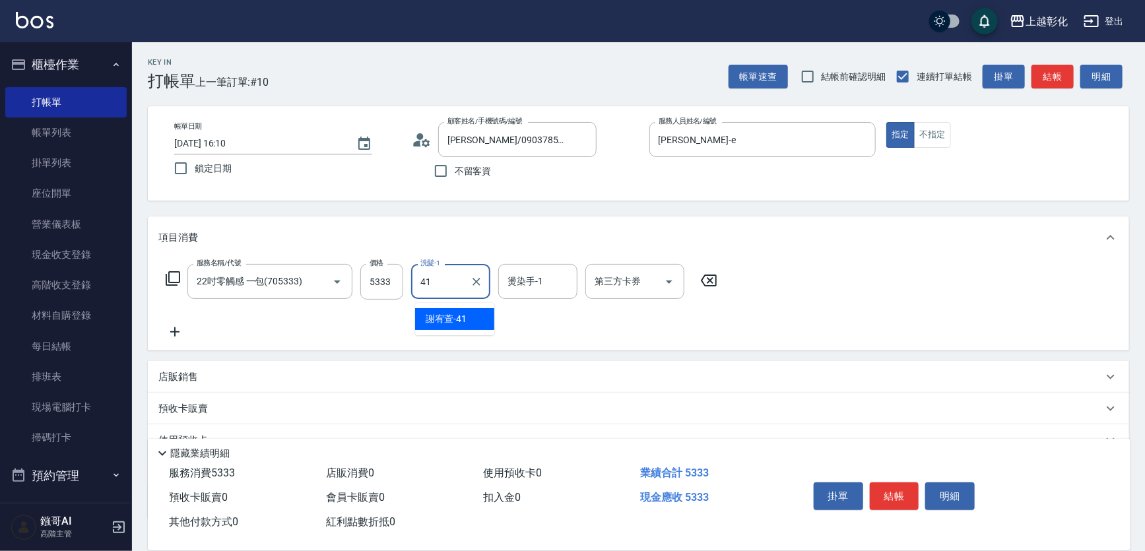
type input "謝宥萱-41"
type input "allen-e"
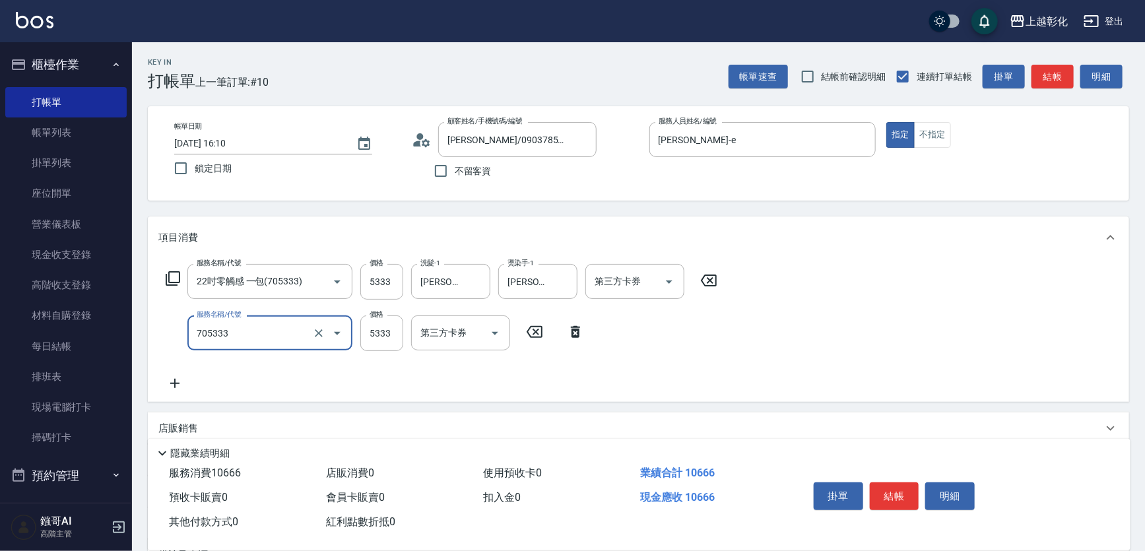
type input "22吋零觸感 一包(705333)"
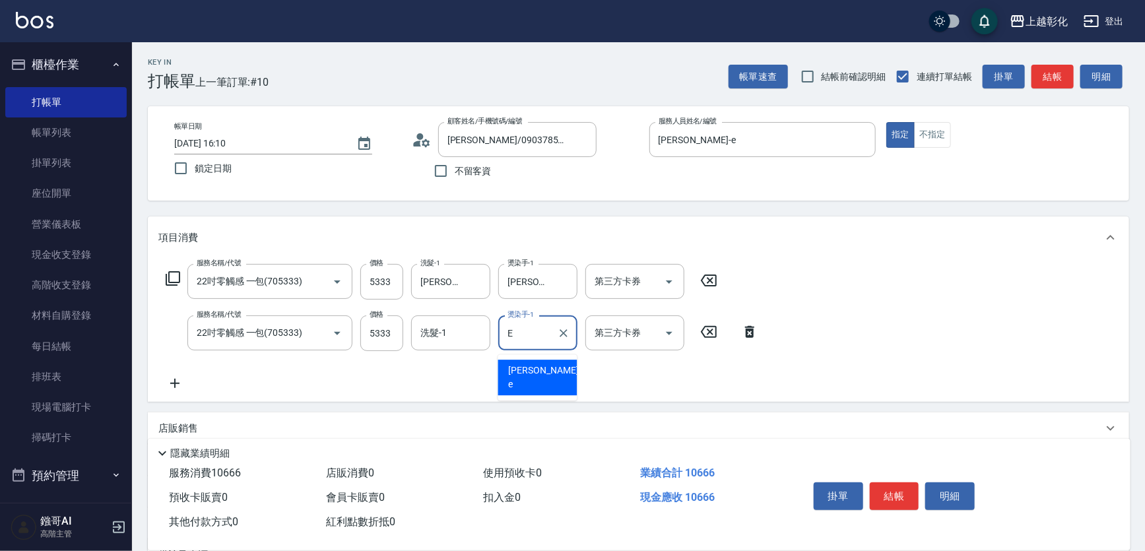
type input "allen-e"
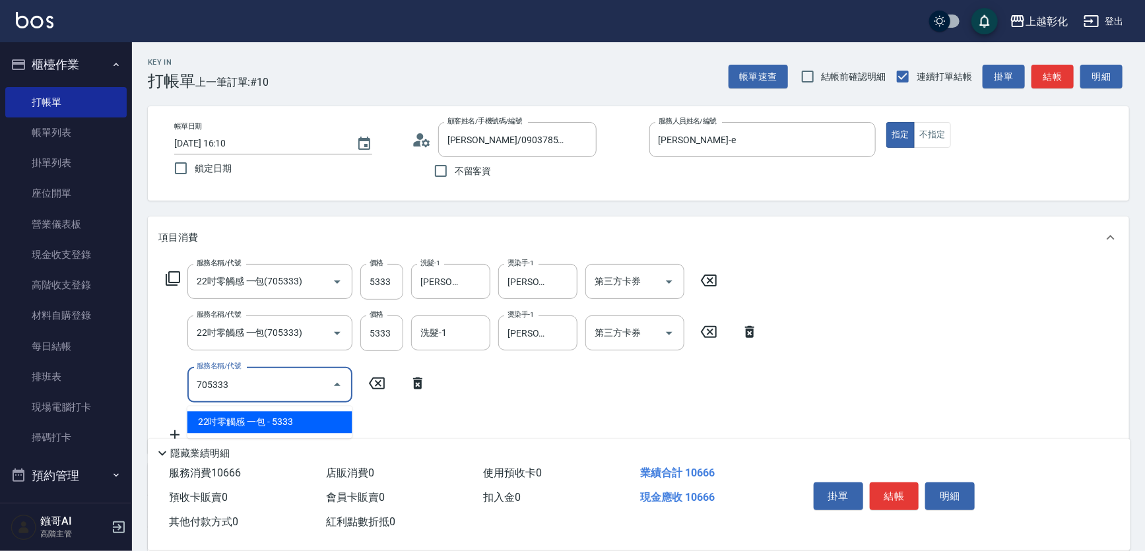
type input "22吋零觸感 一包(705333)"
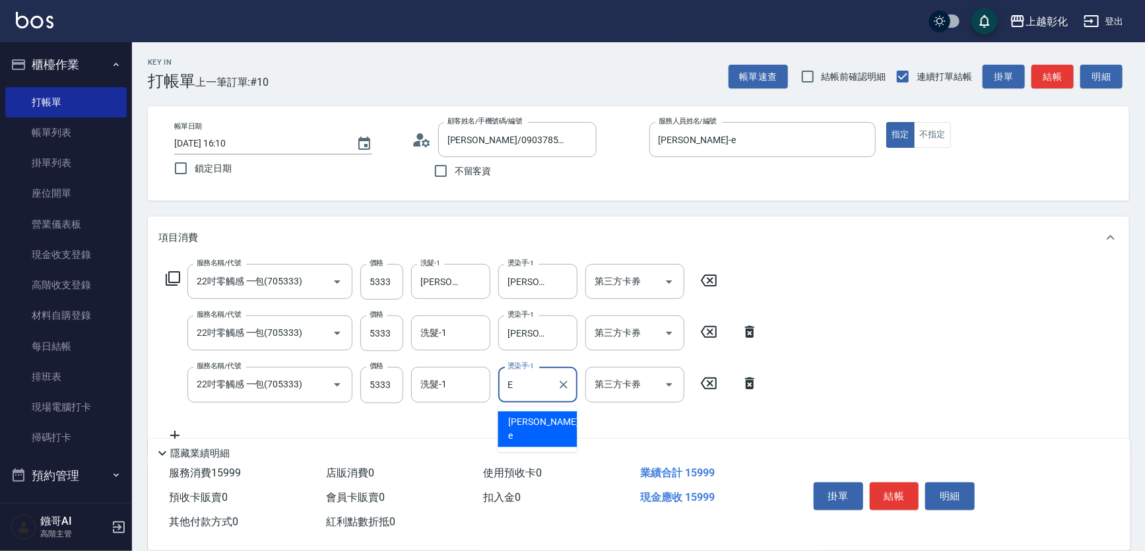
type input "allen-e"
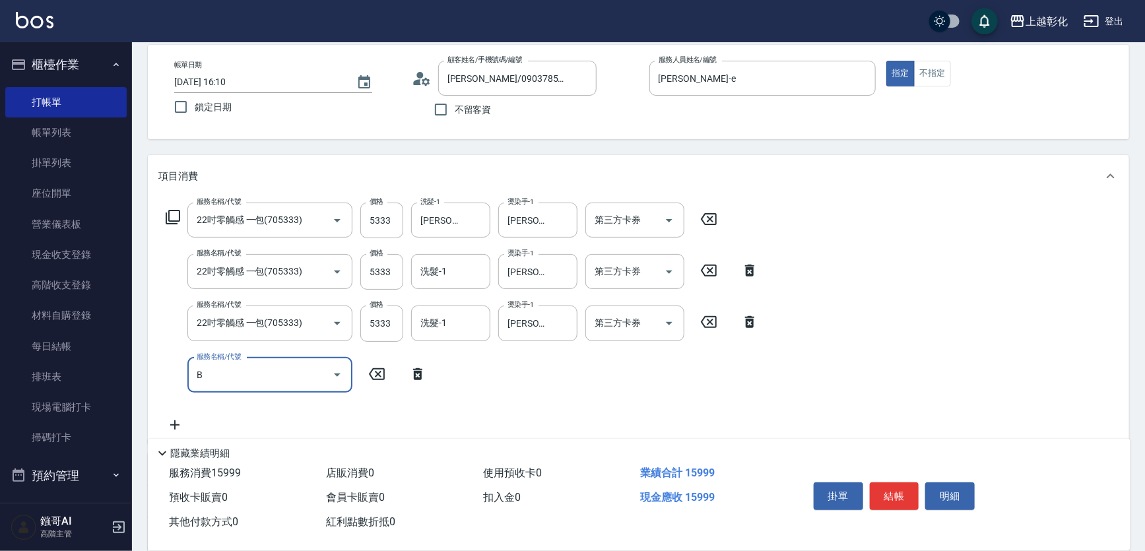
scroll to position [119, 0]
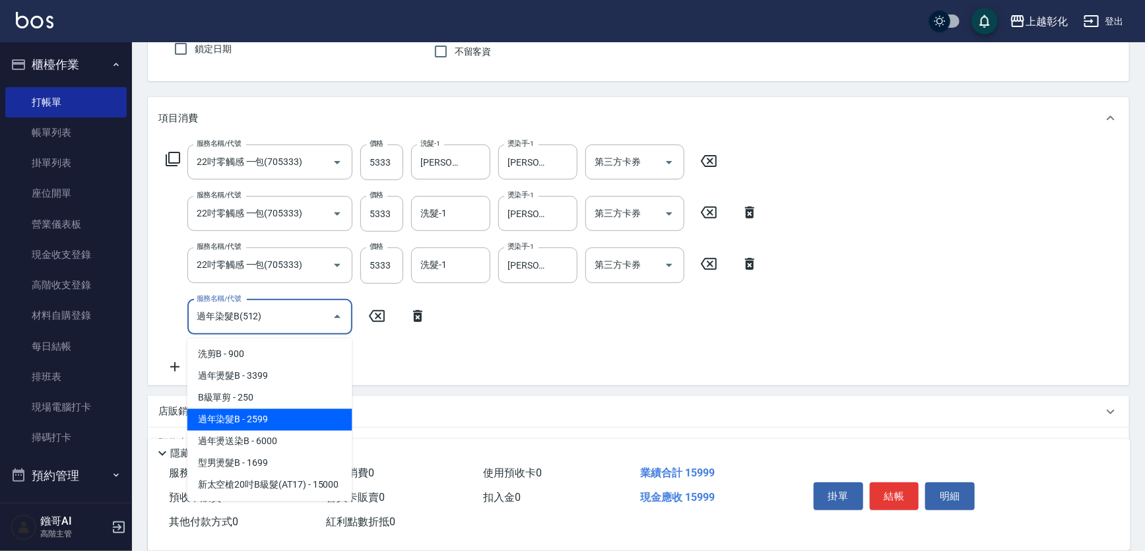
type input "過年染髮B(512)"
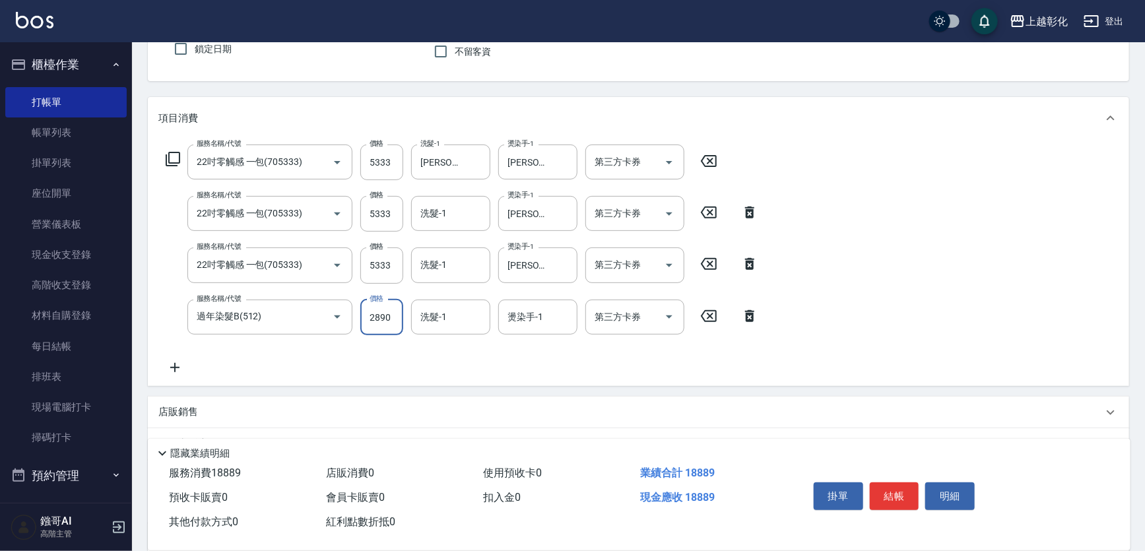
type input "2890"
type input "謝宥萱-41"
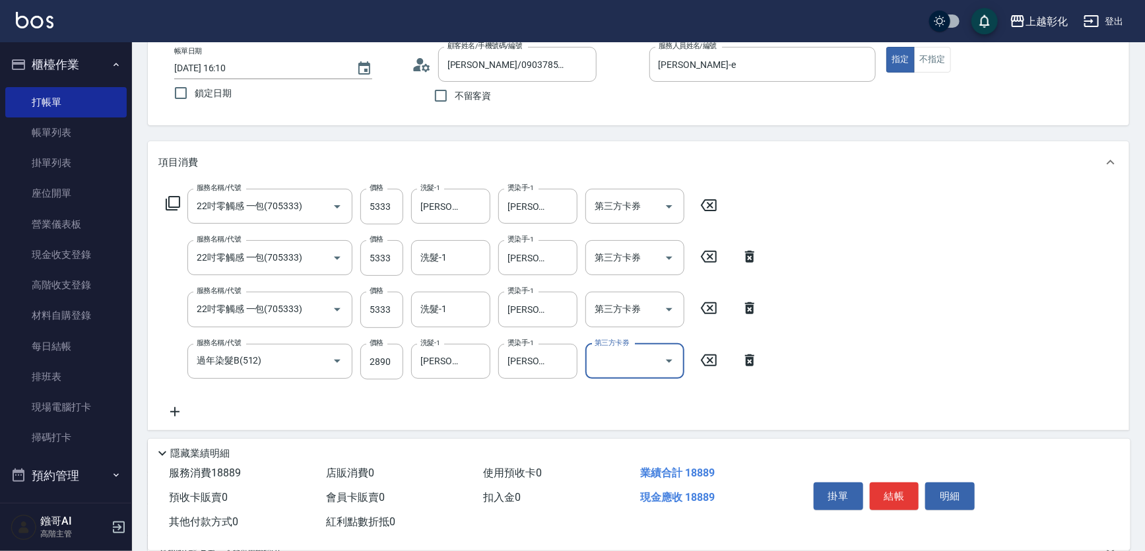
scroll to position [0, 0]
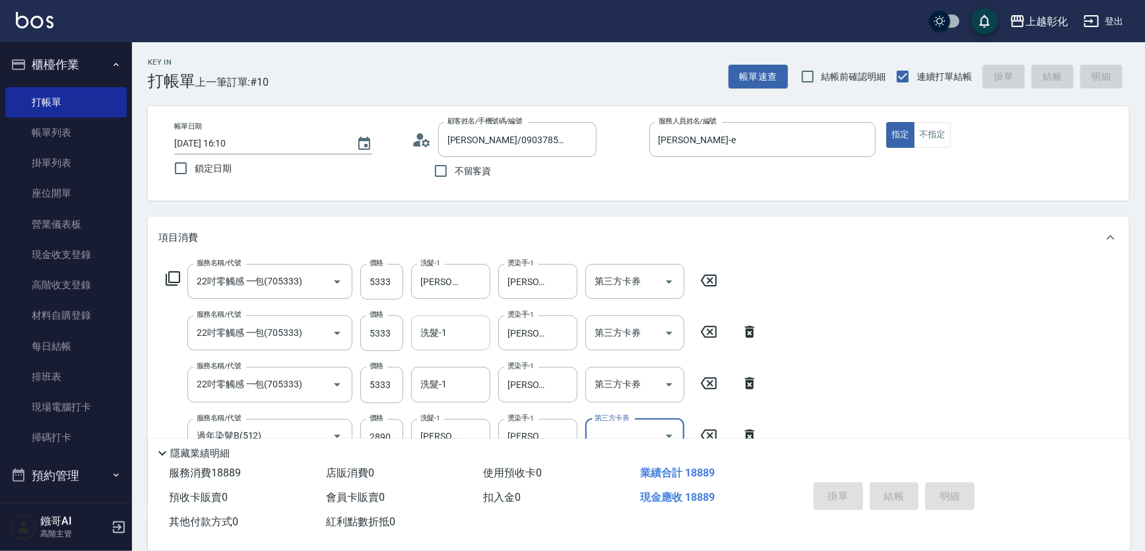
type input "2025/08/17 16:11"
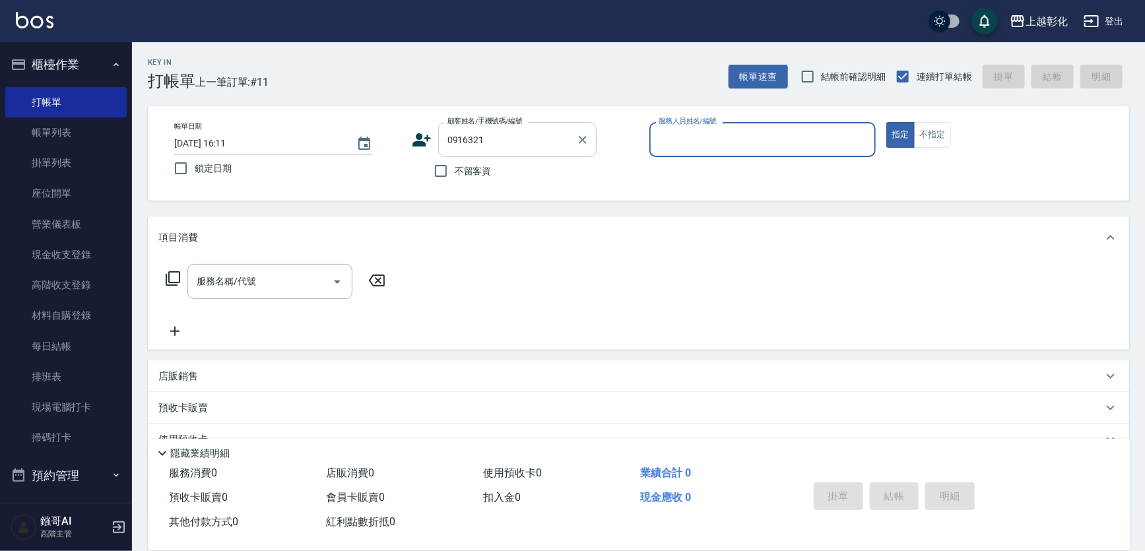
click at [487, 152] on div "0916321 顧客姓名/手機號碼/編號" at bounding box center [517, 139] width 158 height 35
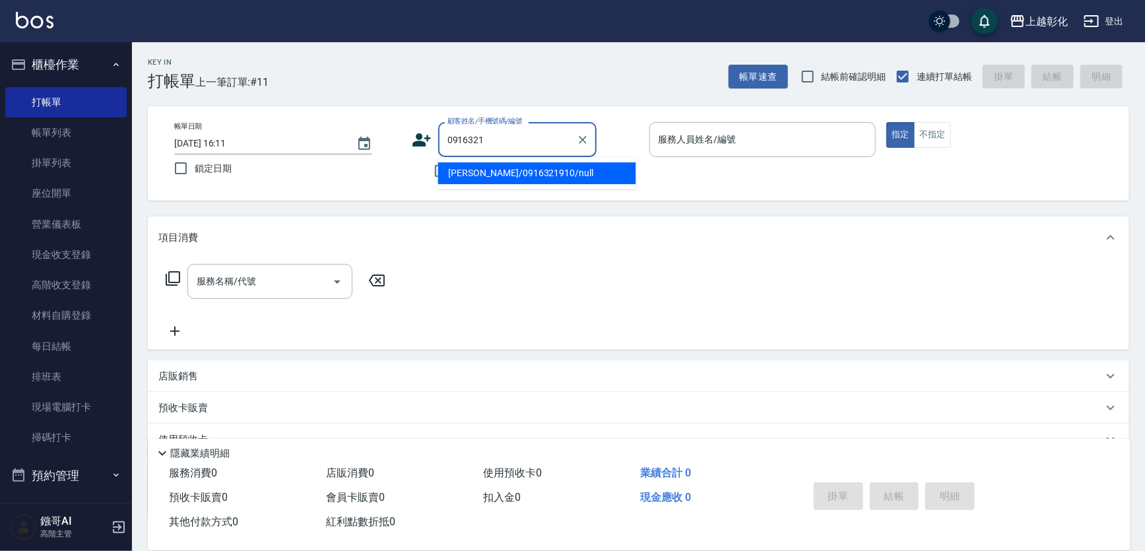
type input "林壬浩/0916321910/null"
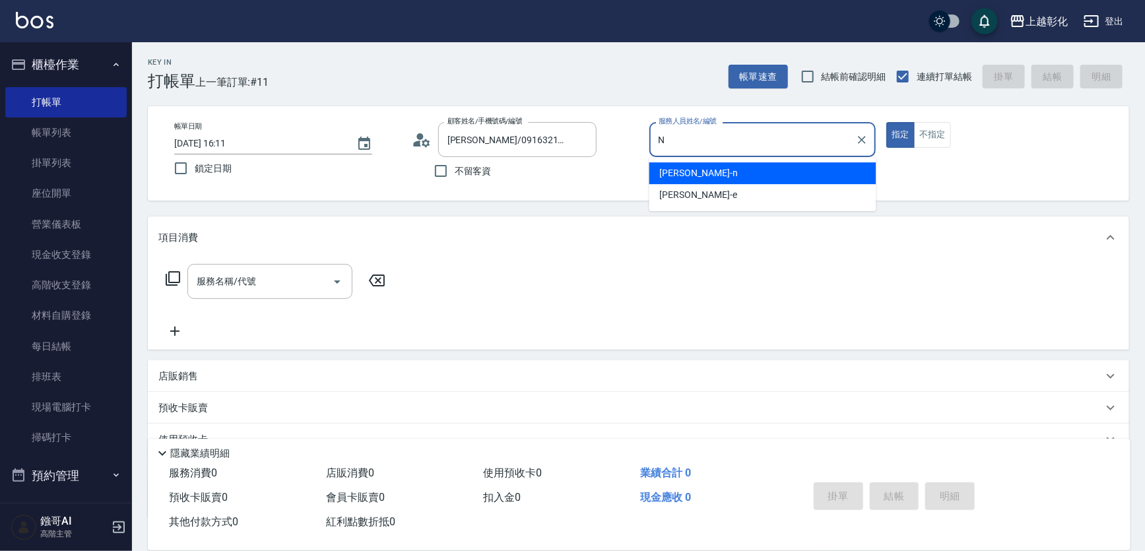
type input "yung yung-n"
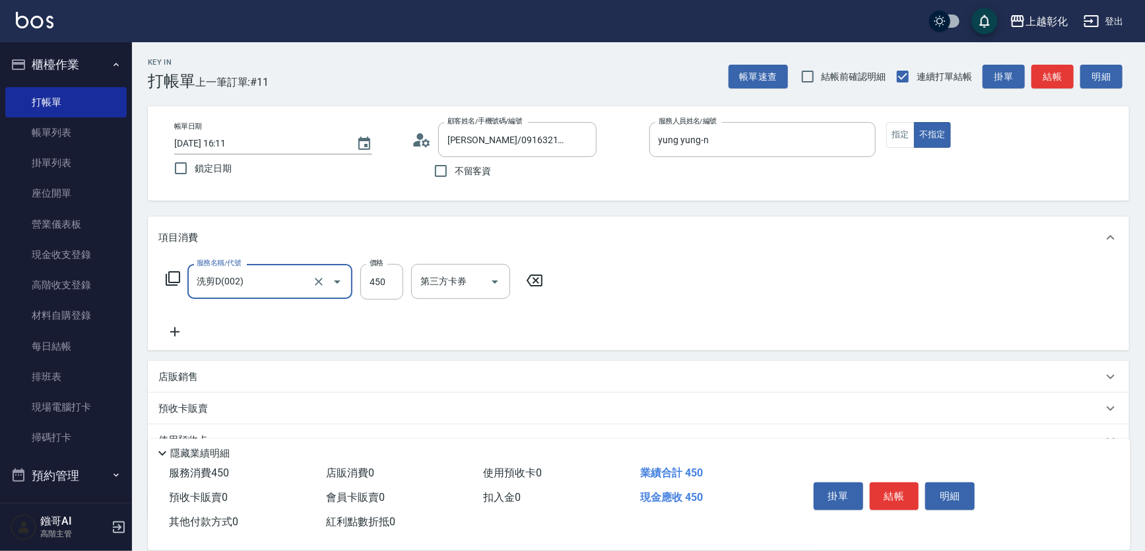
type input "洗剪D(002)"
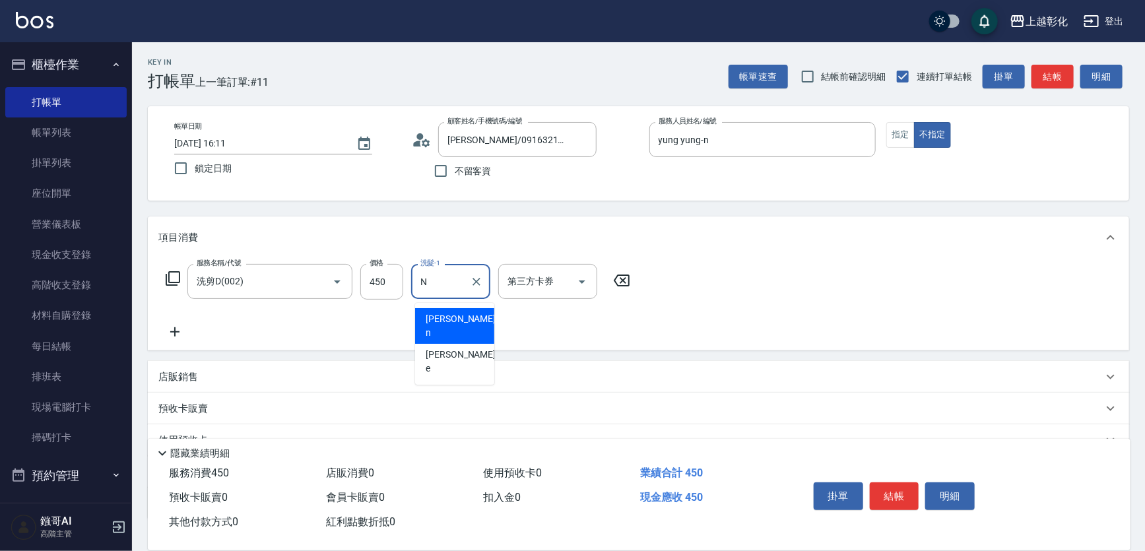
type input "yung yung-n"
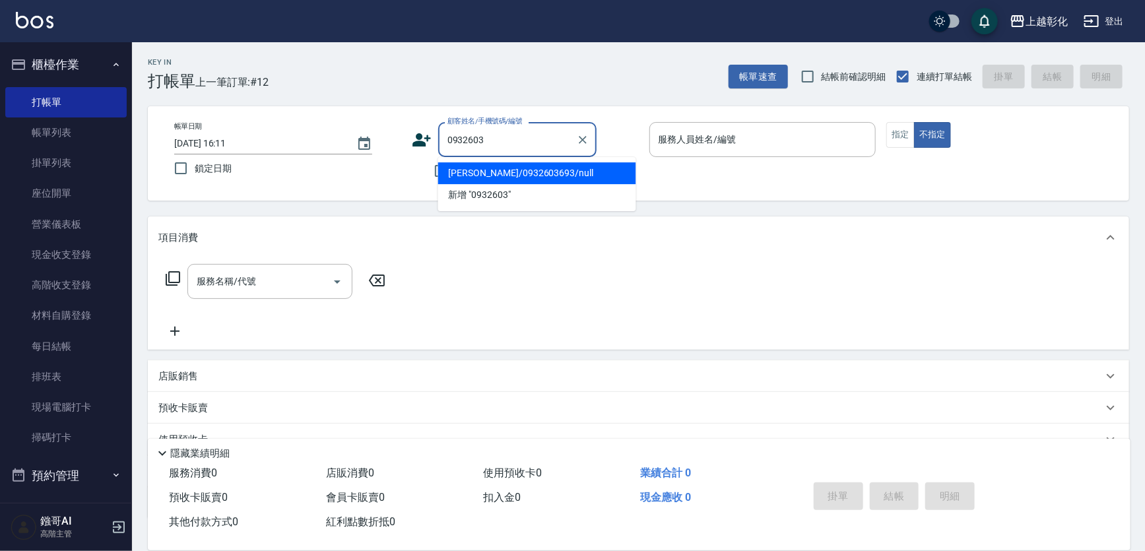
type input "黃笠夫/0932603693/null"
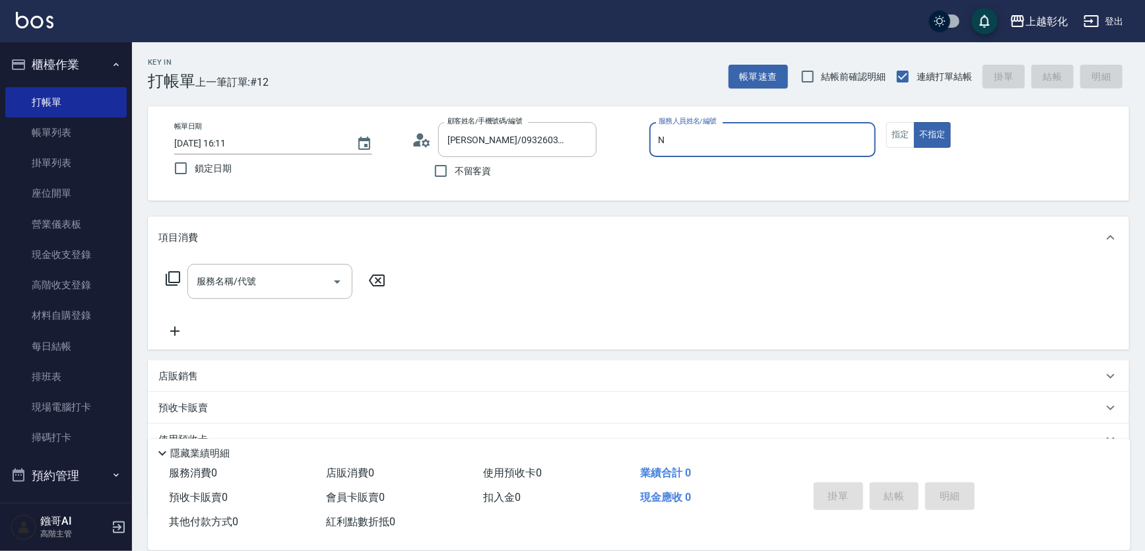
type input "yung yung-n"
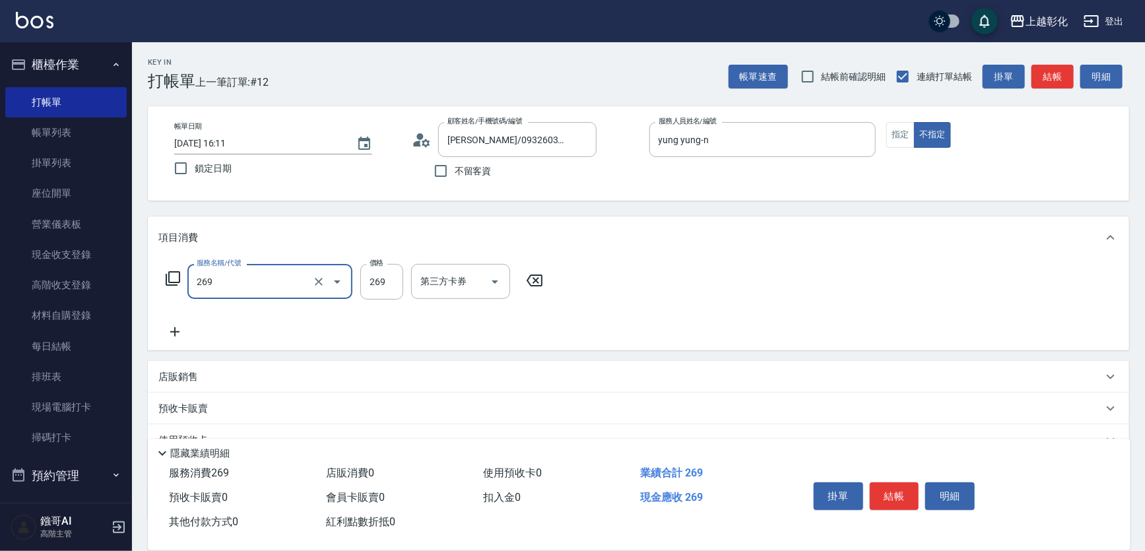
type input "一般洗剪(269)"
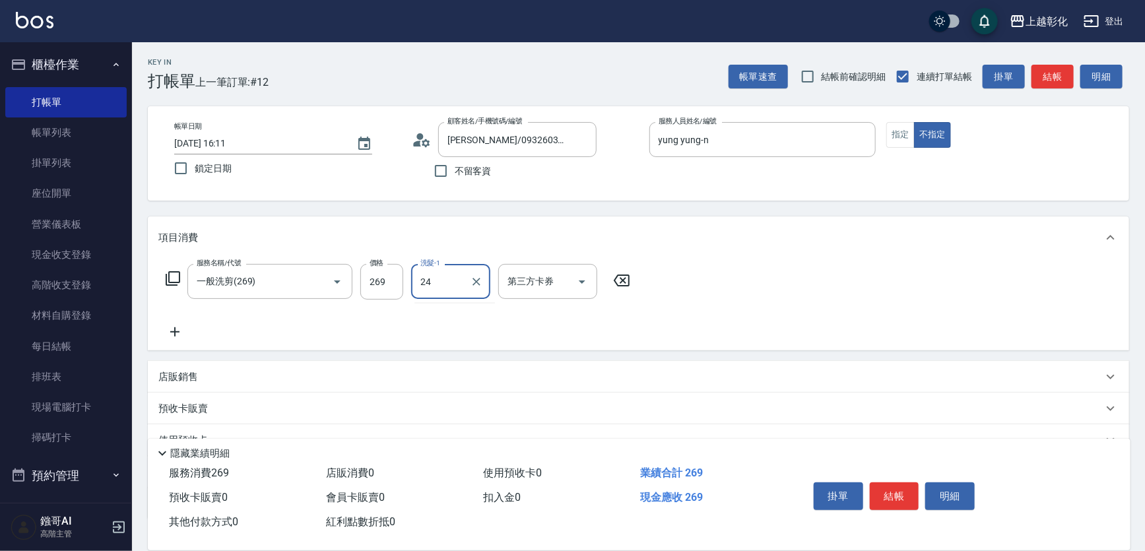
type input "林梓希-24"
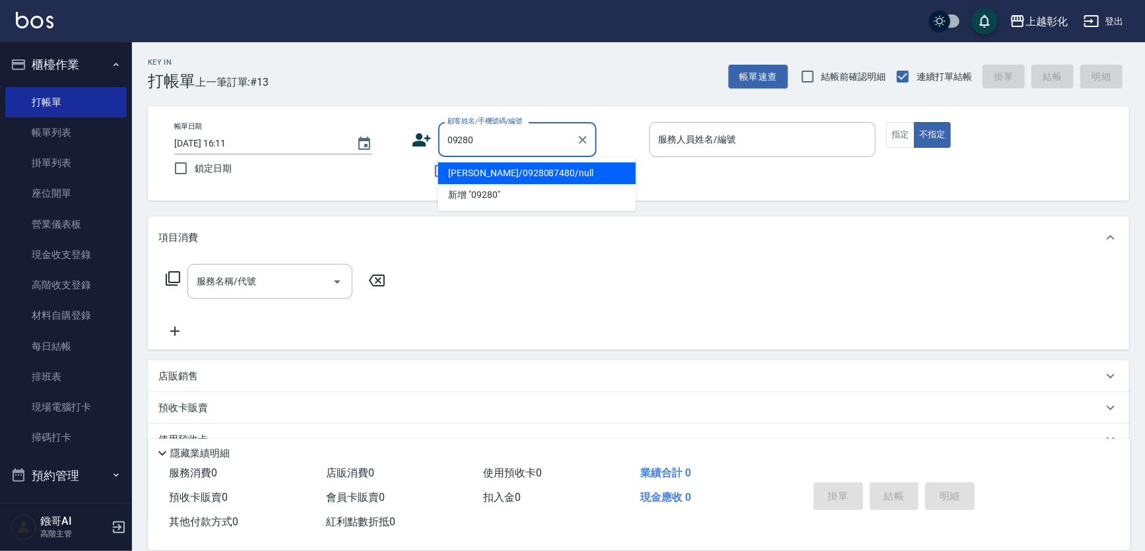
type input "林瑜晟/0928087480/null"
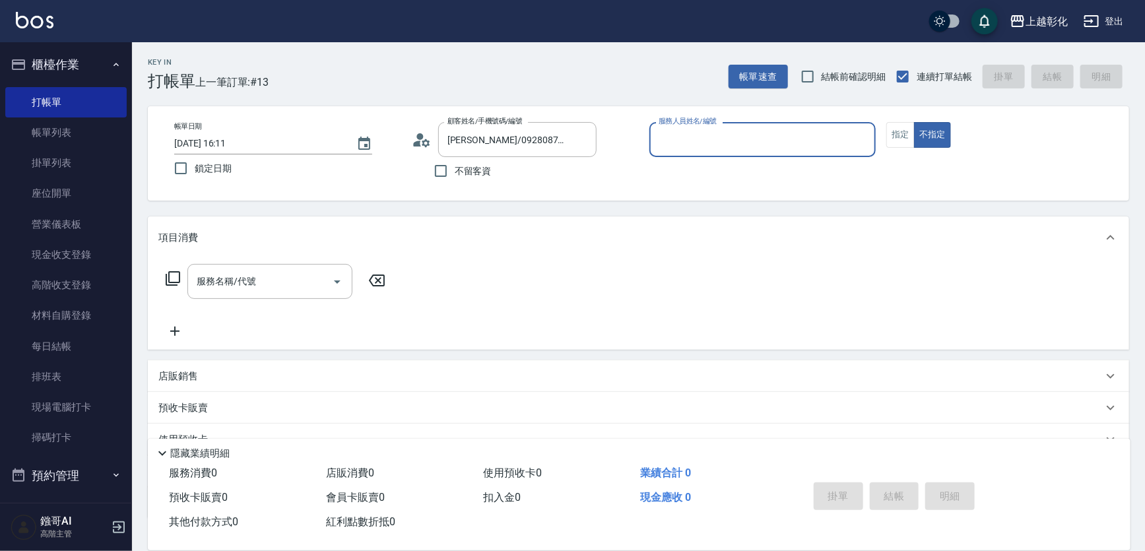
type input "H"
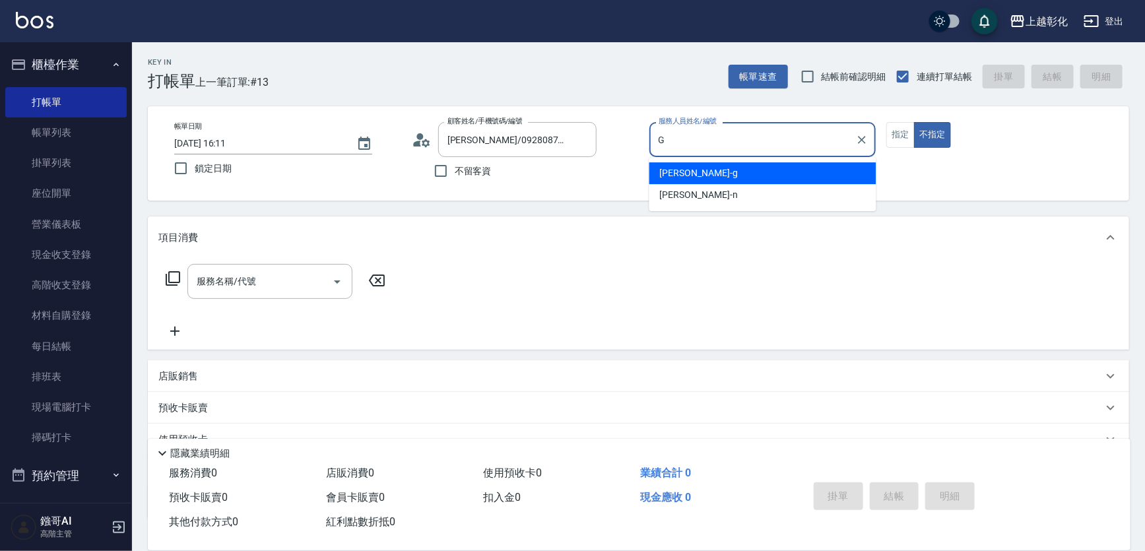
type input "Gary-g"
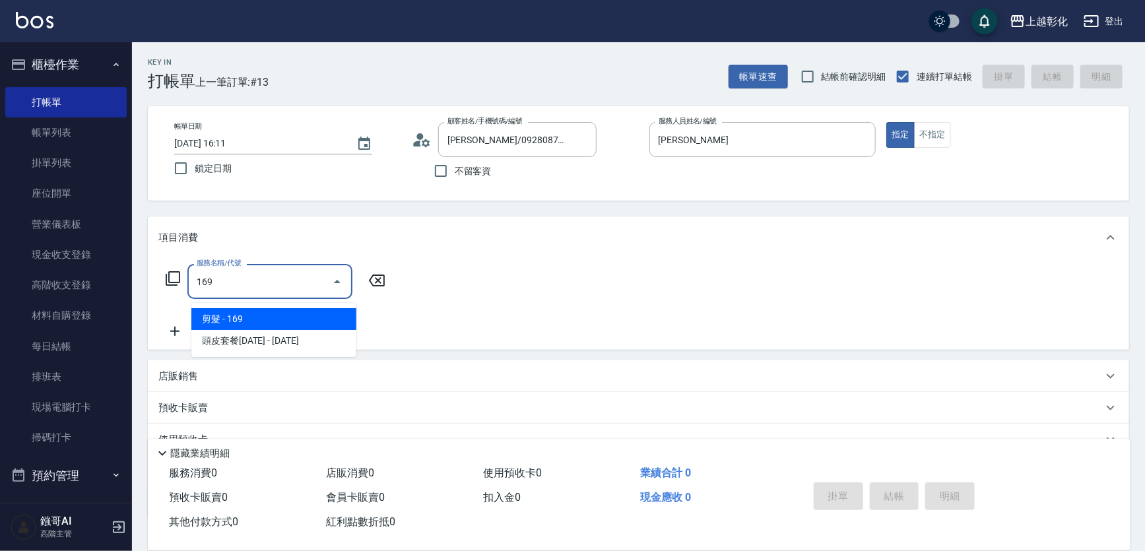
type input "剪髮(169)"
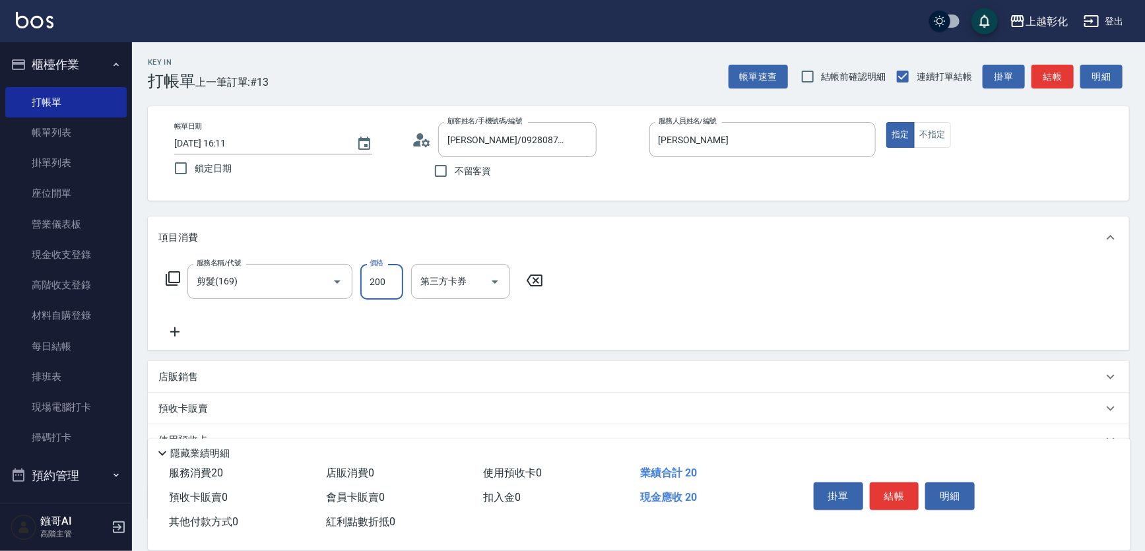
type input "200"
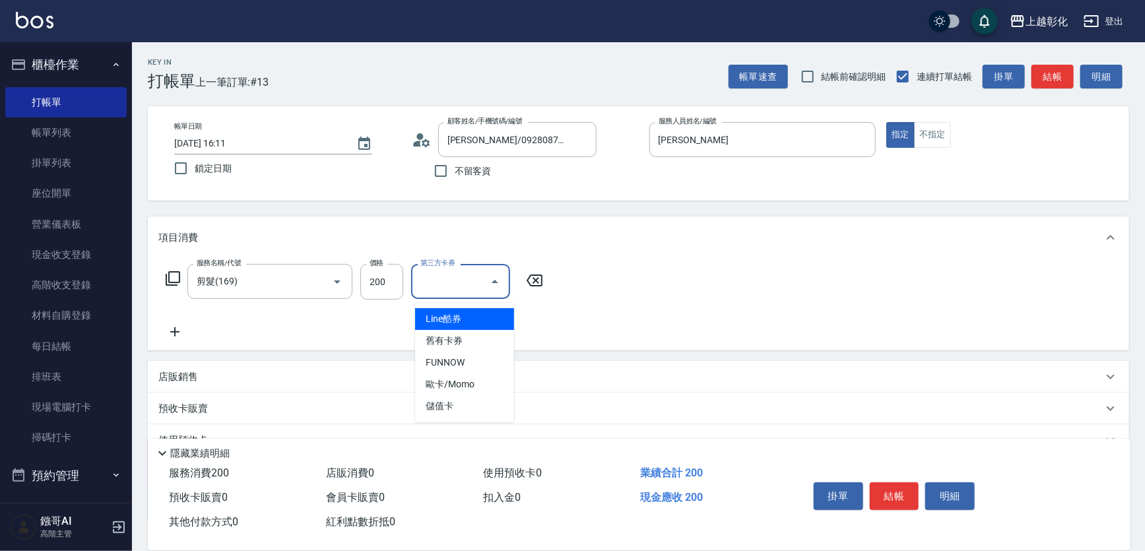
type input "儲值卡"
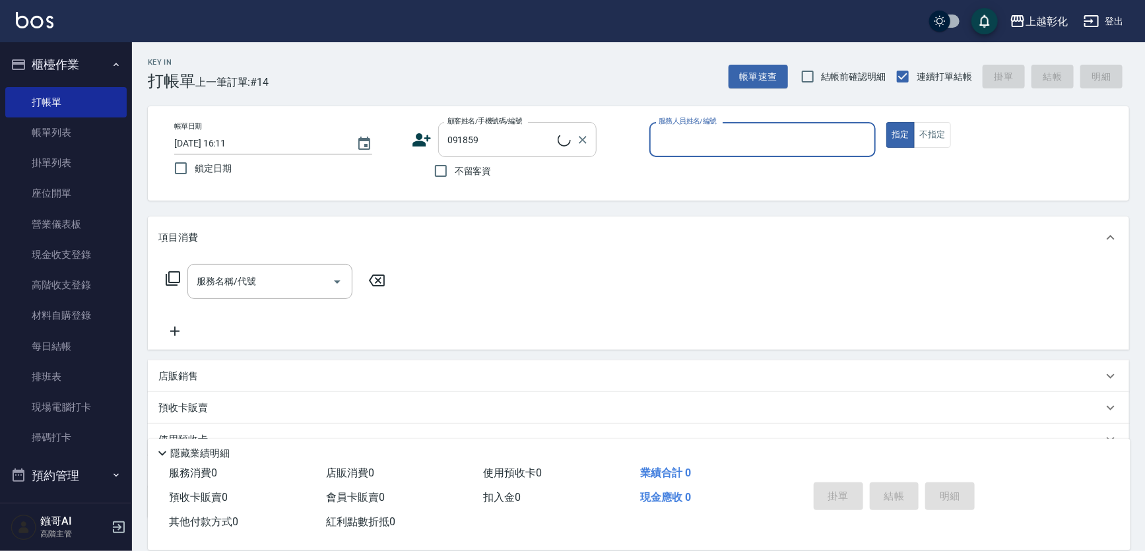
click at [528, 145] on input "091859" at bounding box center [501, 139] width 114 height 23
type input "鄭瑩穗/0918596552/null"
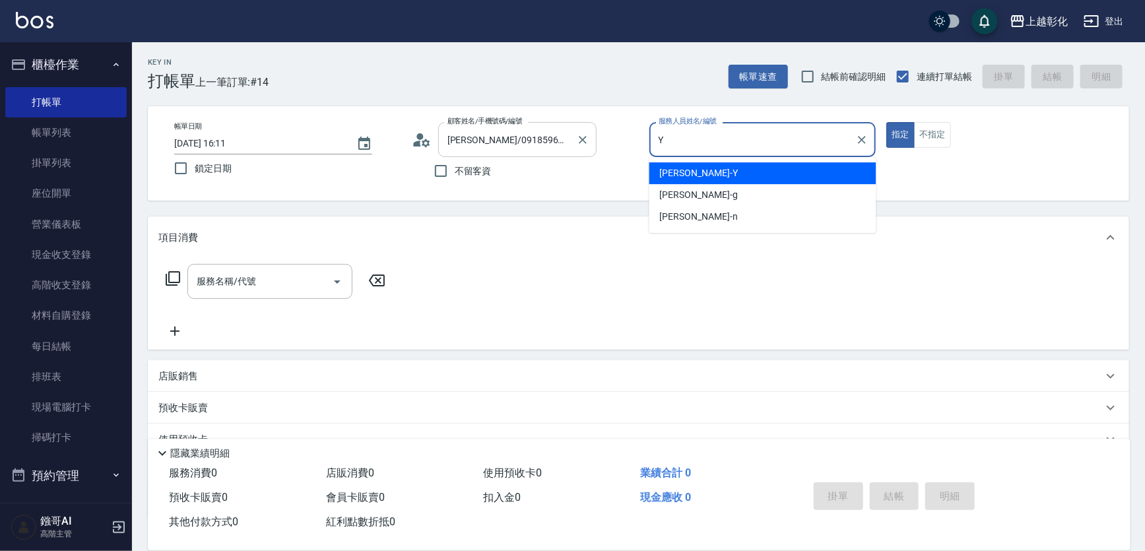
type input "[PERSON_NAME]"
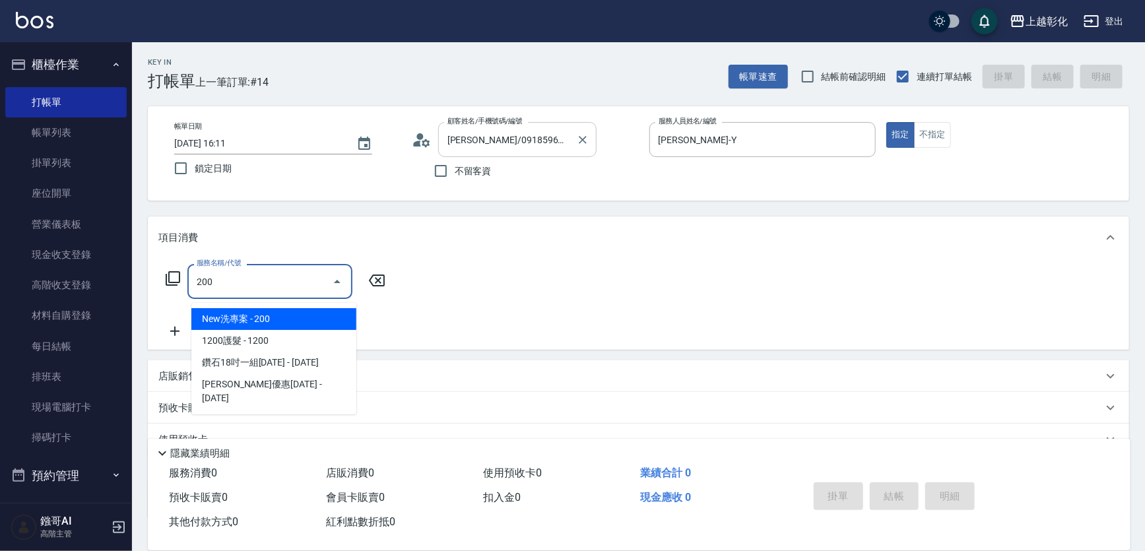
type input "New洗專案(200)"
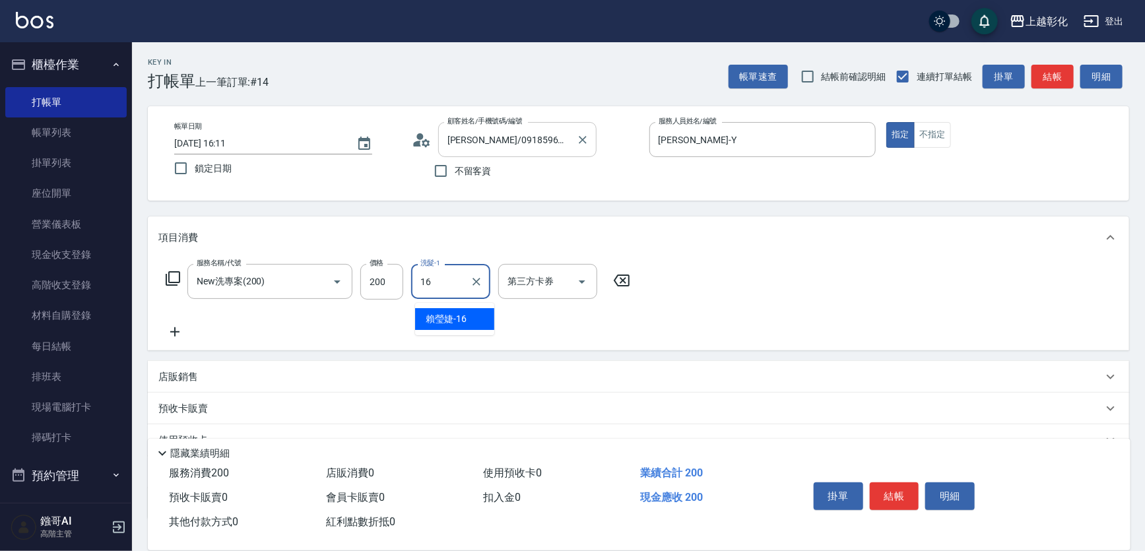
type input "賴瑩婕-16"
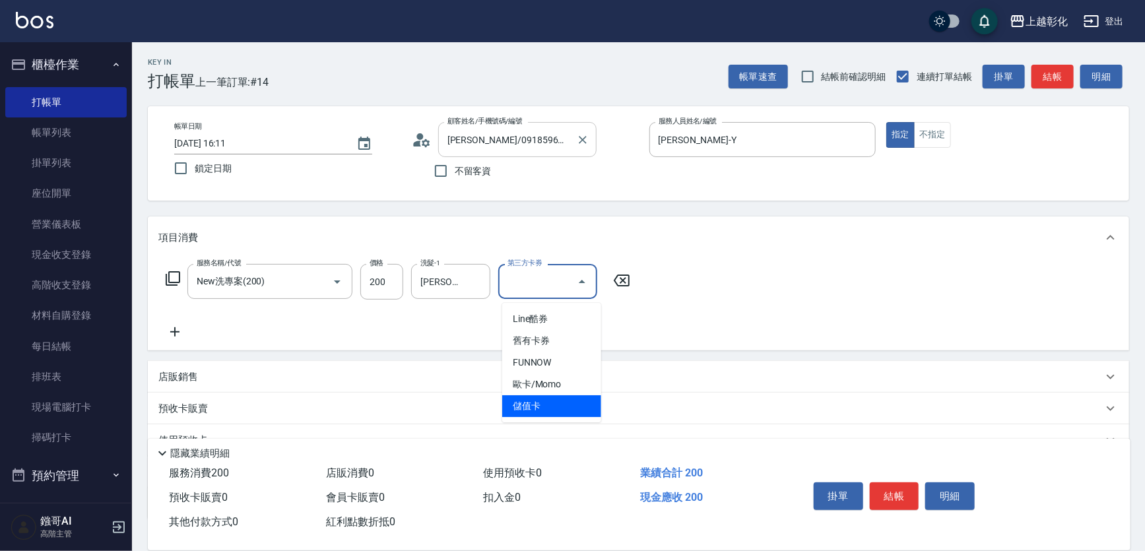
type input "儲值卡"
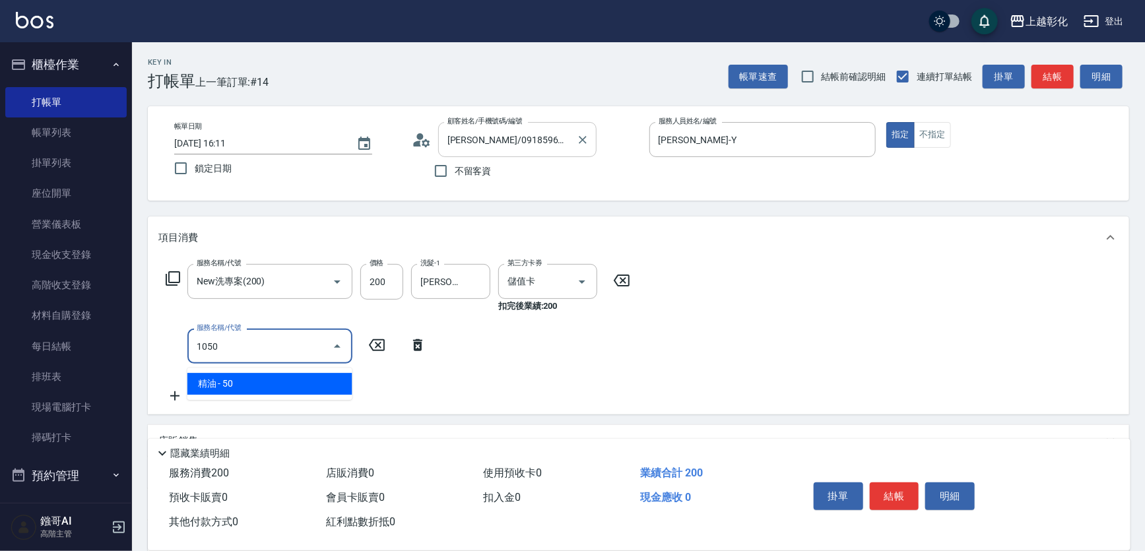
type input "精油(1050)"
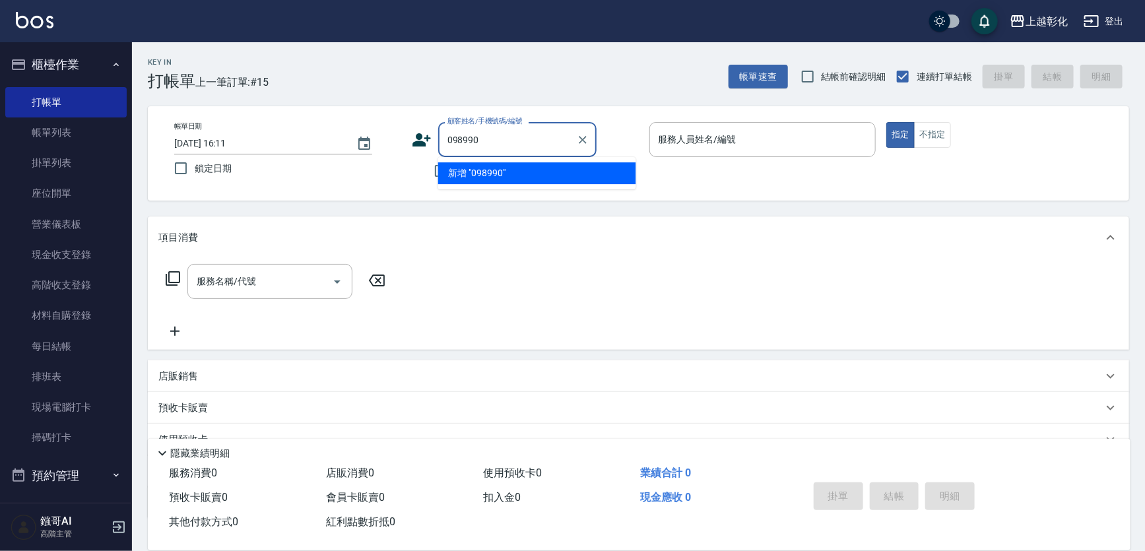
click at [524, 139] on input "098990" at bounding box center [507, 139] width 127 height 23
type input "901526"
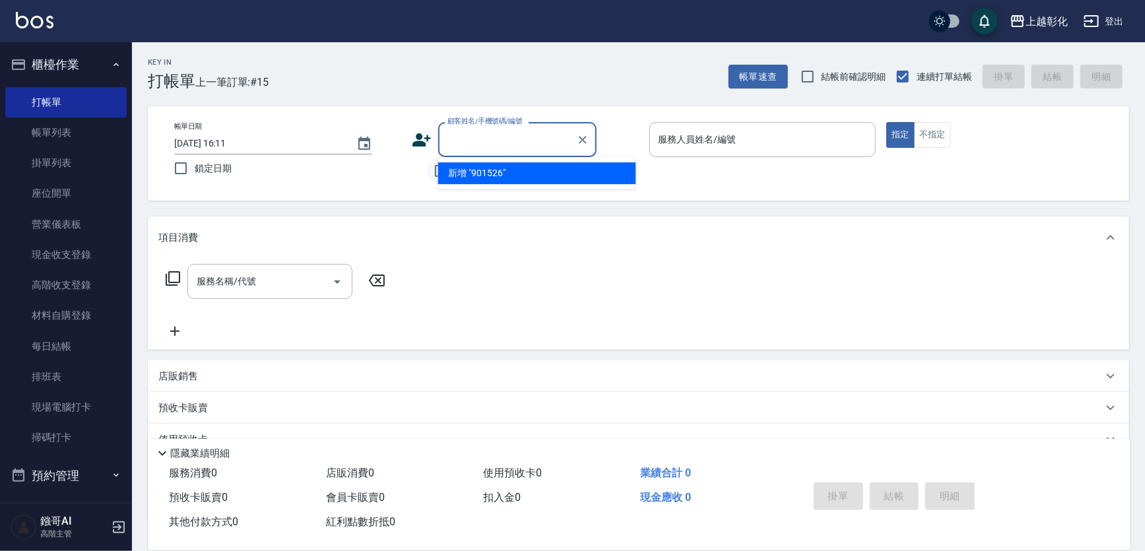
click at [432, 166] on input "不留客資" at bounding box center [441, 171] width 28 height 28
checkbox input "true"
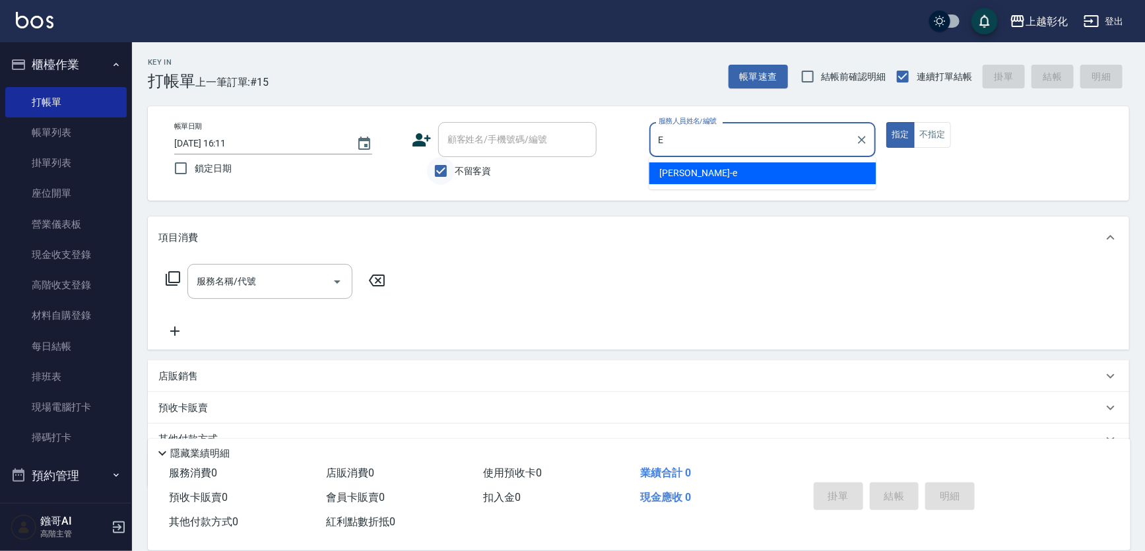
type input "allen-e"
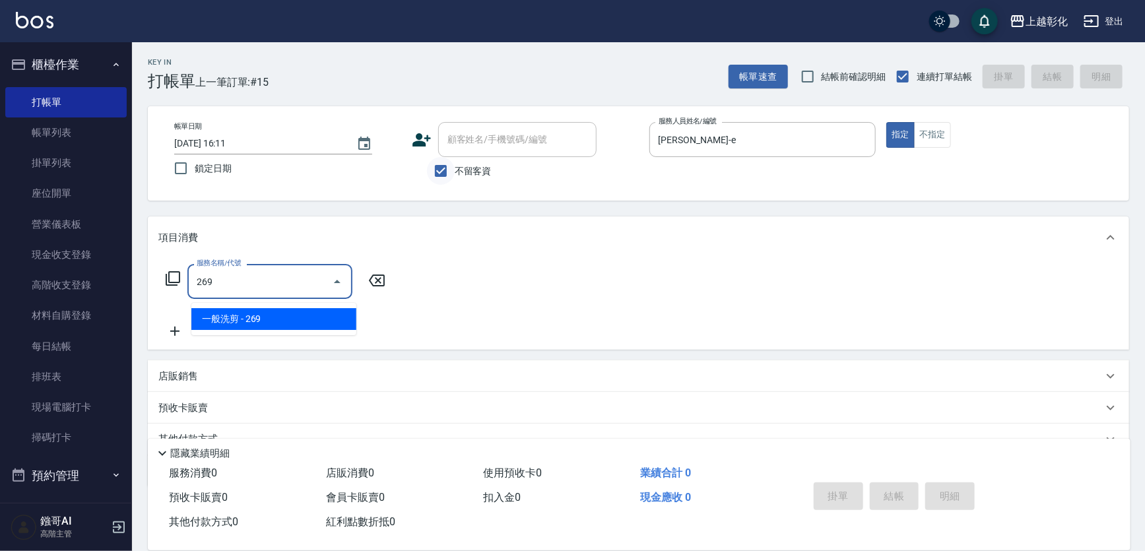
type input "一般洗剪(269)"
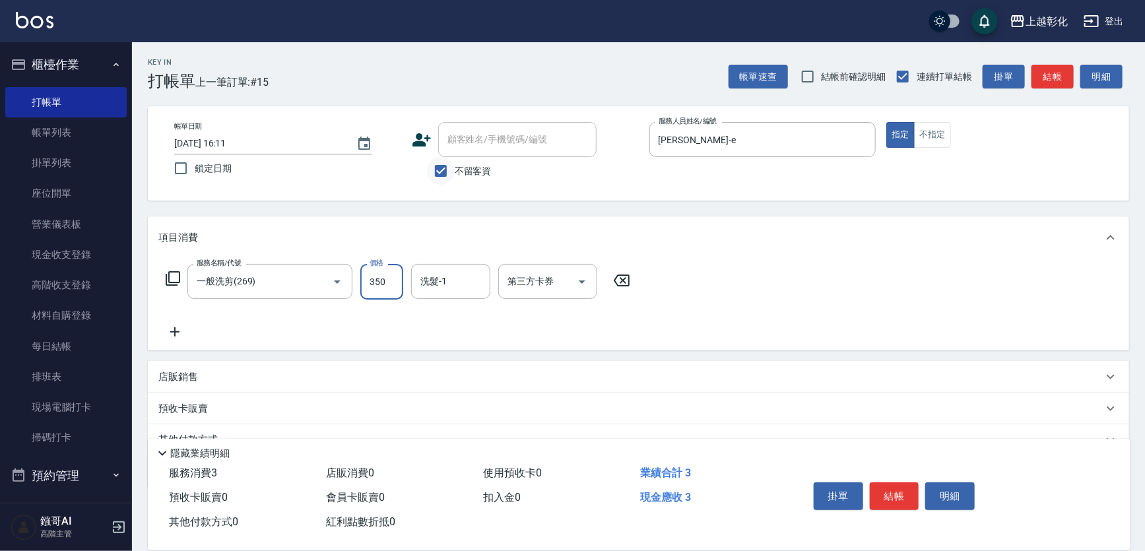
type input "350"
type input "林梓希-24"
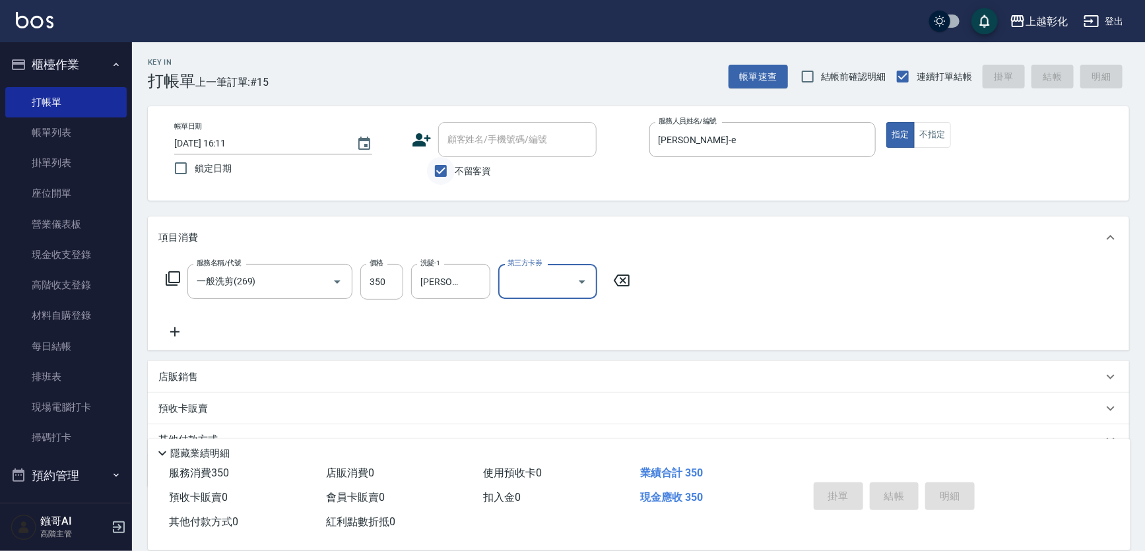
type input "2025/08/17 16:12"
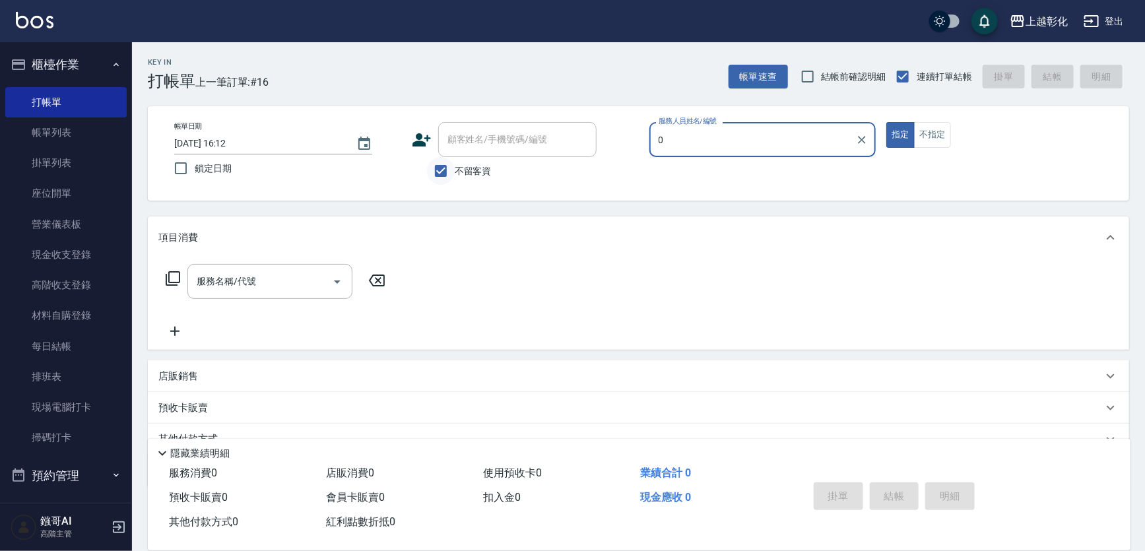
type input "0"
click at [442, 166] on input "不留客資" at bounding box center [441, 171] width 28 height 28
checkbox input "false"
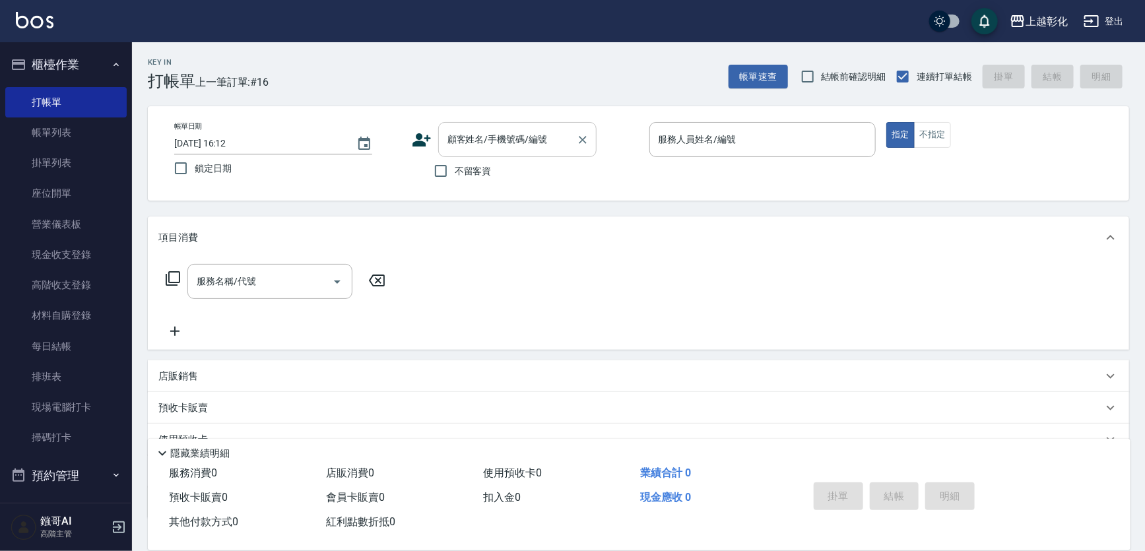
click at [463, 142] on input "顧客姓名/手機號碼/編號" at bounding box center [507, 139] width 127 height 23
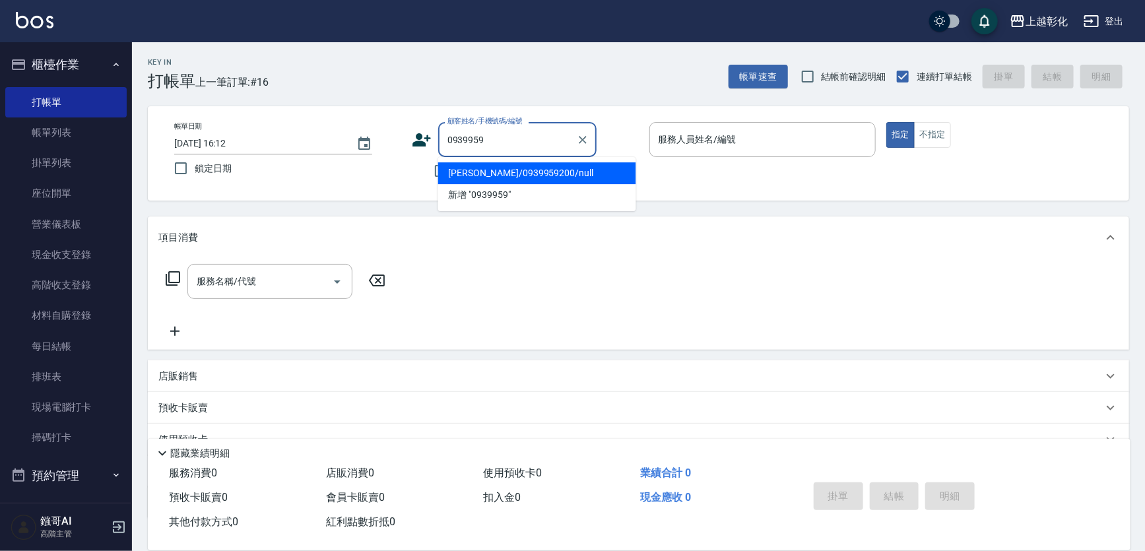
type input "吳夢竺/0939959200/null"
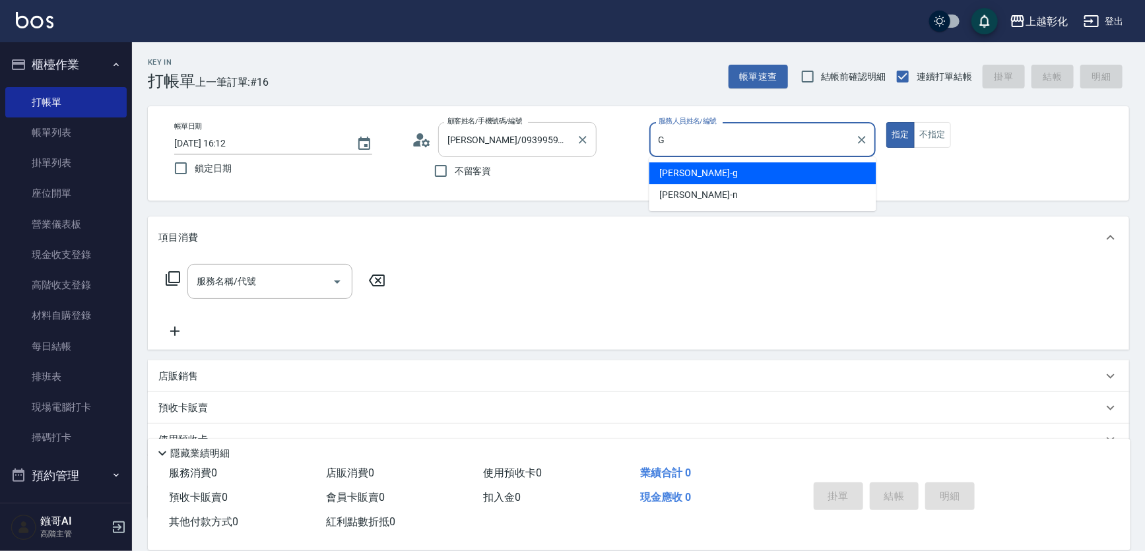
type input "Gary-g"
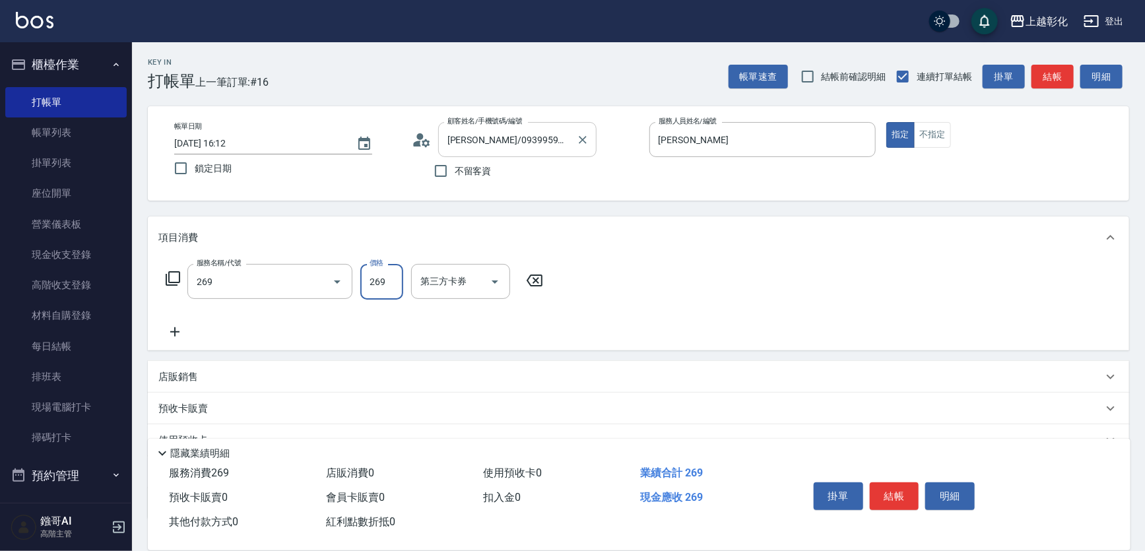
type input "一般洗剪(269)"
type input "400"
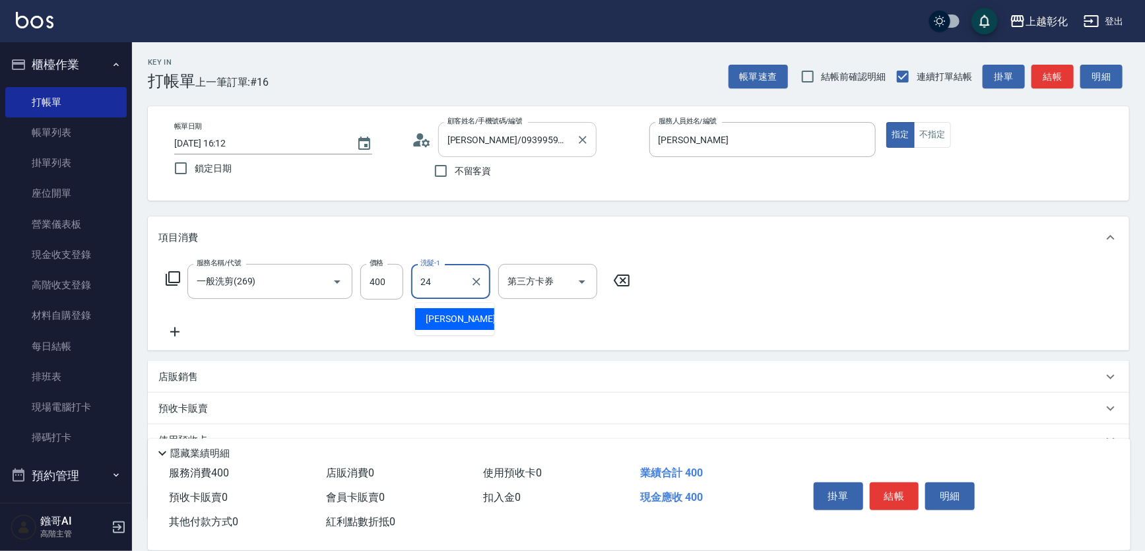
type input "林梓希-24"
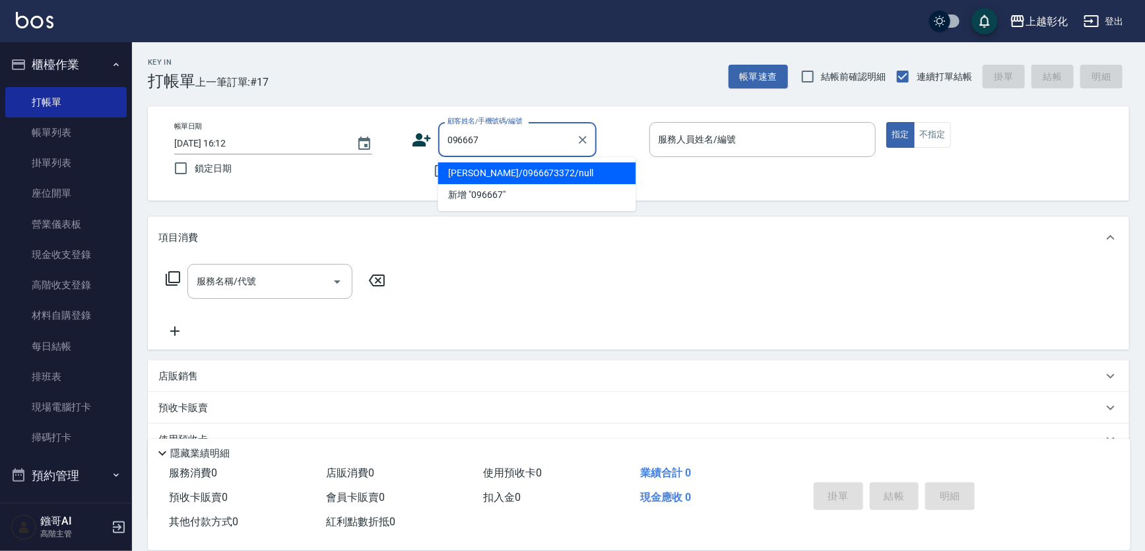
type input "王志育/0966673372/null"
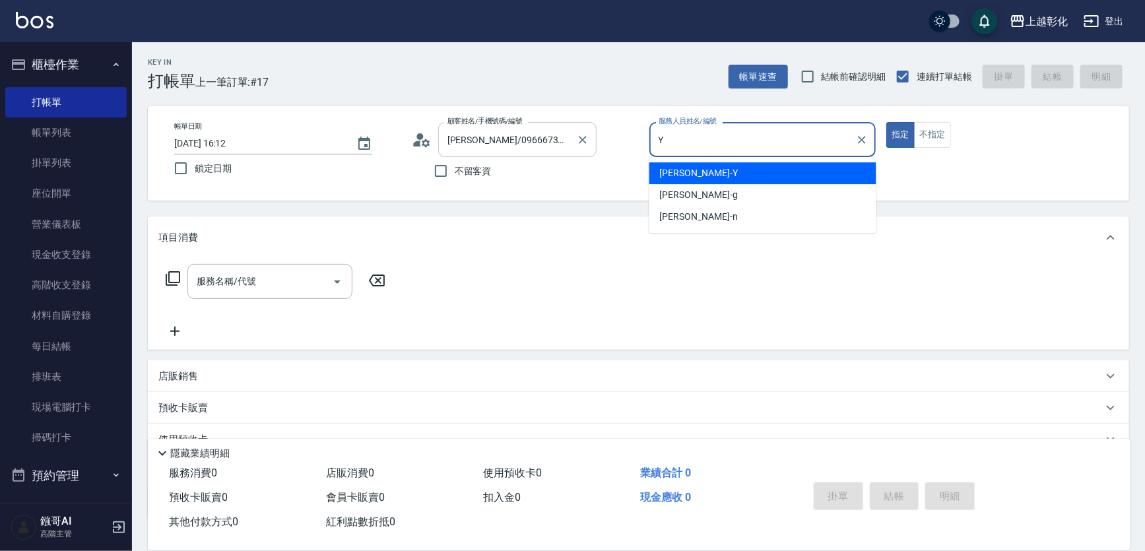
type input "[PERSON_NAME]"
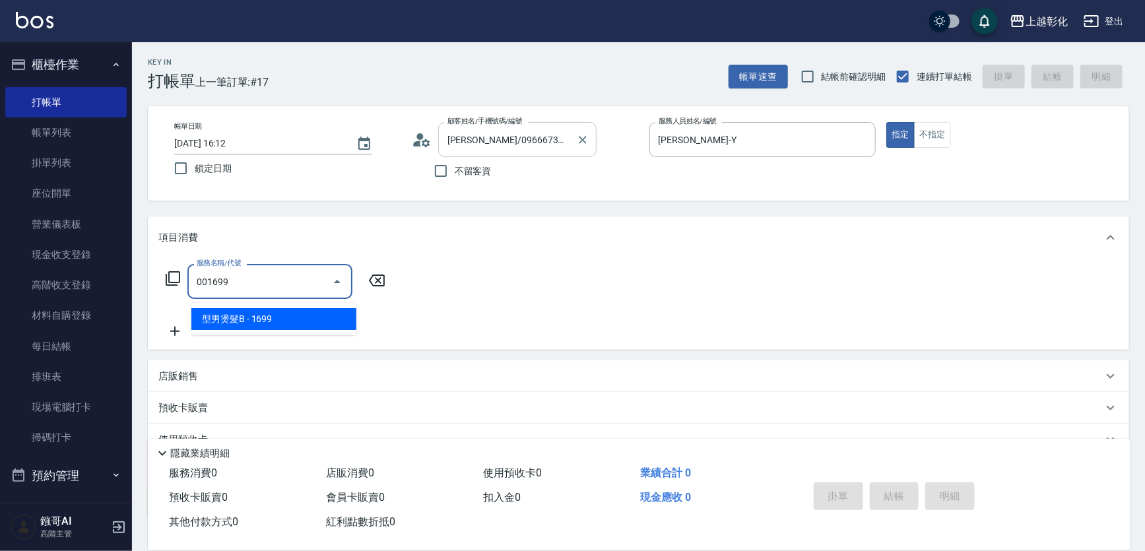
type input "型男燙髮B(001699)"
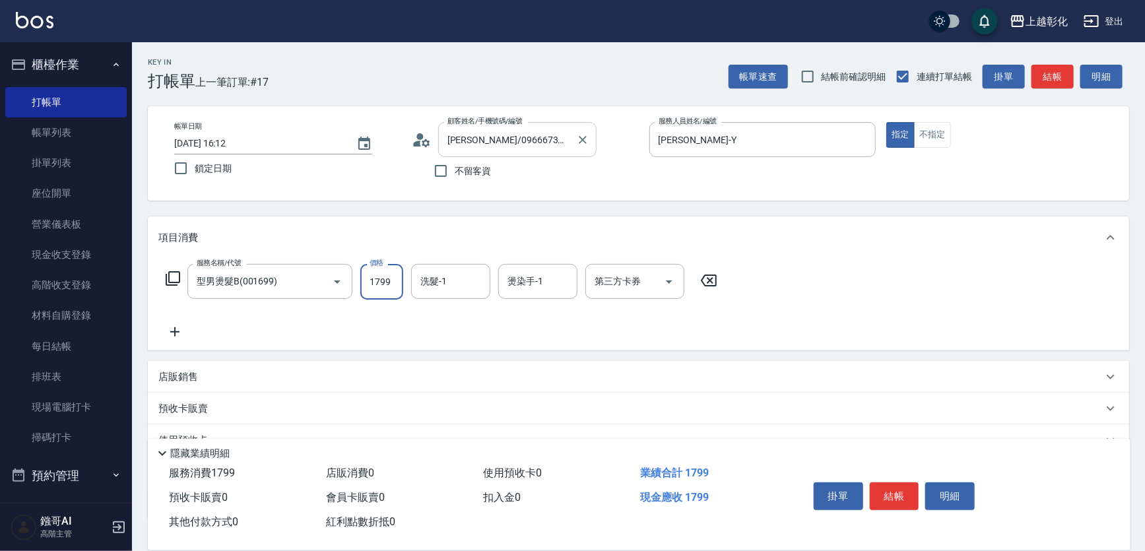
type input "1799"
type input "賴瑩婕-16"
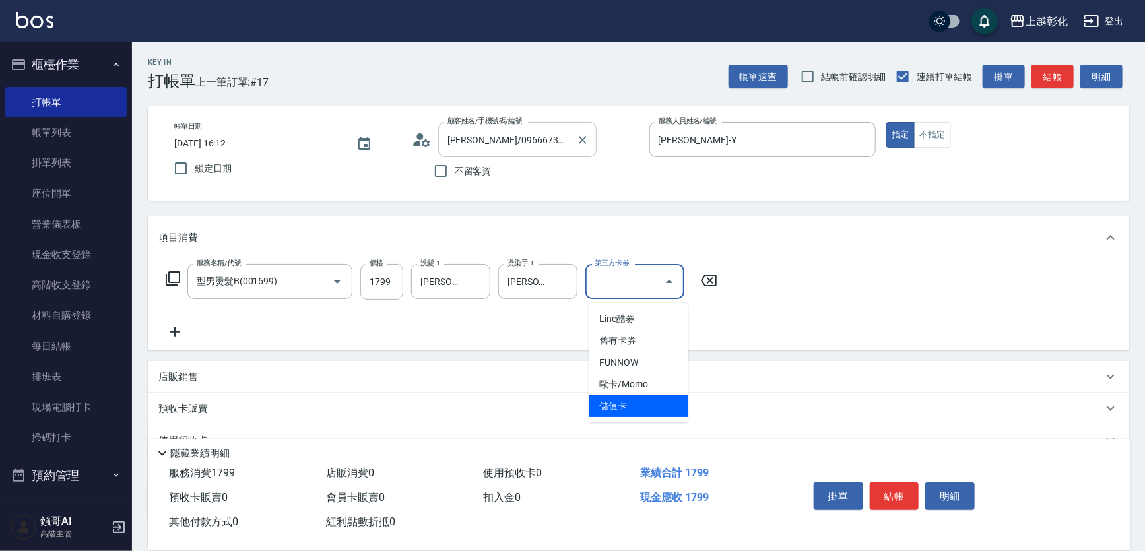
type input "儲值卡"
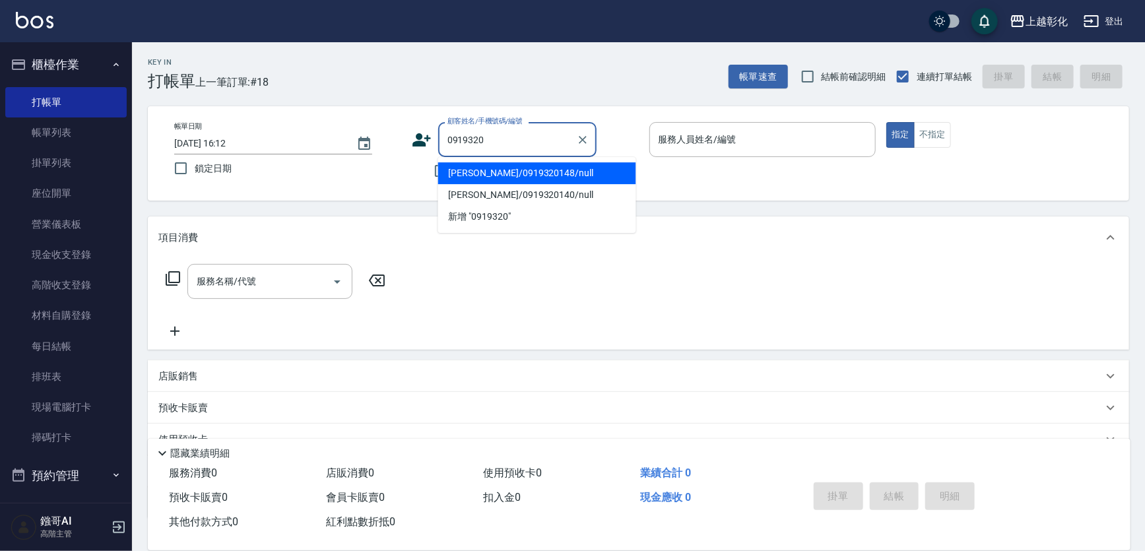
type input "黃冠綸/0919320148/null"
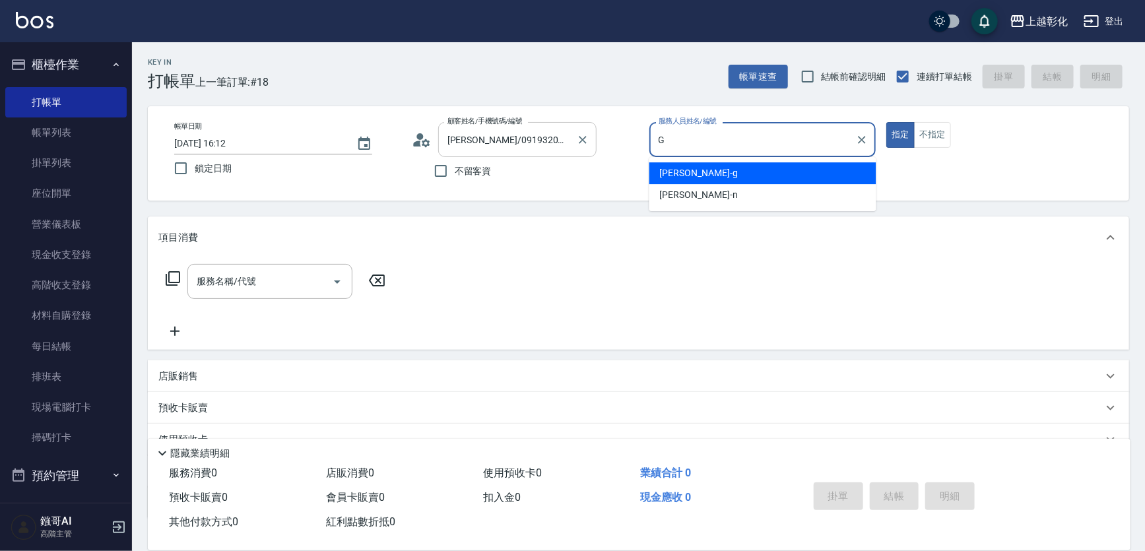
type input "Gary-g"
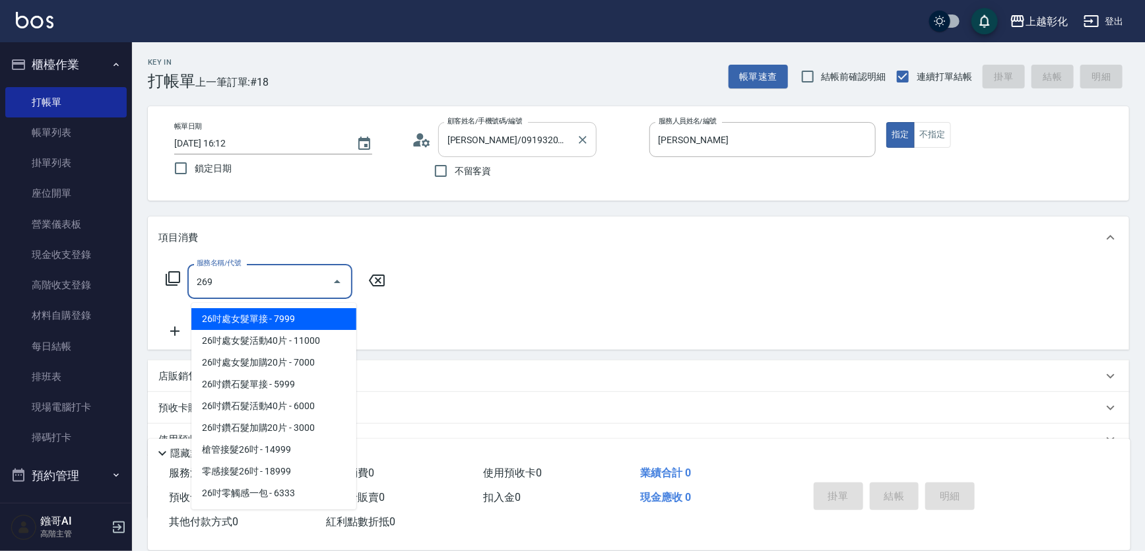
type input "269"
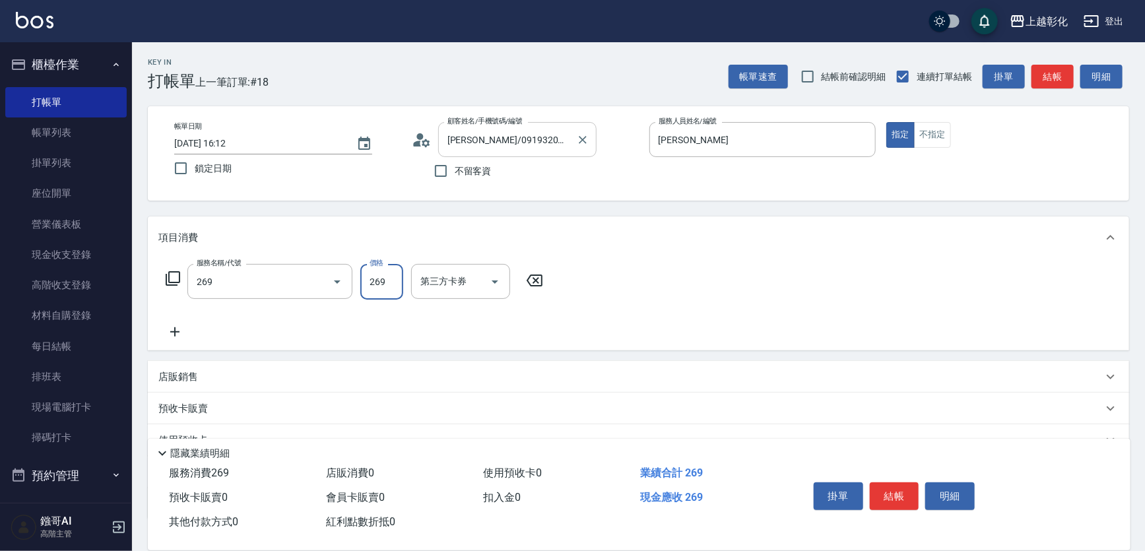
type input "3"
type input "一般洗剪(269)"
type input "300"
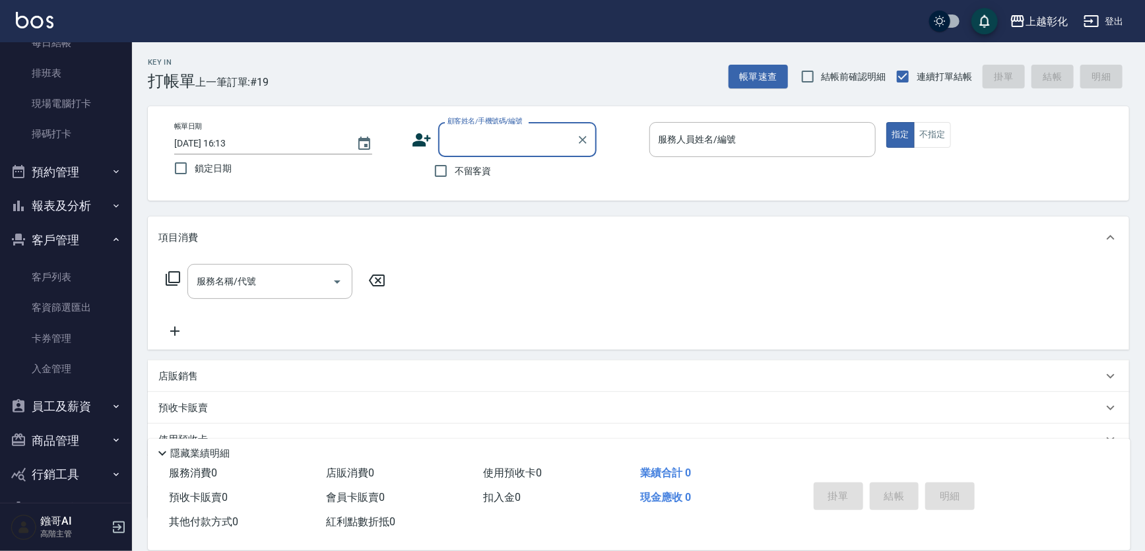
scroll to position [341, 0]
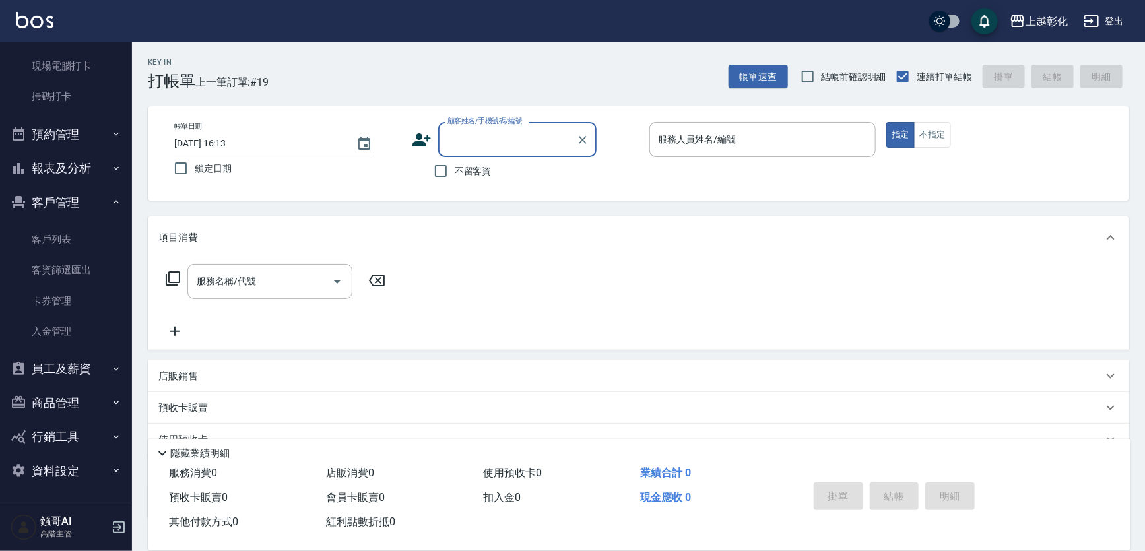
click at [61, 246] on link "客戶列表" at bounding box center [65, 239] width 121 height 30
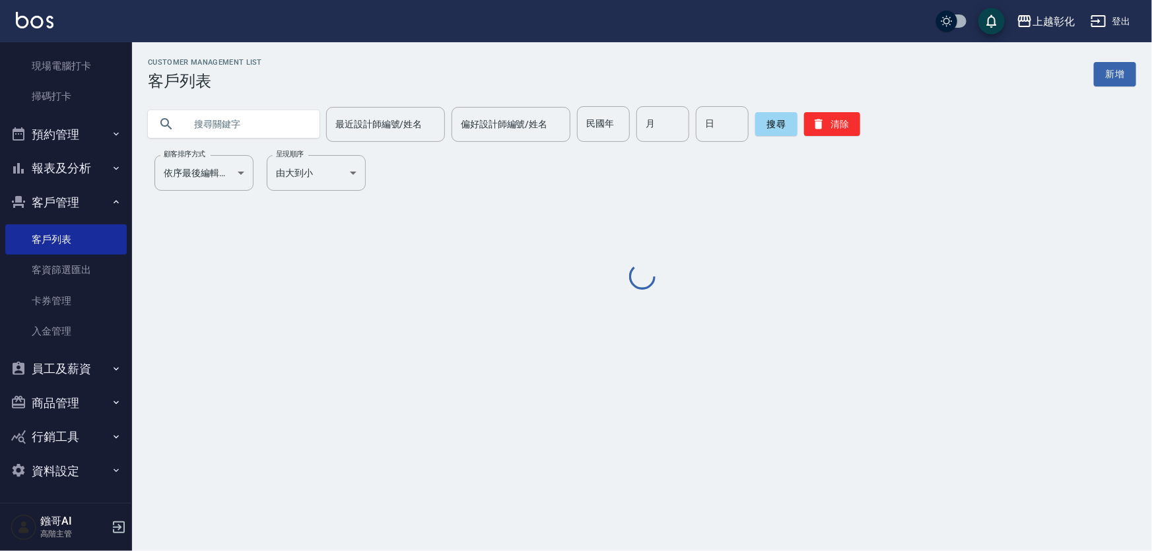
click at [244, 112] on input "text" at bounding box center [247, 124] width 124 height 36
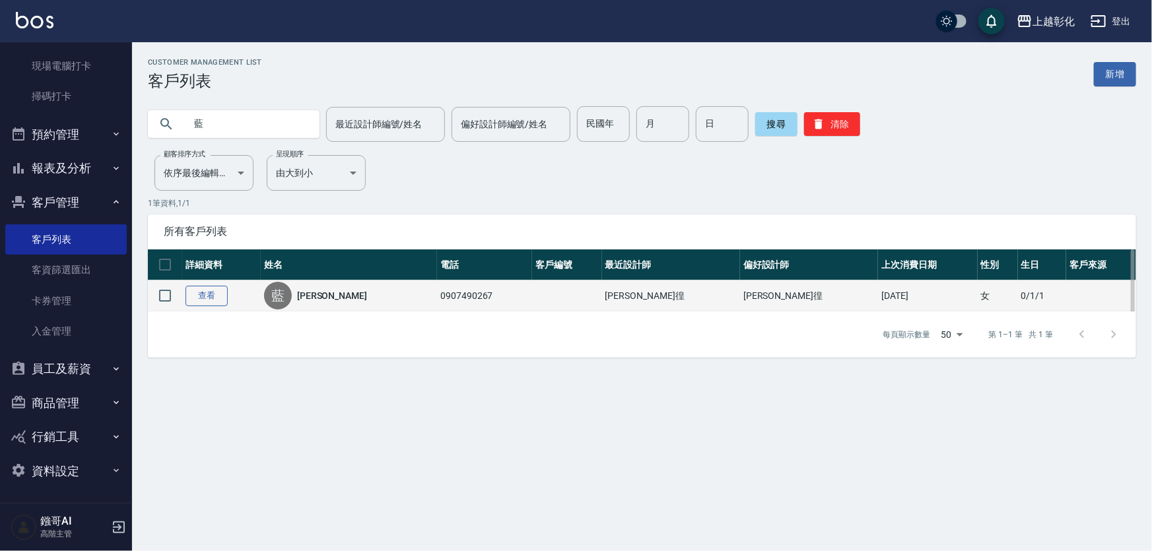
click at [202, 296] on link "查看" at bounding box center [206, 296] width 42 height 20
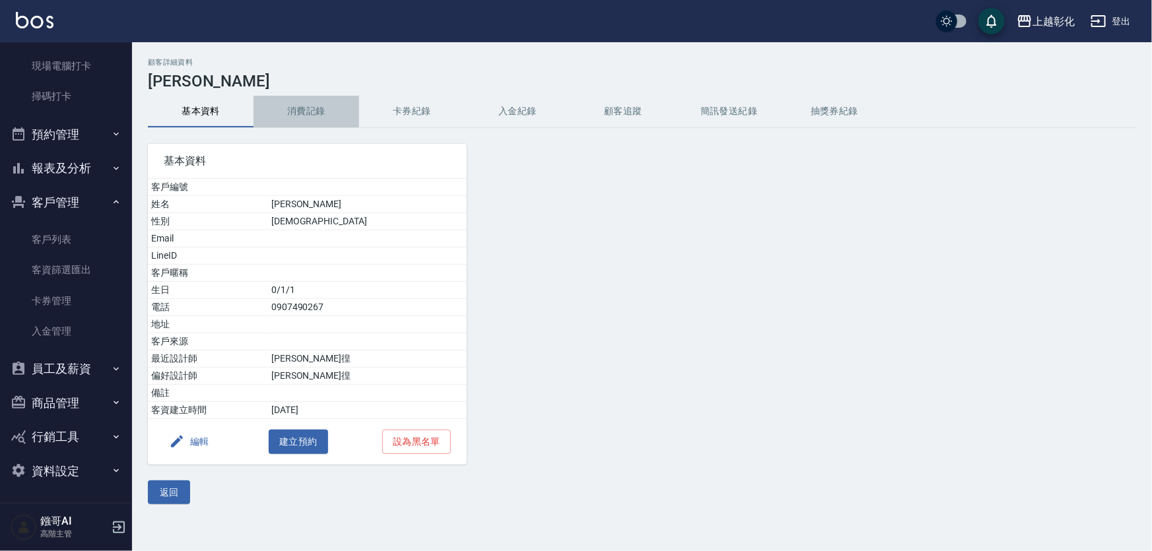
click at [307, 121] on button "消費記錄" at bounding box center [306, 112] width 106 height 32
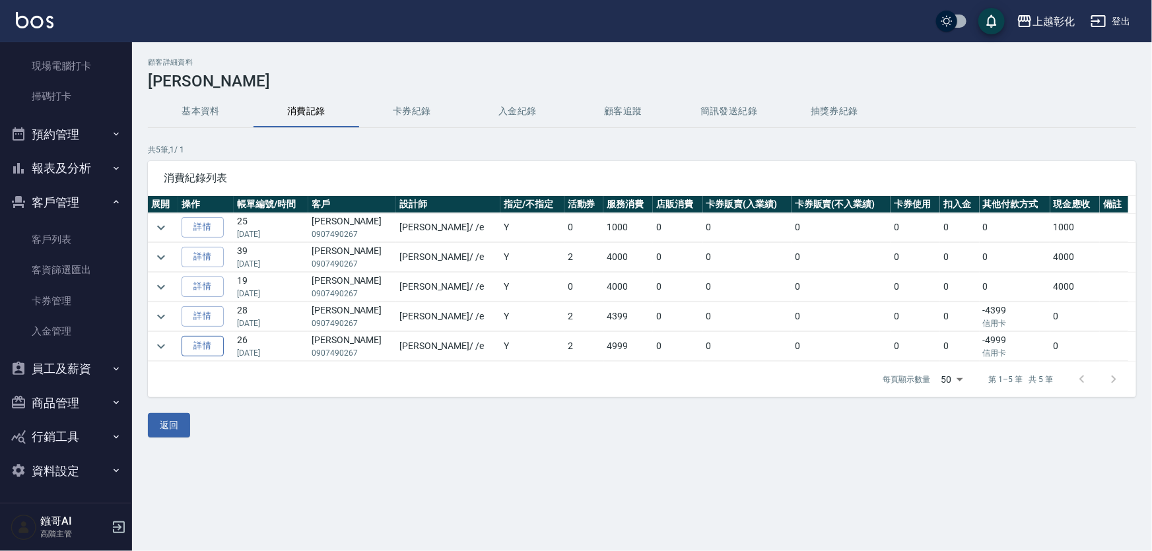
click at [212, 353] on link "詳情" at bounding box center [202, 346] width 42 height 20
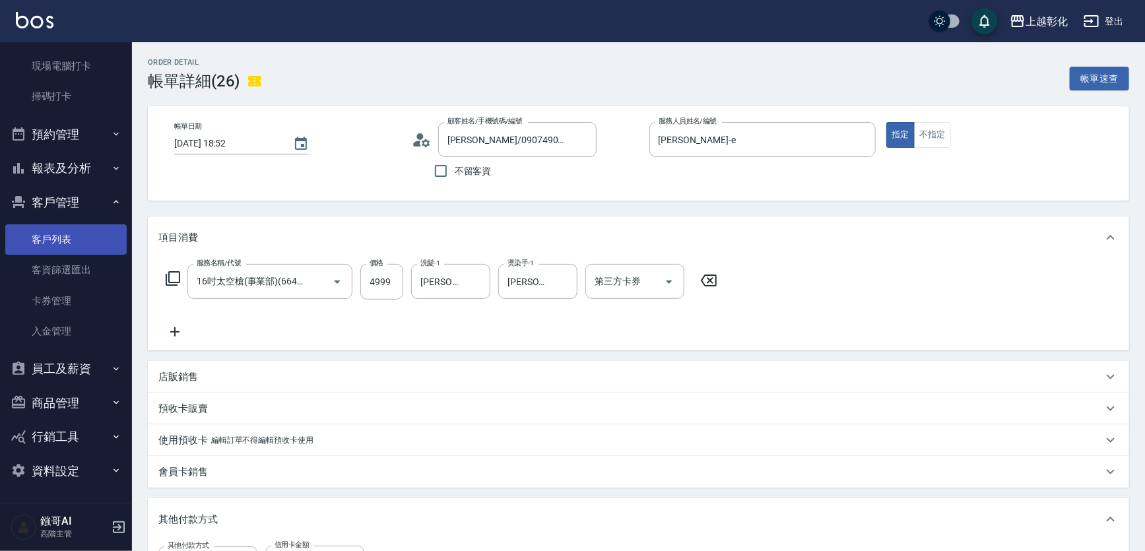
click at [63, 242] on link "客戶列表" at bounding box center [65, 239] width 121 height 30
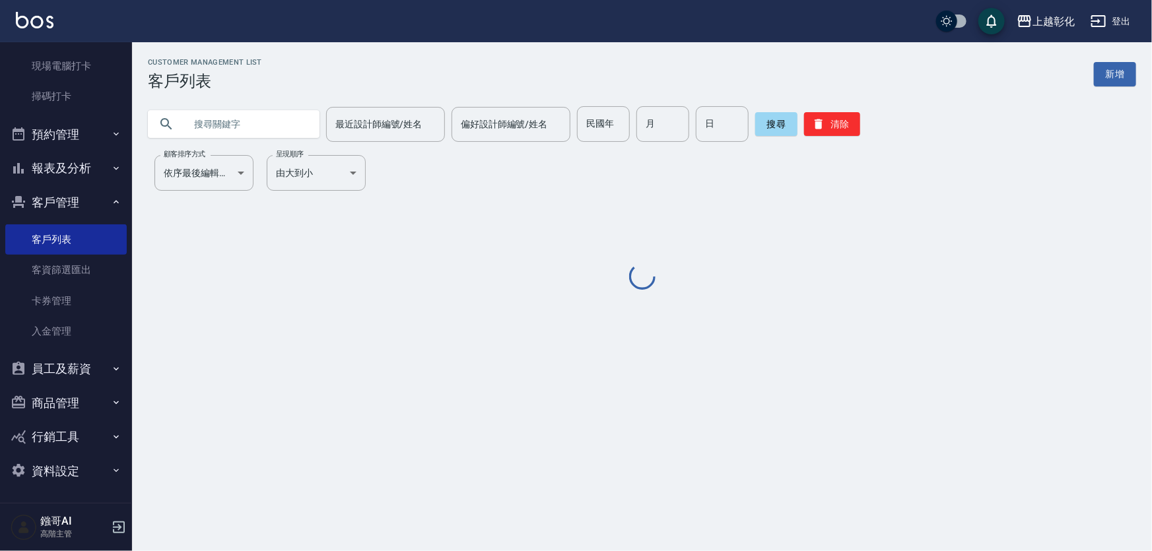
click at [223, 123] on input "text" at bounding box center [247, 124] width 124 height 36
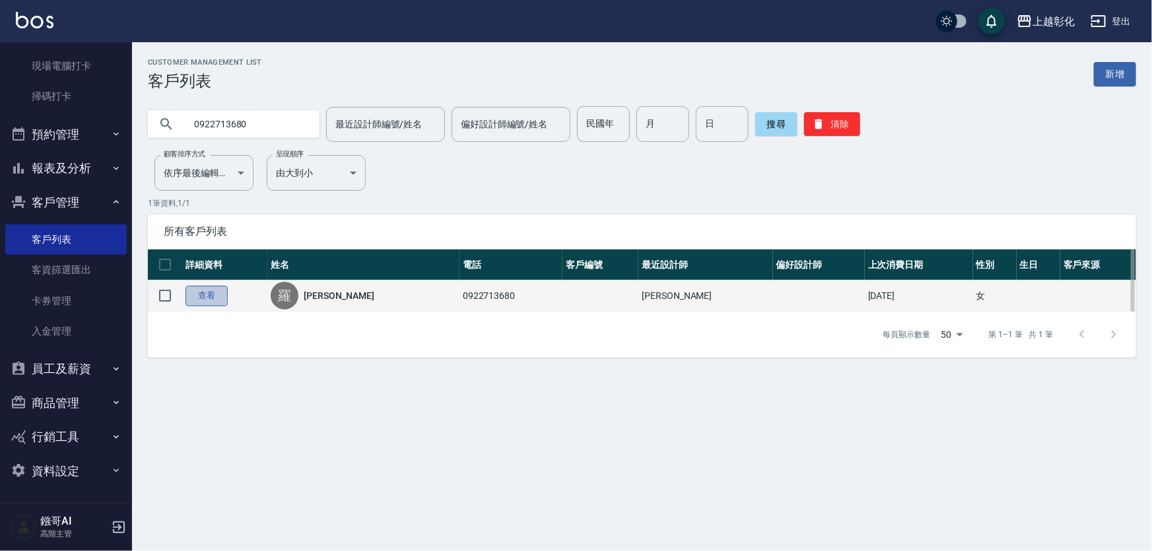
click at [211, 304] on link "查看" at bounding box center [206, 296] width 42 height 20
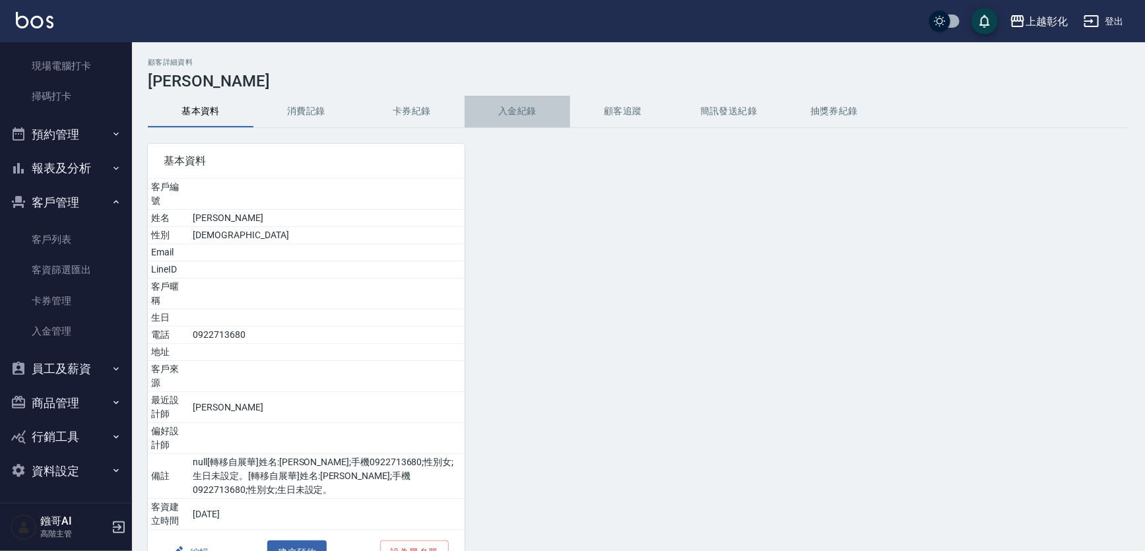
click at [510, 114] on button "入金紀錄" at bounding box center [518, 112] width 106 height 32
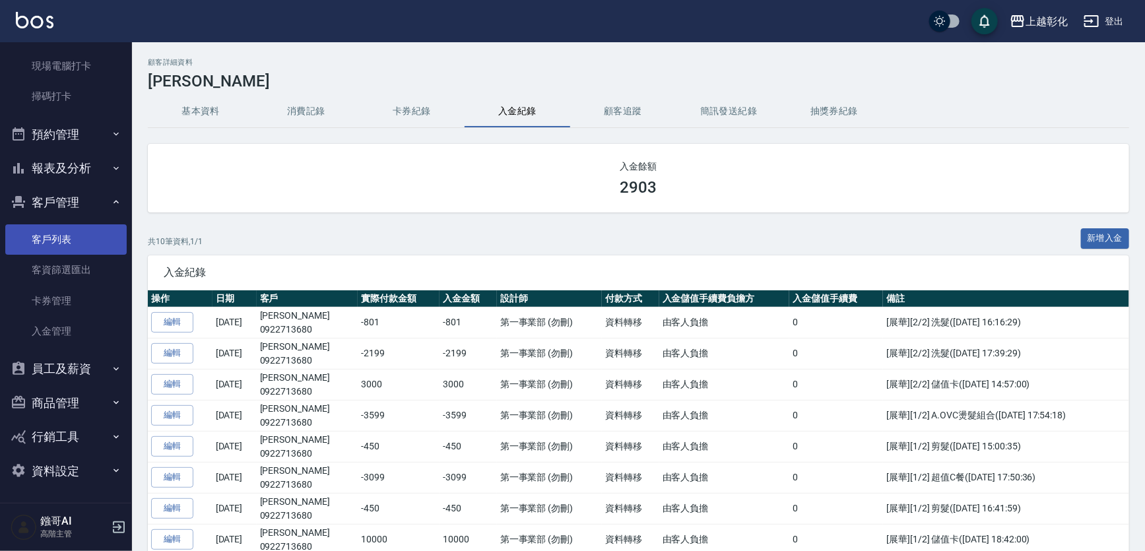
click at [47, 244] on link "客戶列表" at bounding box center [65, 239] width 121 height 30
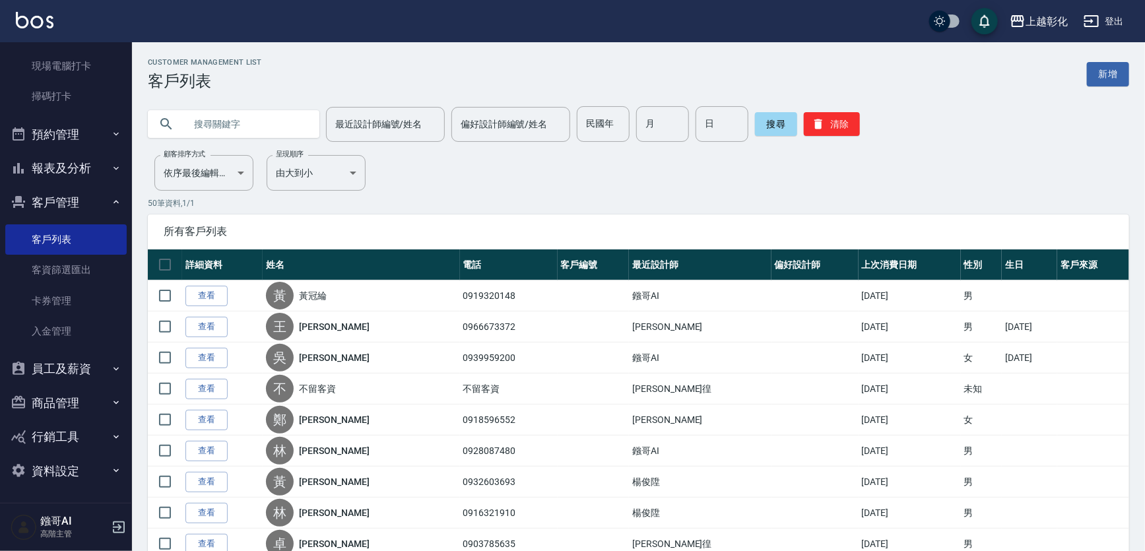
click at [218, 122] on input "text" at bounding box center [247, 124] width 124 height 36
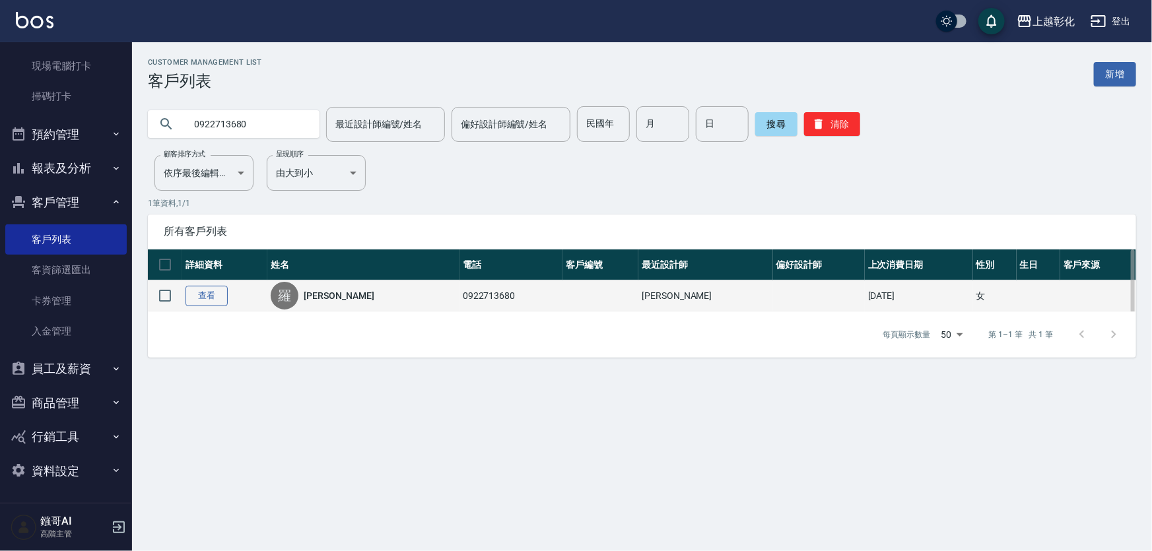
click at [218, 306] on link "查看" at bounding box center [206, 296] width 42 height 20
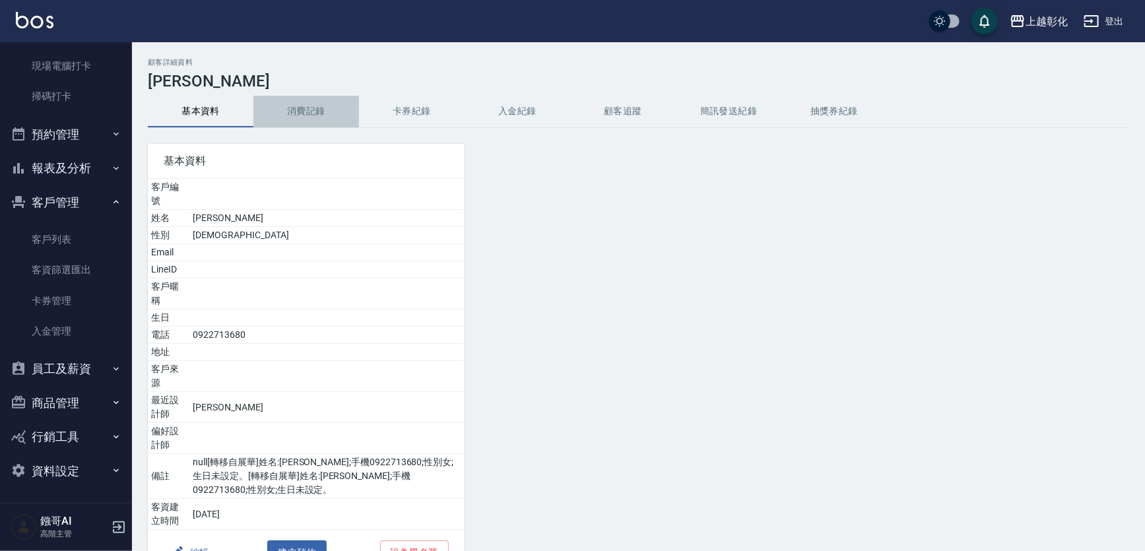
click at [323, 115] on button "消費記錄" at bounding box center [306, 112] width 106 height 32
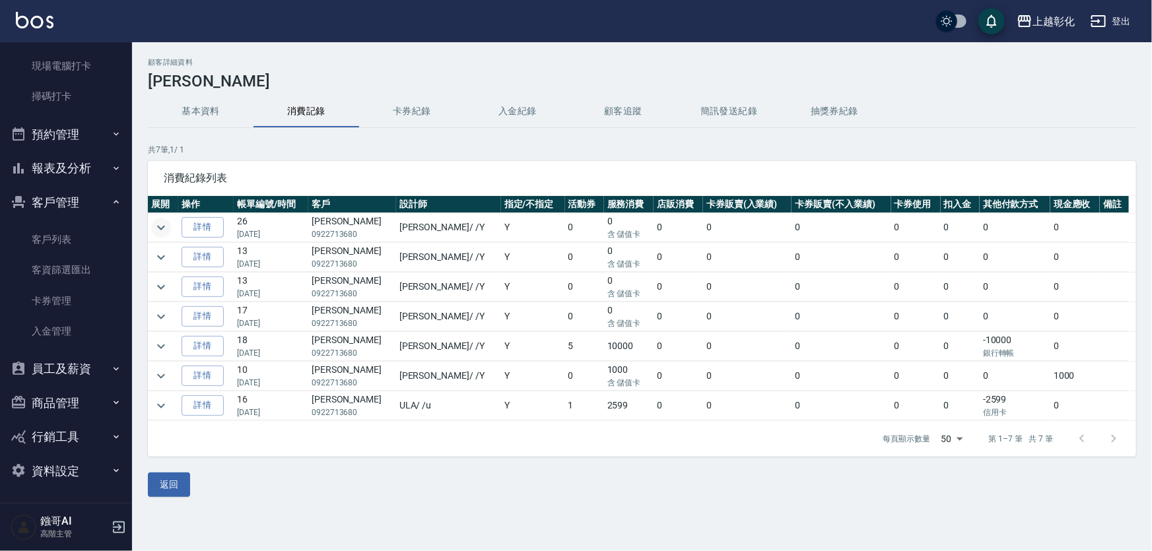
click at [158, 229] on icon "expand row" at bounding box center [161, 228] width 16 height 16
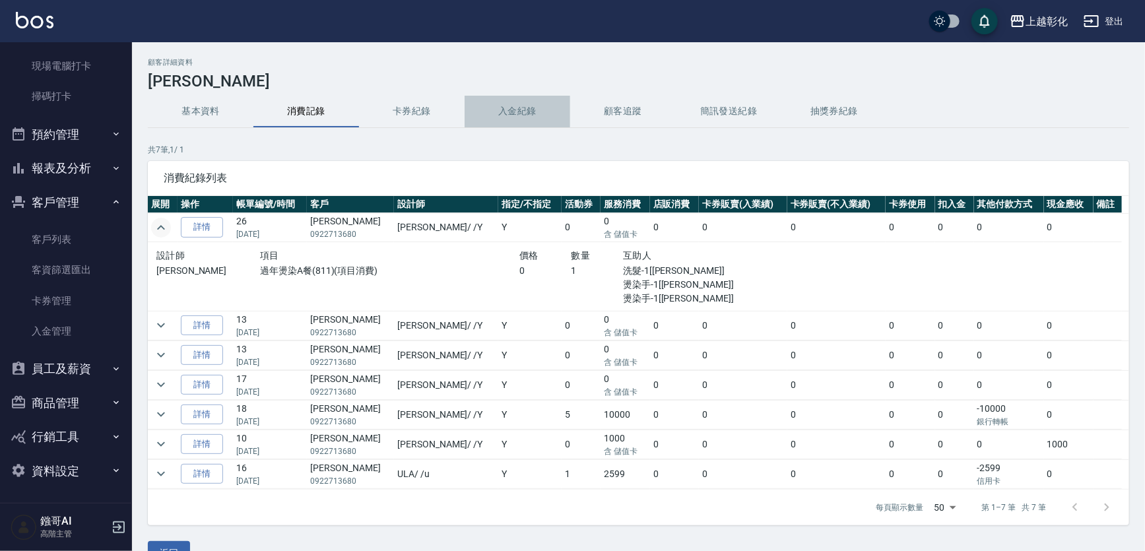
click at [529, 109] on button "入金紀錄" at bounding box center [518, 112] width 106 height 32
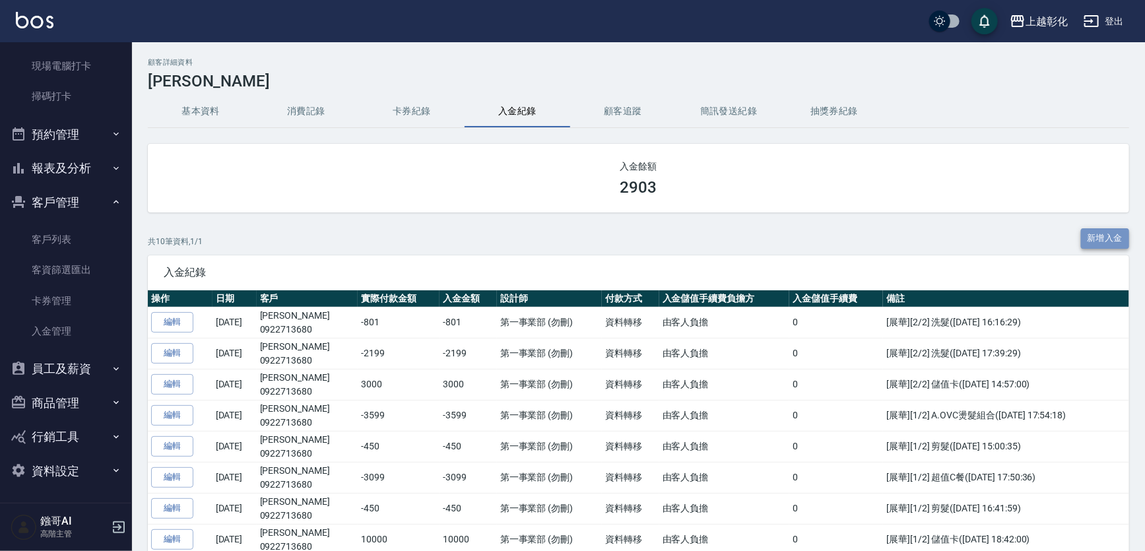
click at [1081, 232] on button "新增入金" at bounding box center [1105, 238] width 49 height 20
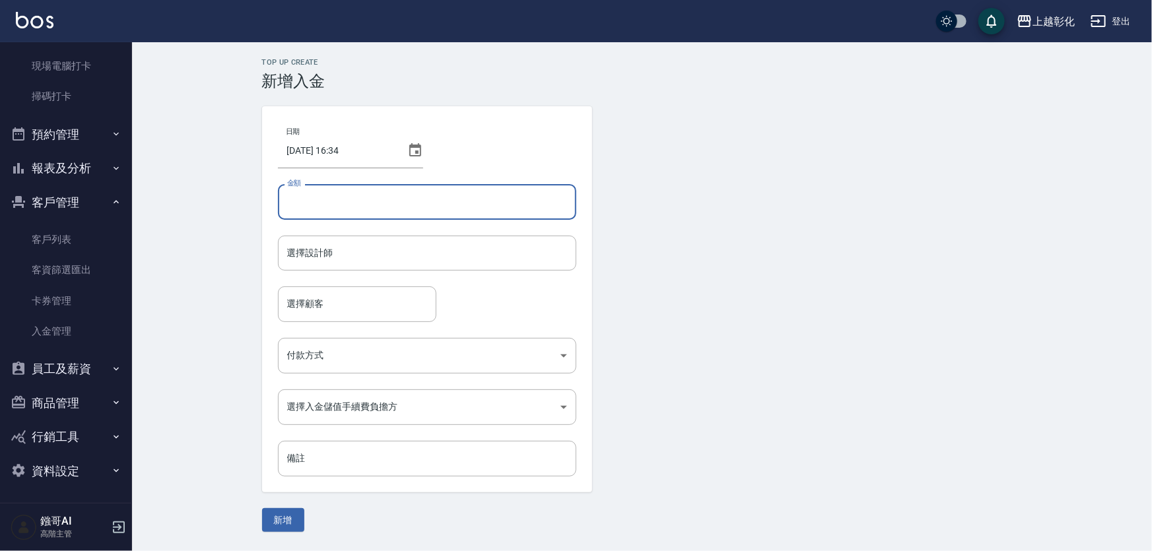
click at [368, 205] on input "金額" at bounding box center [427, 202] width 298 height 36
click at [337, 262] on input "選擇設計師" at bounding box center [427, 253] width 286 height 23
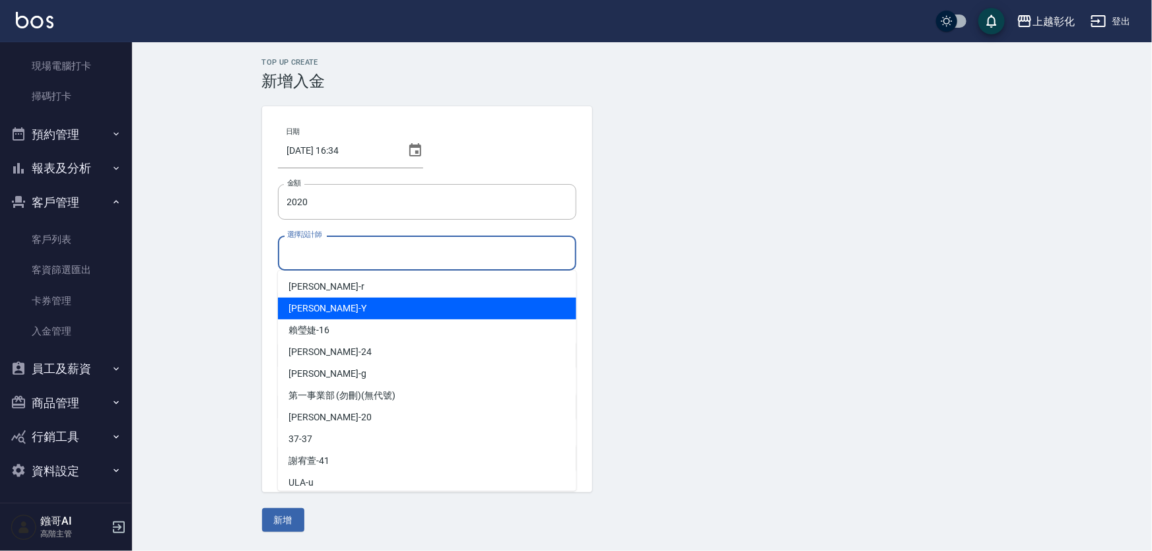
click at [319, 304] on div "[PERSON_NAME] -Y" at bounding box center [427, 309] width 298 height 22
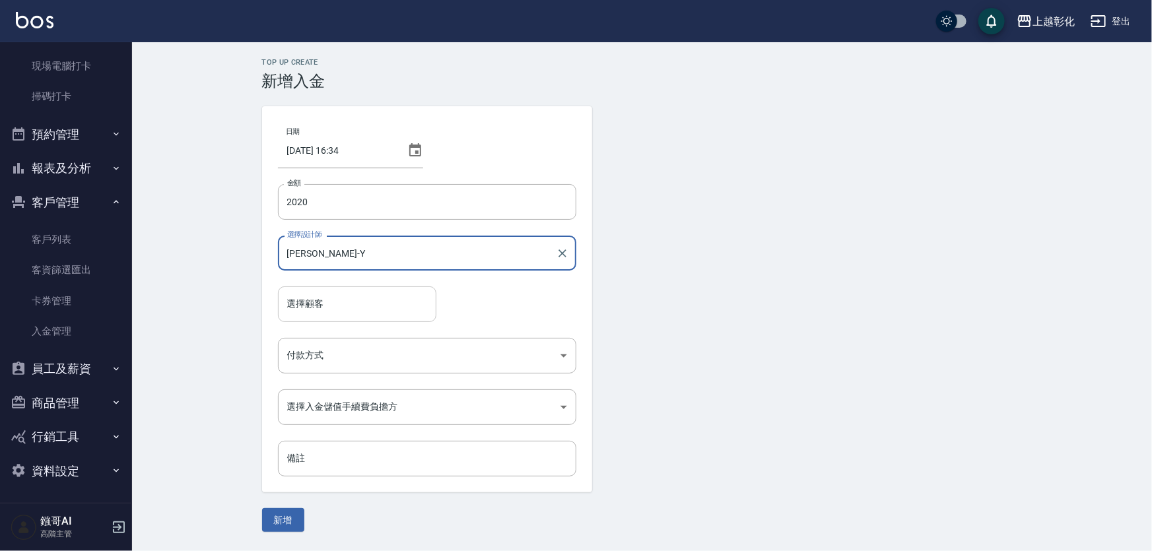
click at [323, 312] on input "選擇顧客" at bounding box center [357, 303] width 147 height 23
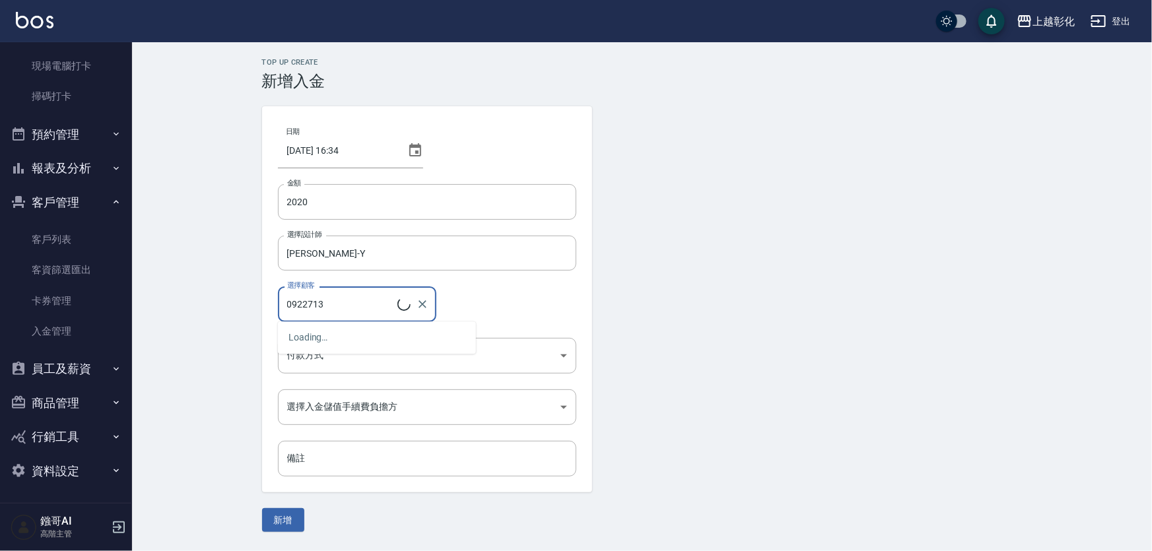
click at [262, 508] on button "新增" at bounding box center [283, 520] width 42 height 24
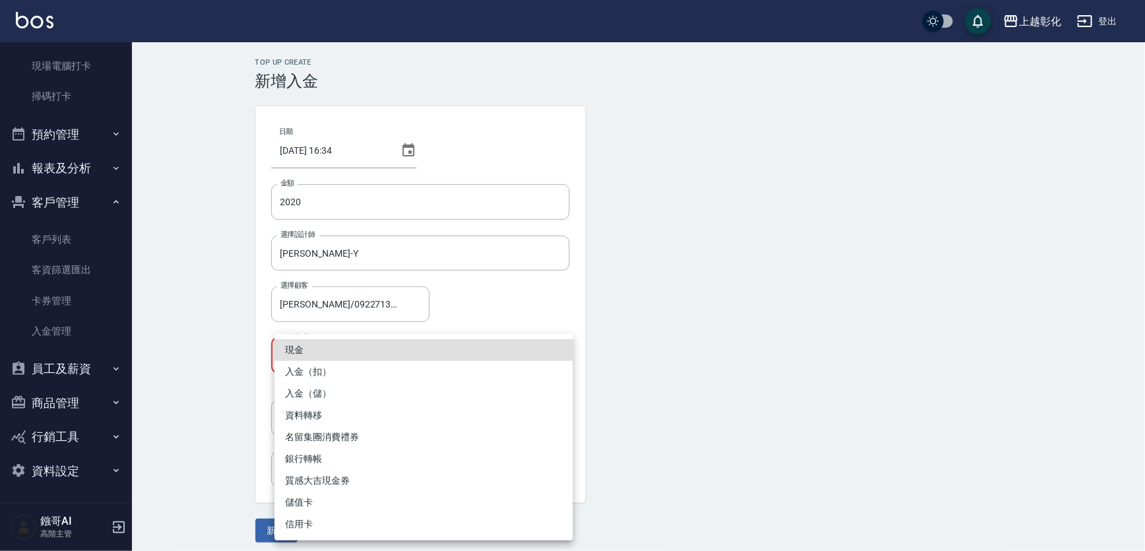
click at [345, 350] on body "上越彰化 登出 櫃檯作業 打帳單 帳單列表 掛單列表 座位開單 營業儀表板 現金收支登錄 高階收支登錄 材料自購登錄 每日結帳 排班表 現場電腦打卡 掃碼打卡…" at bounding box center [572, 279] width 1145 height 558
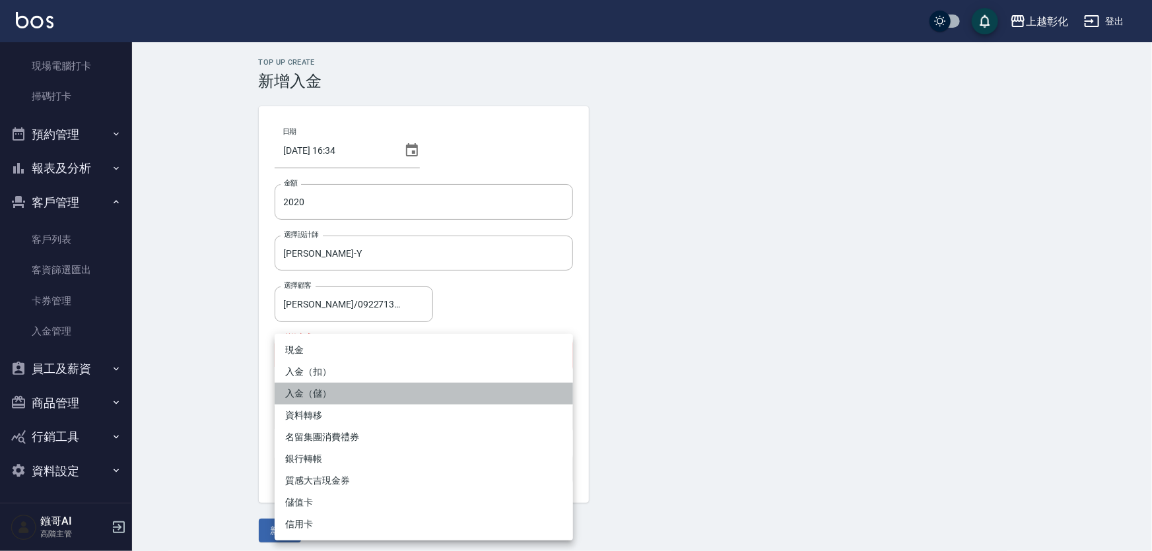
click at [327, 396] on li "入金（儲）" at bounding box center [424, 394] width 298 height 22
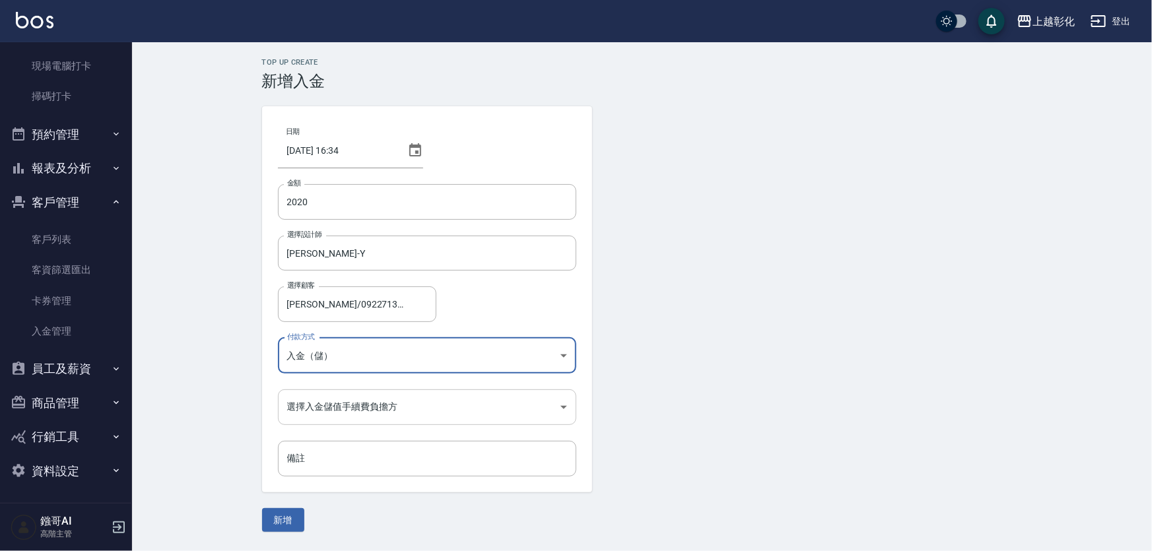
click at [347, 414] on body "上越彰化 登出 櫃檯作業 打帳單 帳單列表 掛單列表 座位開單 營業儀表板 現金收支登錄 高階收支登錄 材料自購登錄 每日結帳 排班表 現場電腦打卡 掃碼打卡…" at bounding box center [576, 275] width 1152 height 551
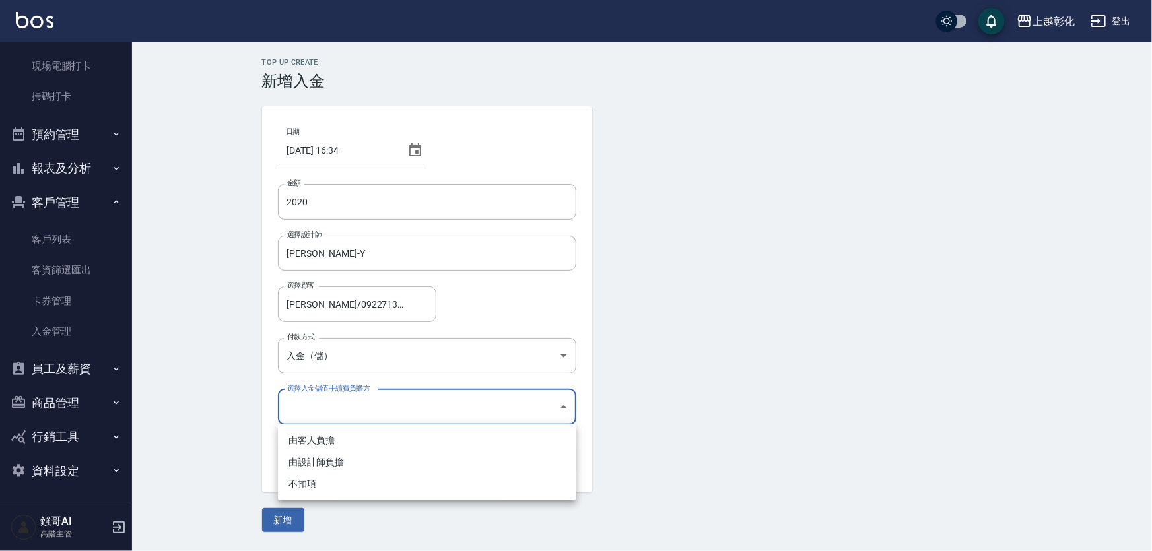
click at [305, 487] on li "不扣項" at bounding box center [427, 484] width 298 height 22
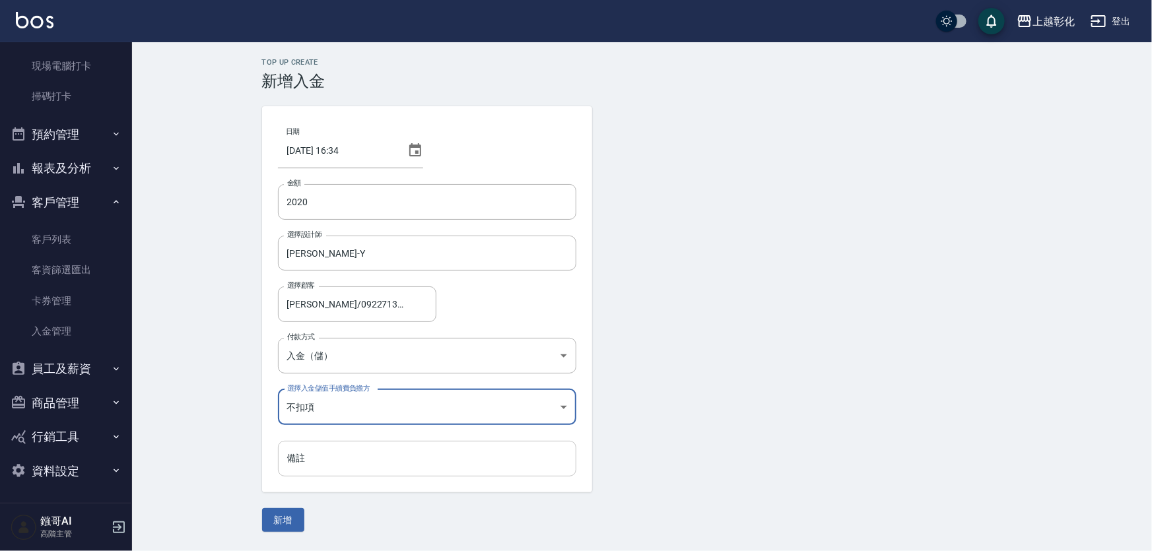
click at [298, 451] on input "備註" at bounding box center [427, 459] width 298 height 36
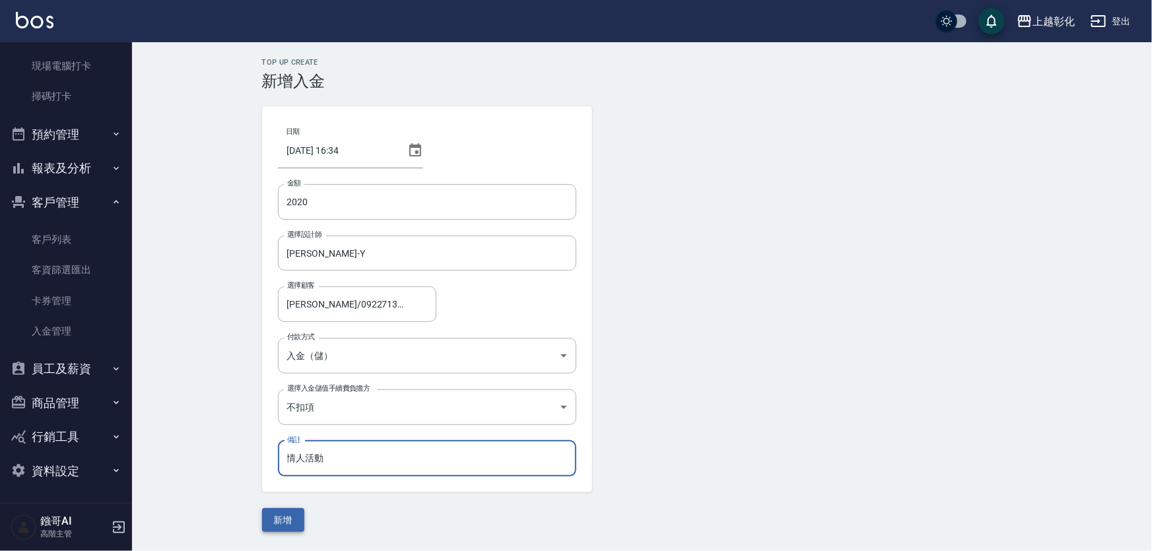
click at [279, 520] on button "新增" at bounding box center [283, 520] width 42 height 24
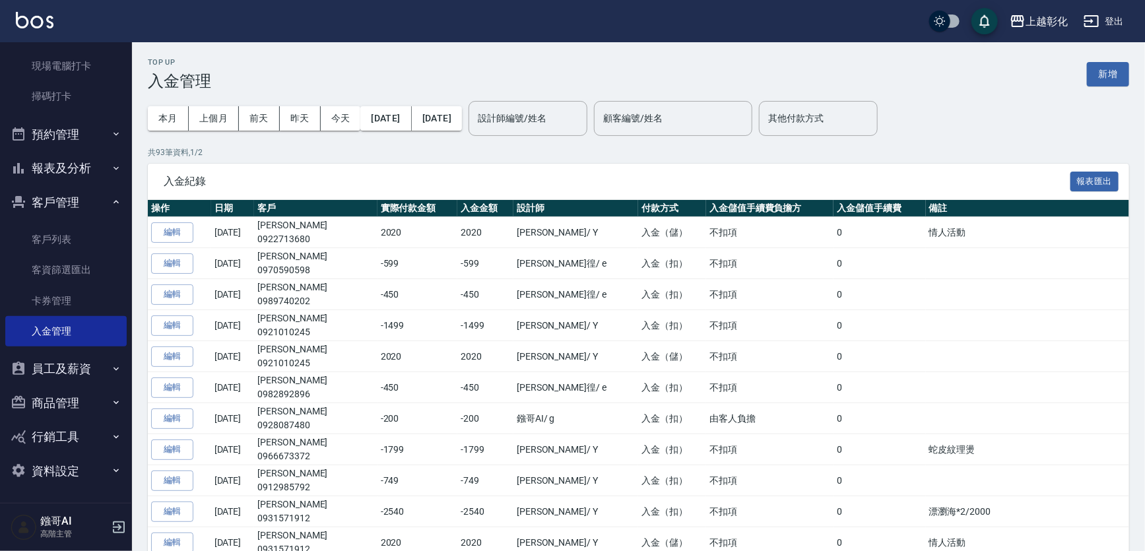
scroll to position [161, 0]
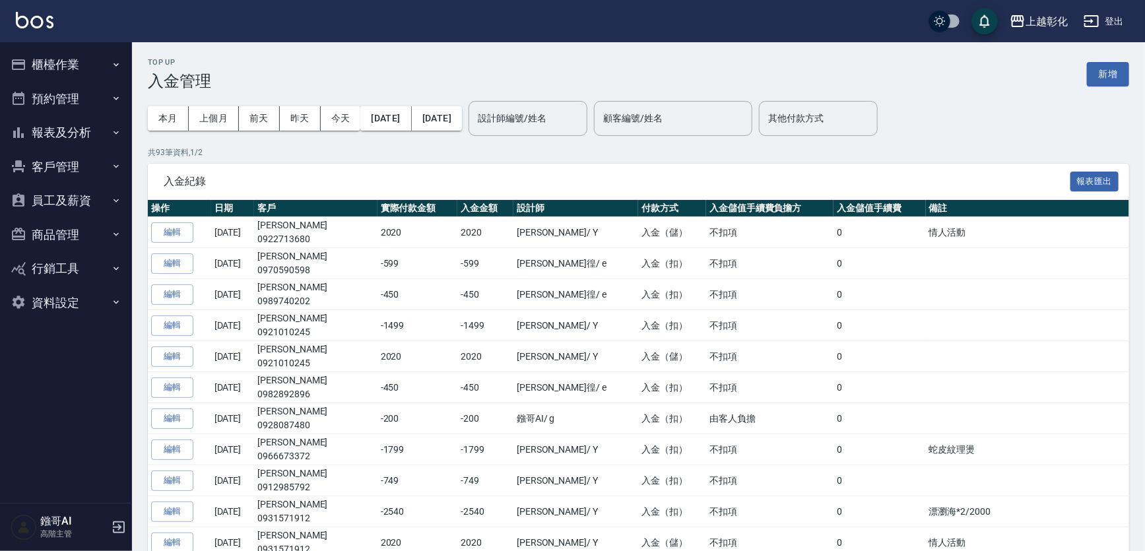
click at [64, 156] on button "客戶管理" at bounding box center [65, 167] width 121 height 34
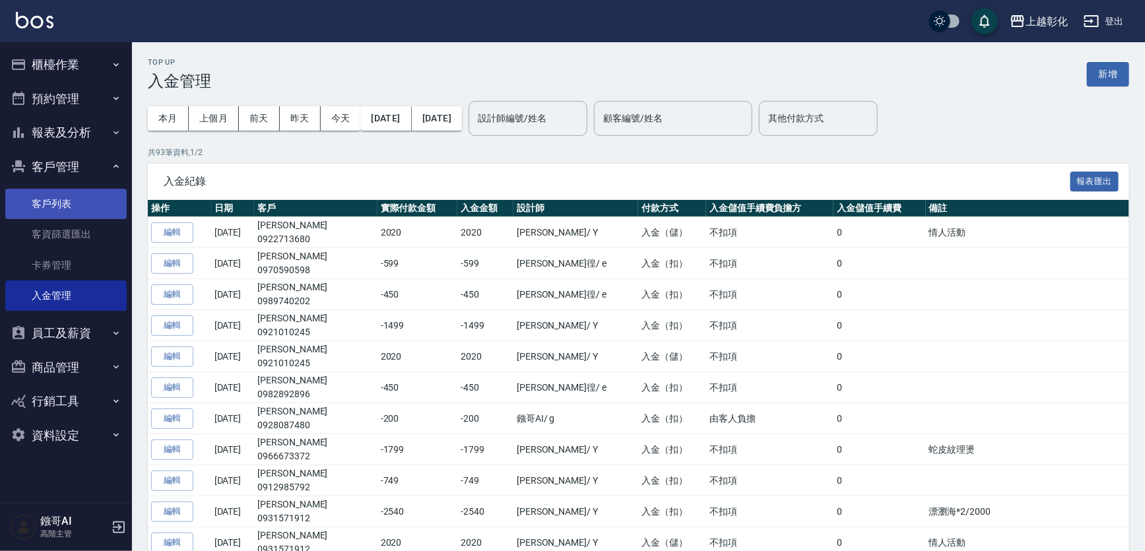
click at [60, 204] on link "客戶列表" at bounding box center [65, 204] width 121 height 30
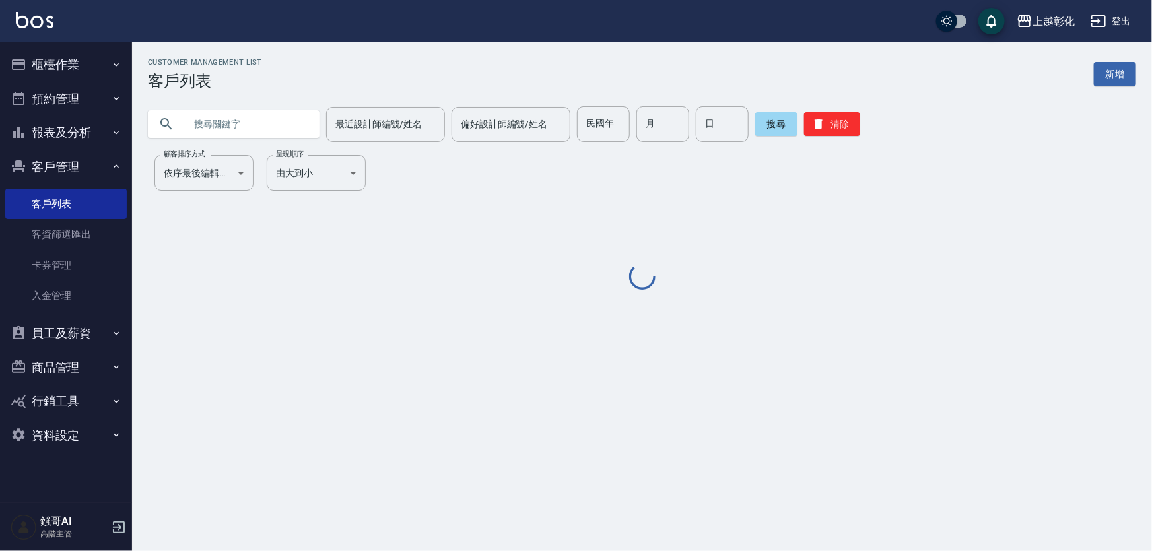
click at [233, 132] on input "text" at bounding box center [247, 124] width 124 height 36
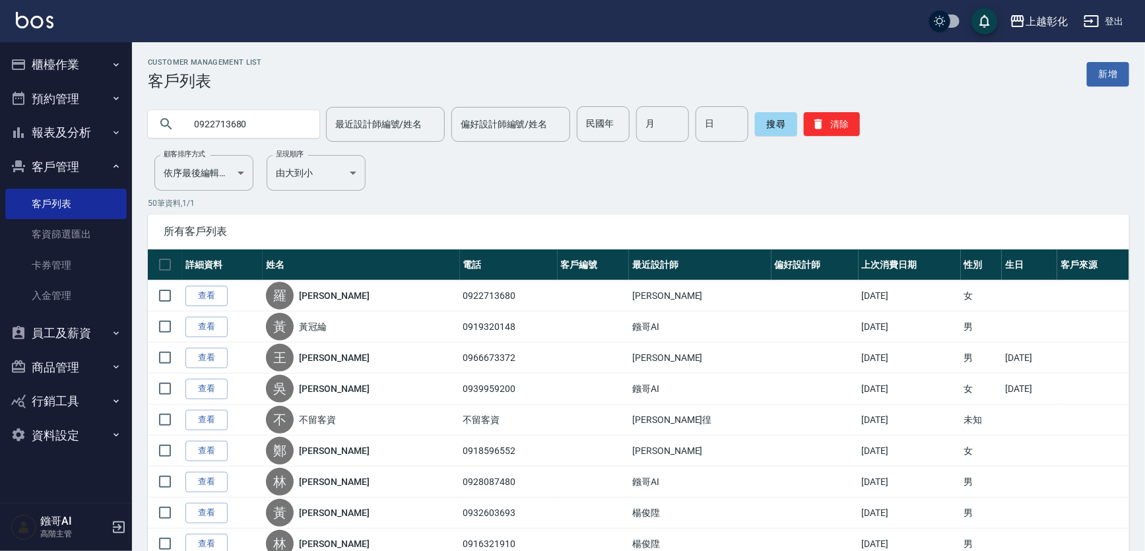
type input "0922713680"
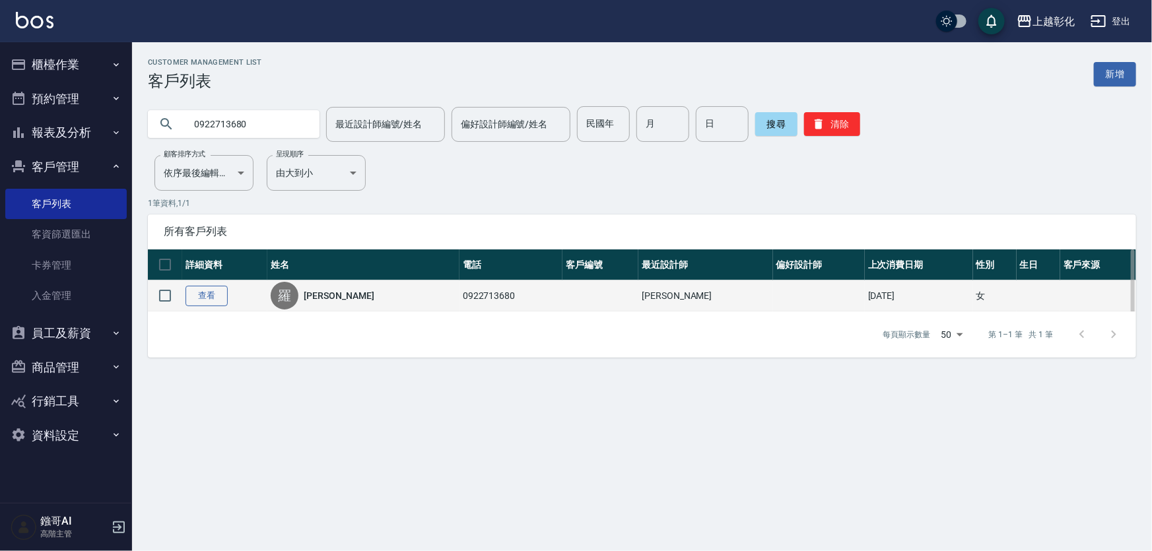
click at [214, 303] on link "查看" at bounding box center [206, 296] width 42 height 20
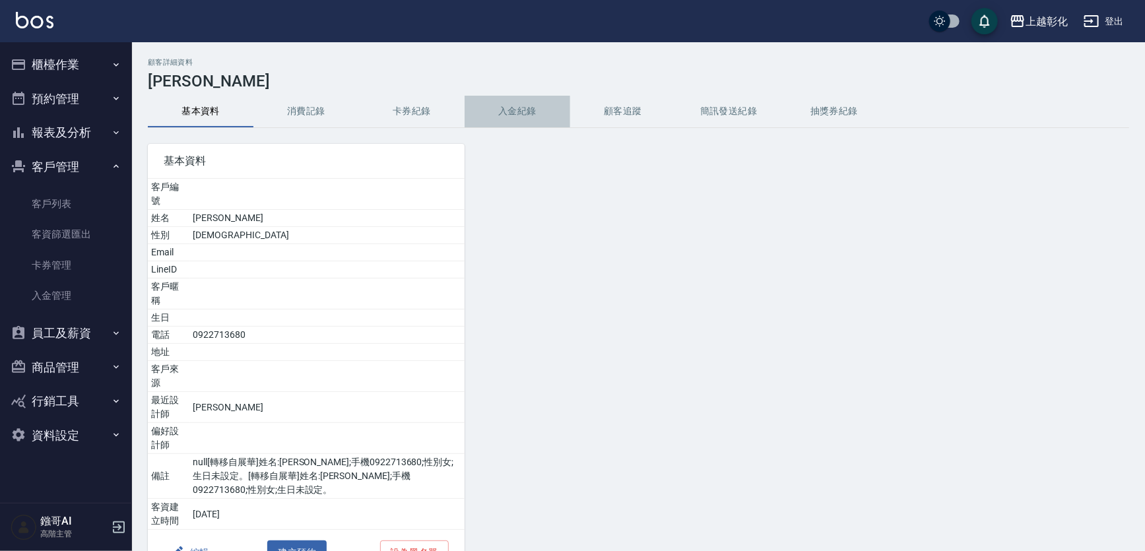
click at [508, 114] on button "入金紀錄" at bounding box center [518, 112] width 106 height 32
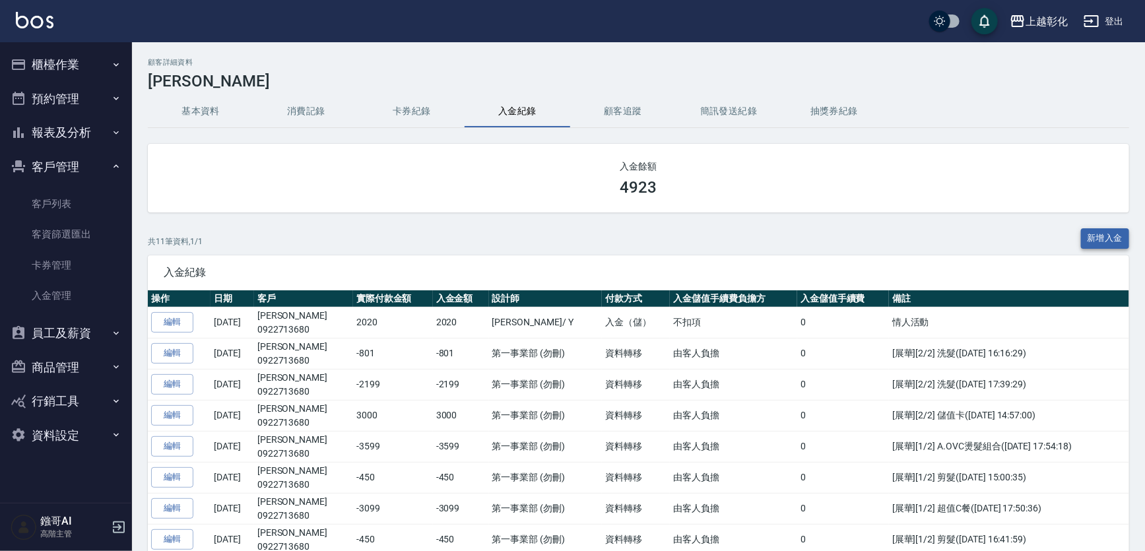
click at [1086, 239] on button "新增入金" at bounding box center [1105, 238] width 49 height 20
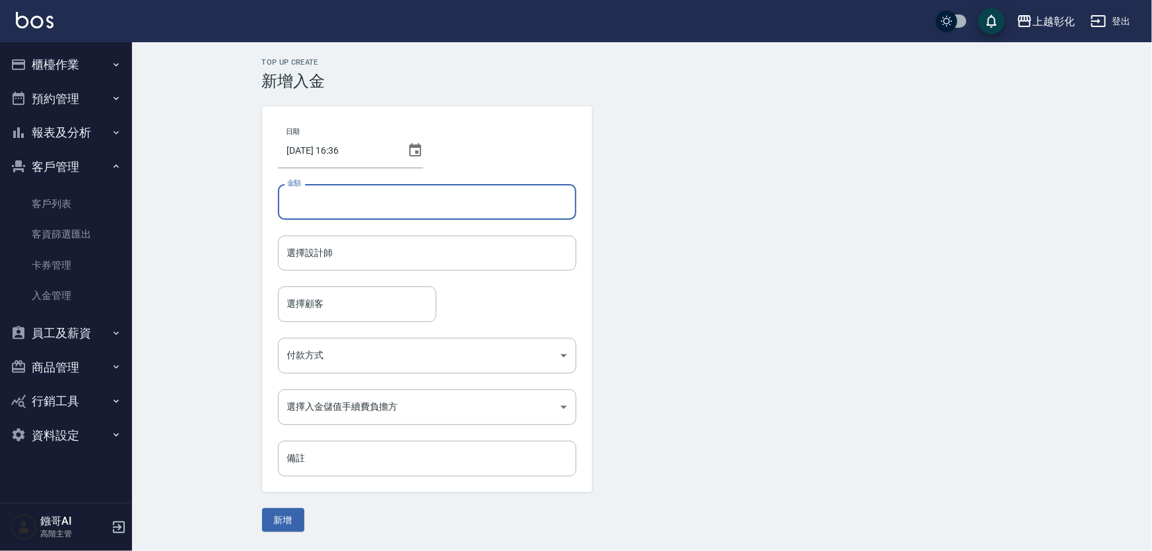
click at [425, 209] on input "金額" at bounding box center [427, 202] width 298 height 36
type input "-650"
click at [385, 263] on input "選擇設計師" at bounding box center [427, 253] width 286 height 23
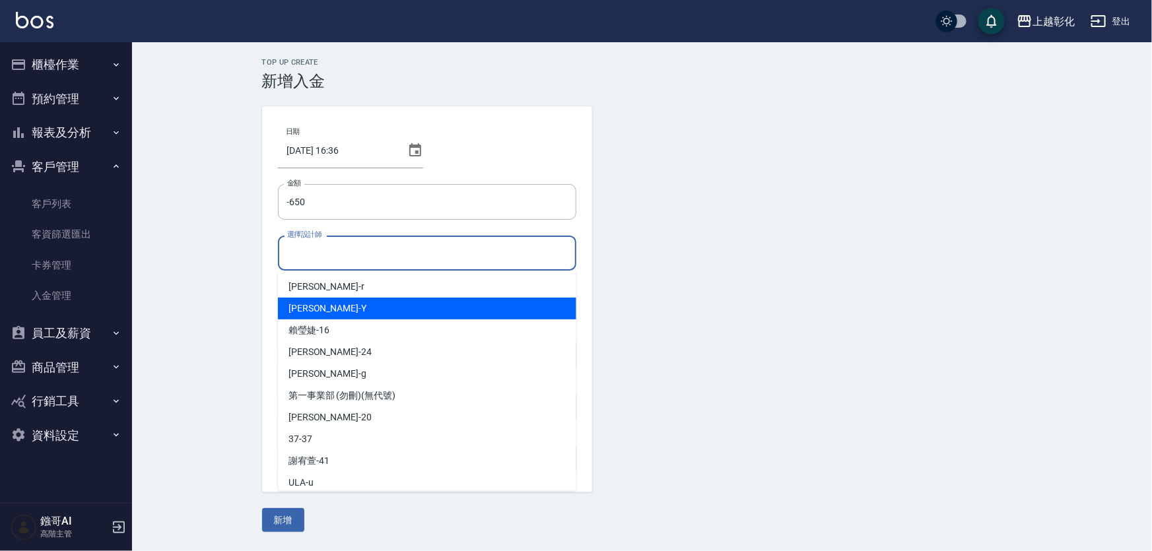
click at [348, 306] on div "[PERSON_NAME] -Y" at bounding box center [427, 309] width 298 height 22
type input "[PERSON_NAME]"
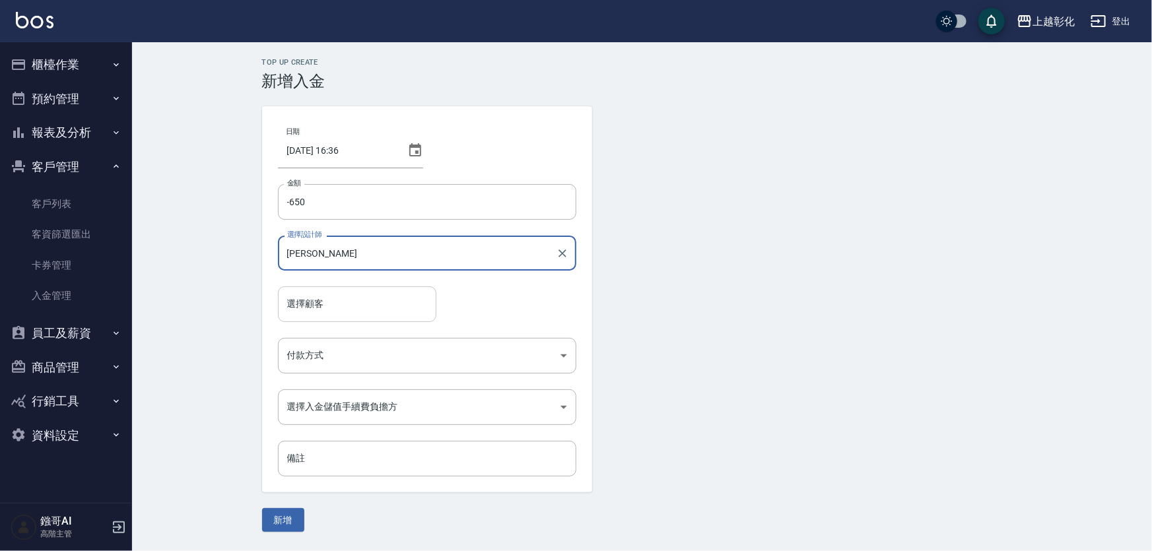
click at [342, 307] on input "選擇顧客" at bounding box center [357, 303] width 147 height 23
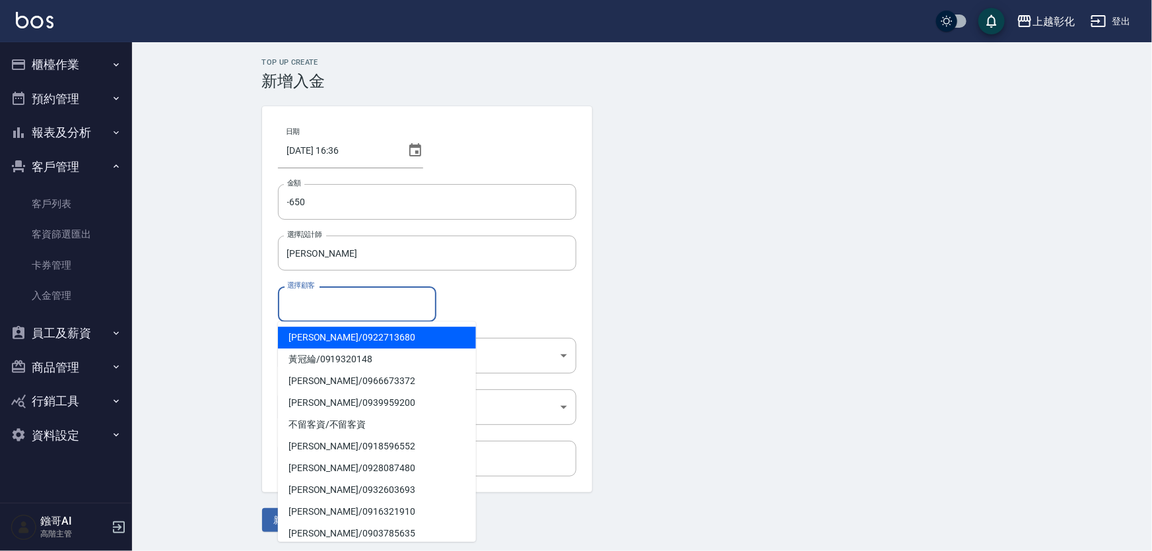
click at [326, 340] on span "[PERSON_NAME]/ 0922713680" at bounding box center [377, 338] width 198 height 22
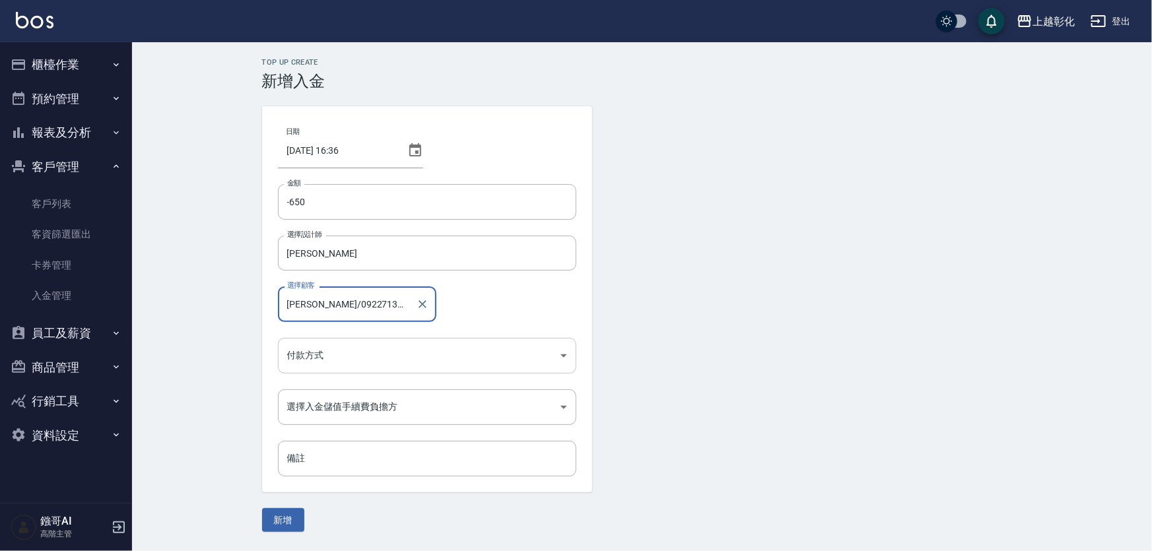
type input "[PERSON_NAME]/0922713680"
click at [335, 354] on body "上越彰化 登出 櫃檯作業 打帳單 帳單列表 掛單列表 座位開單 營業儀表板 現金收支登錄 高階收支登錄 材料自購登錄 每日結帳 排班表 現場電腦打卡 掃碼打卡…" at bounding box center [576, 275] width 1152 height 551
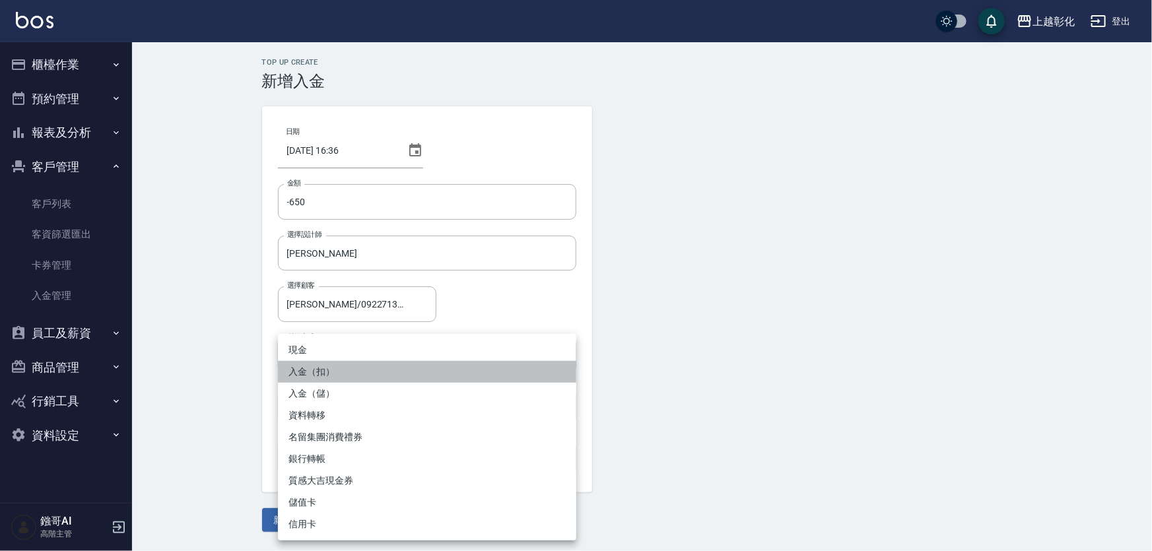
click at [329, 378] on li "入金（扣）" at bounding box center [427, 372] width 298 height 22
type input "入金（扣）"
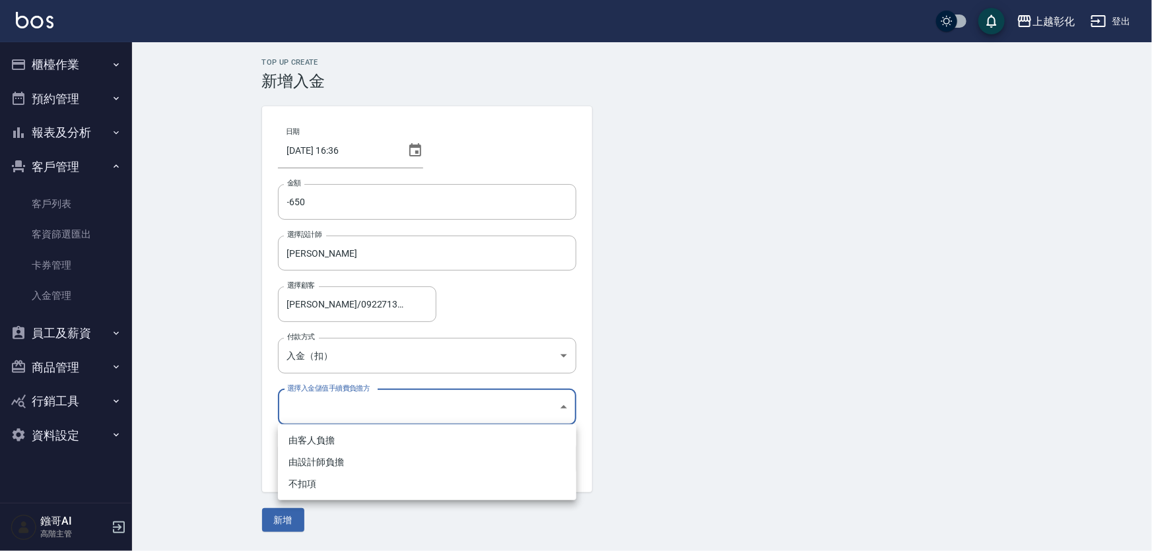
click at [323, 411] on body "上越彰化 登出 櫃檯作業 打帳單 帳單列表 掛單列表 座位開單 營業儀表板 現金收支登錄 高階收支登錄 材料自購登錄 每日結帳 排班表 現場電腦打卡 掃碼打卡…" at bounding box center [576, 275] width 1152 height 551
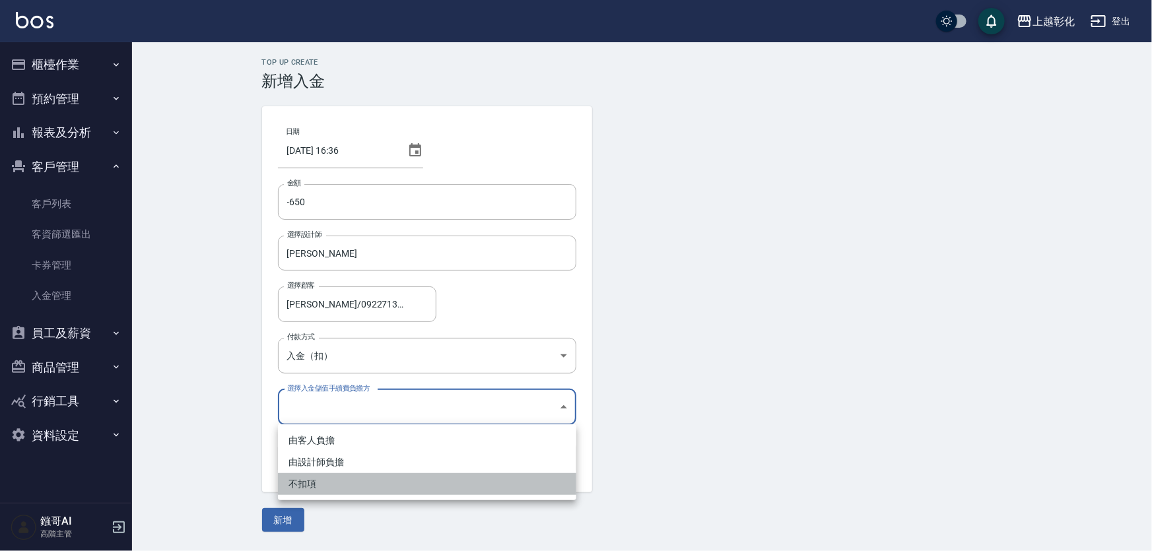
click at [323, 481] on li "不扣項" at bounding box center [427, 484] width 298 height 22
type input "WITHOUTHANDLINGFEE"
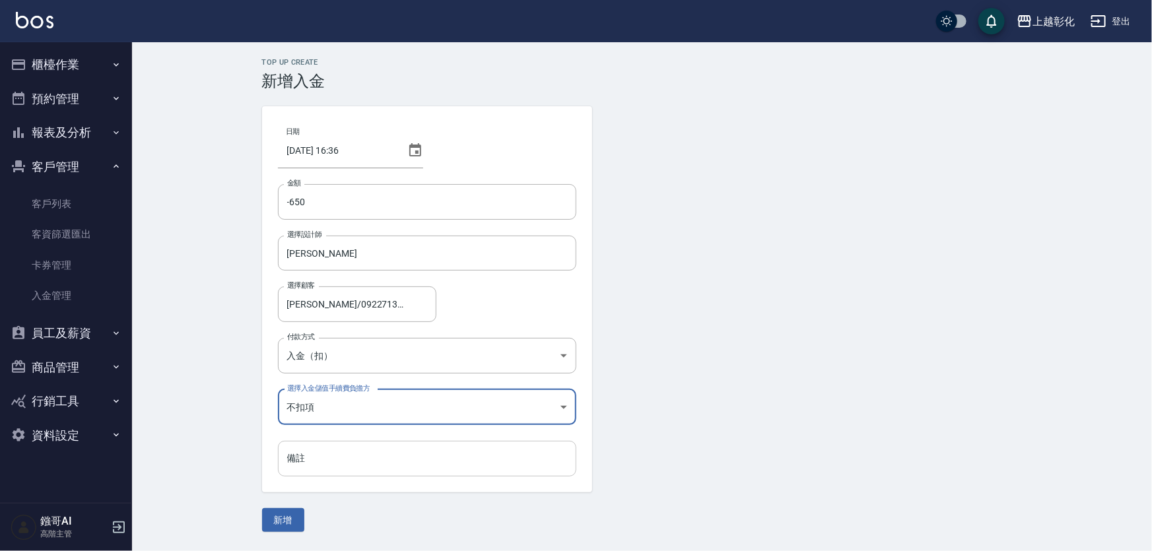
click at [310, 455] on input "備註" at bounding box center [427, 459] width 298 height 36
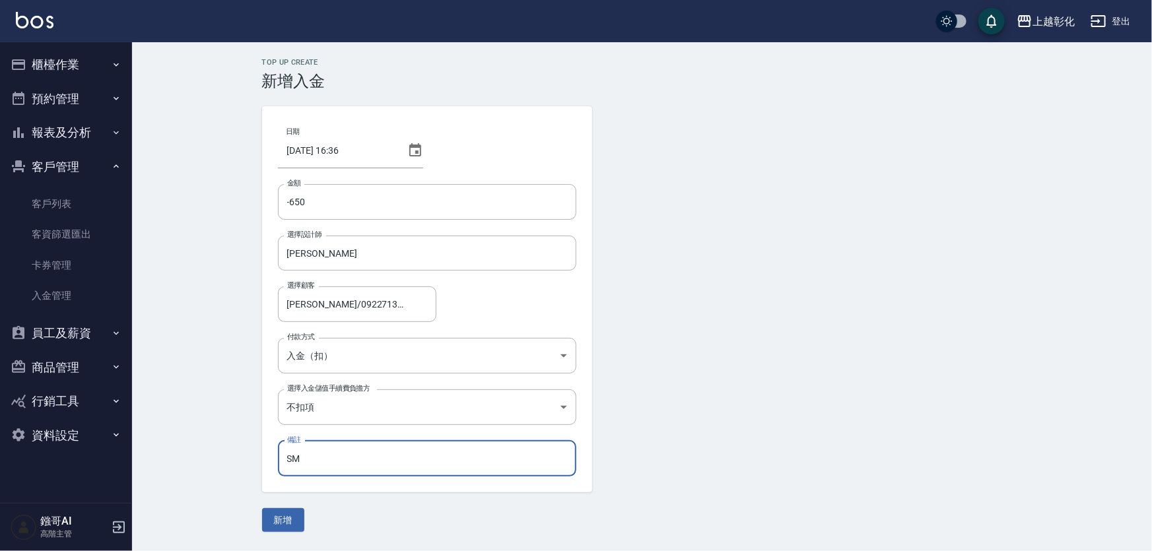
type input "S"
type input "女兒450/媽200"
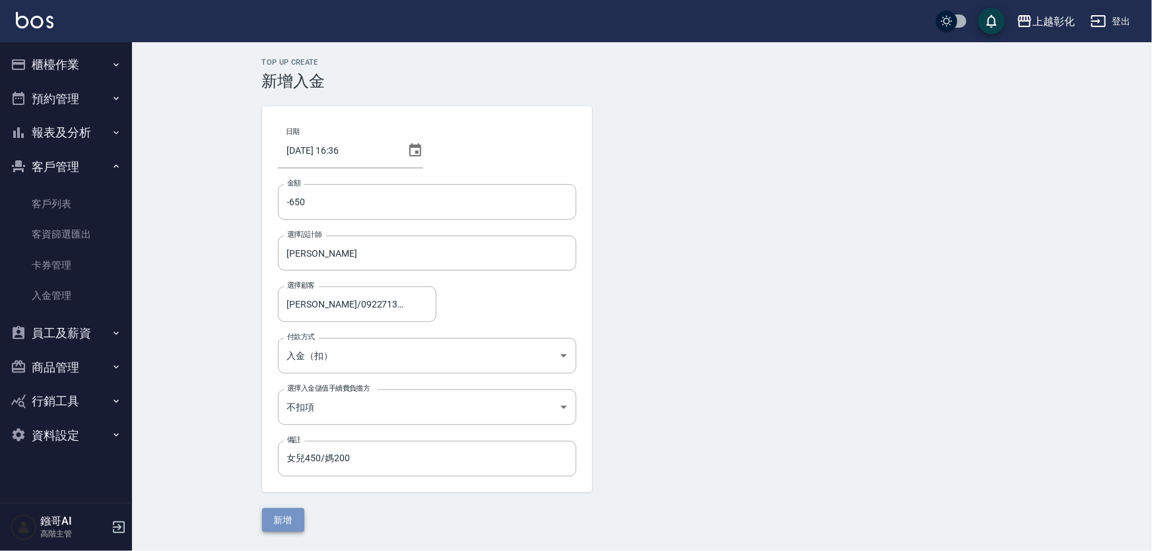
click at [286, 522] on button "新增" at bounding box center [283, 520] width 42 height 24
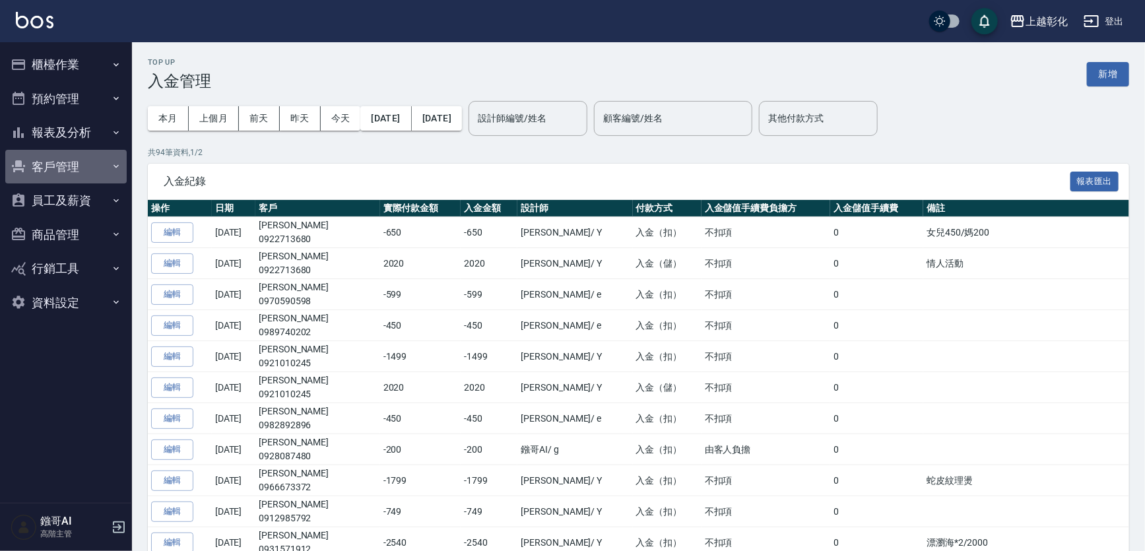
click at [50, 159] on button "客戶管理" at bounding box center [65, 167] width 121 height 34
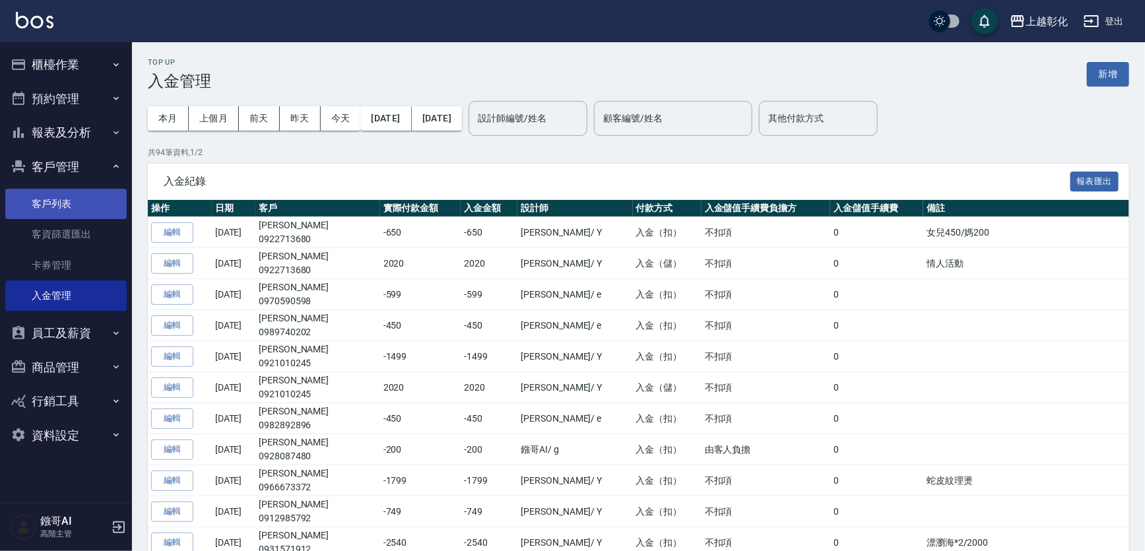
click at [64, 205] on link "客戶列表" at bounding box center [65, 204] width 121 height 30
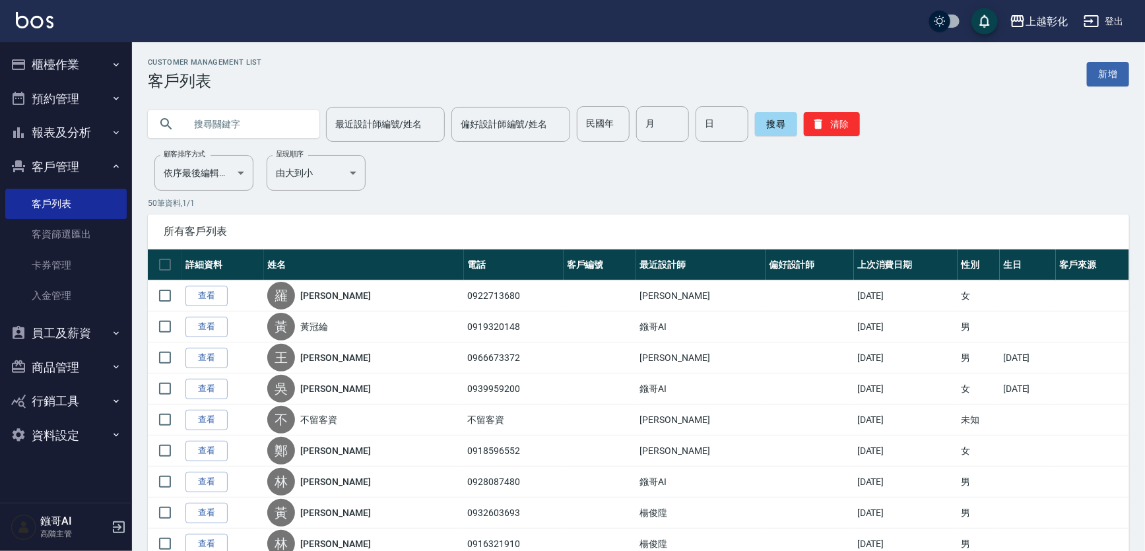
click at [219, 127] on input "text" at bounding box center [247, 124] width 124 height 36
type input "0922713680"
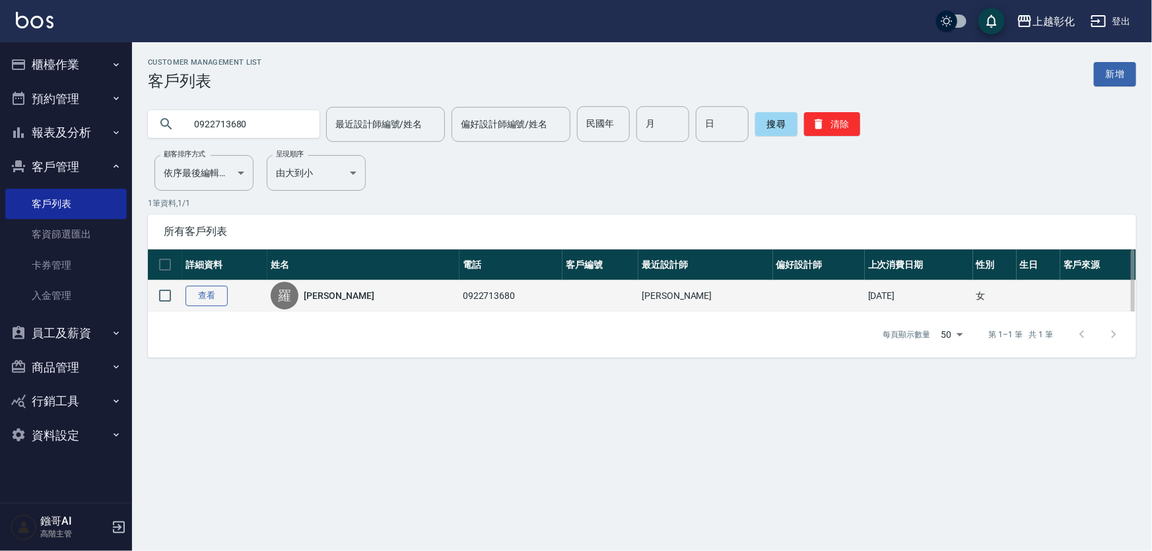
click at [205, 304] on link "查看" at bounding box center [206, 296] width 42 height 20
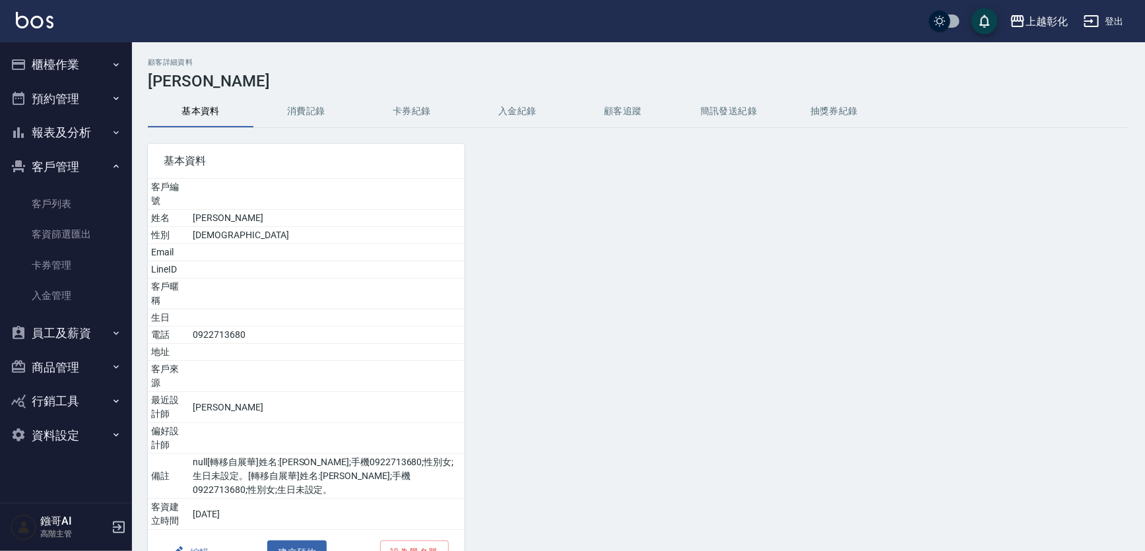
click at [514, 106] on button "入金紀錄" at bounding box center [518, 112] width 106 height 32
